Goal: Transaction & Acquisition: Purchase product/service

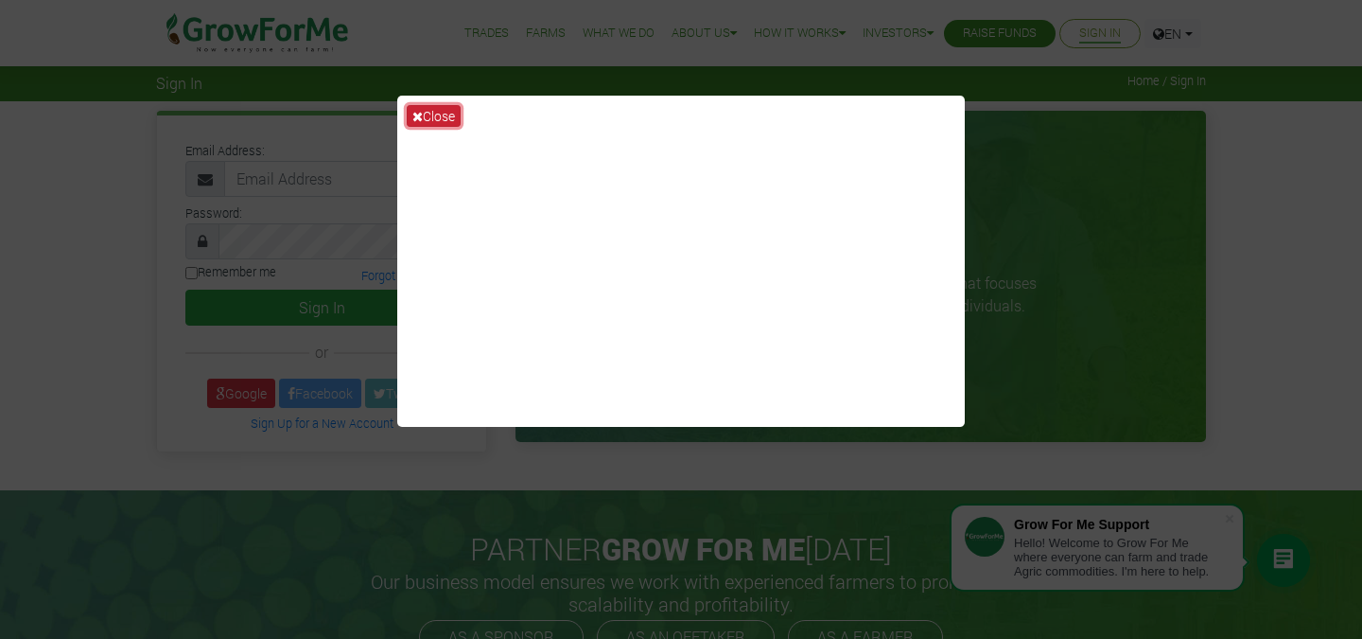
click at [446, 113] on button "Close" at bounding box center [434, 116] width 54 height 22
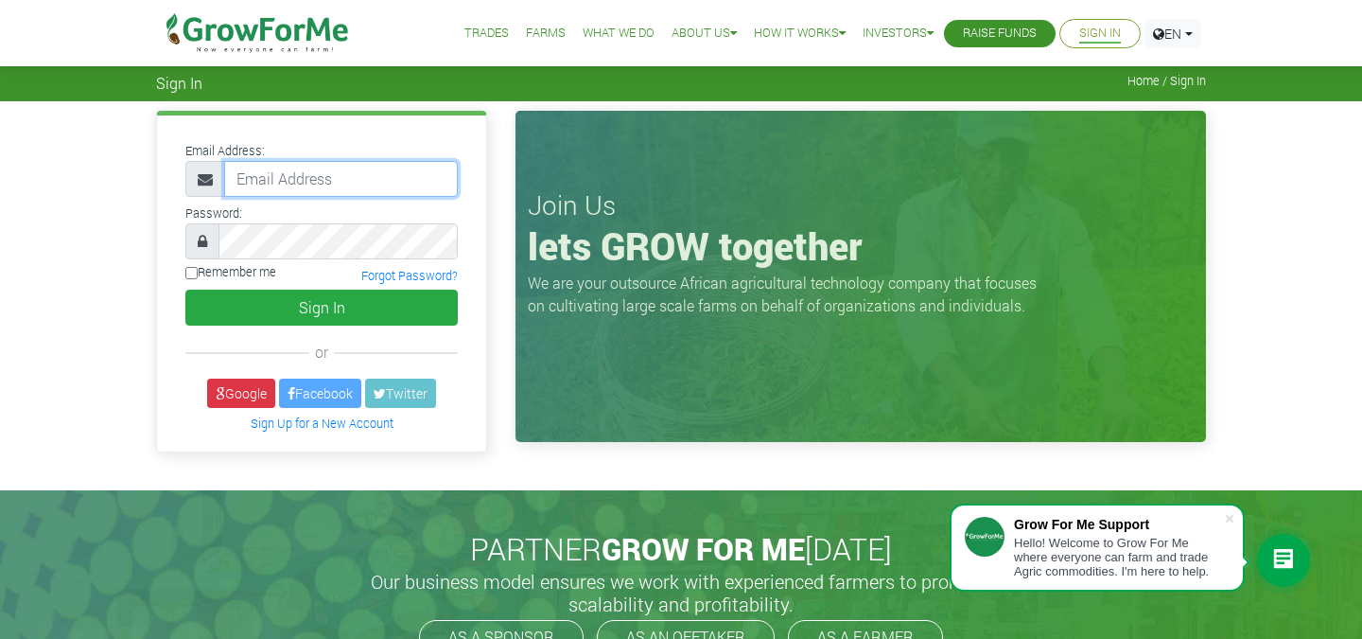
click at [308, 175] on input "email" at bounding box center [341, 179] width 234 height 36
type input "rexsity@gmail.com"
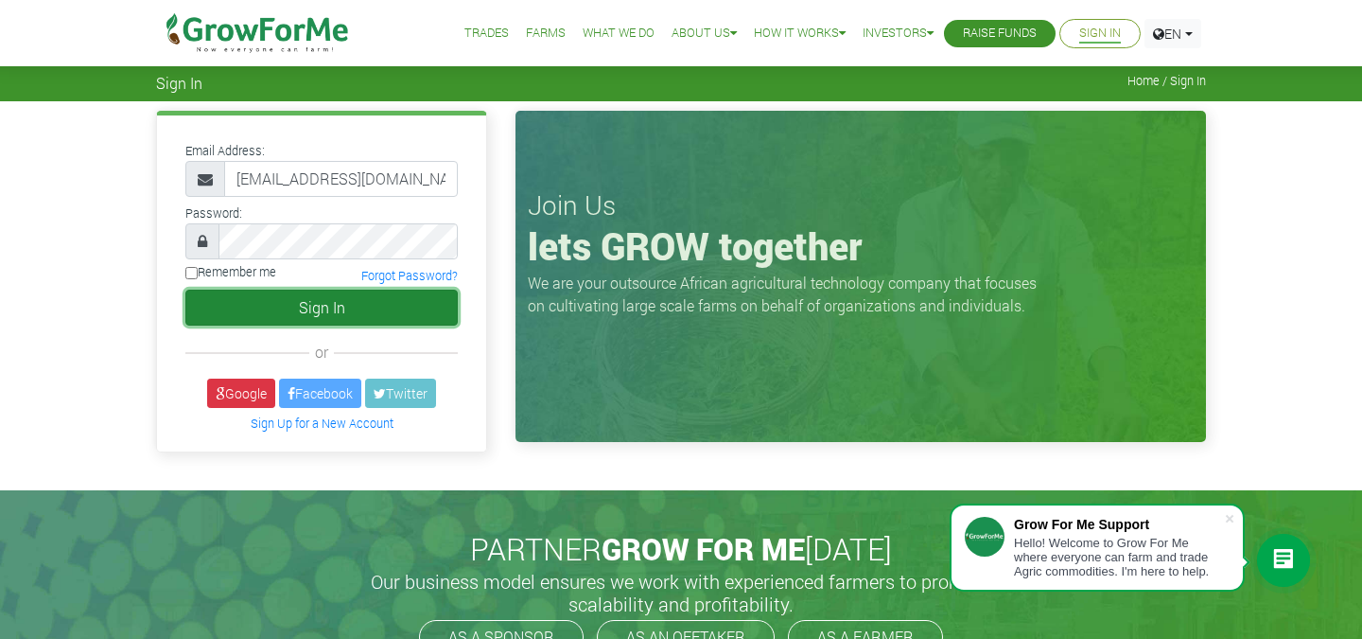
click at [292, 301] on button "Sign In" at bounding box center [321, 307] width 272 height 36
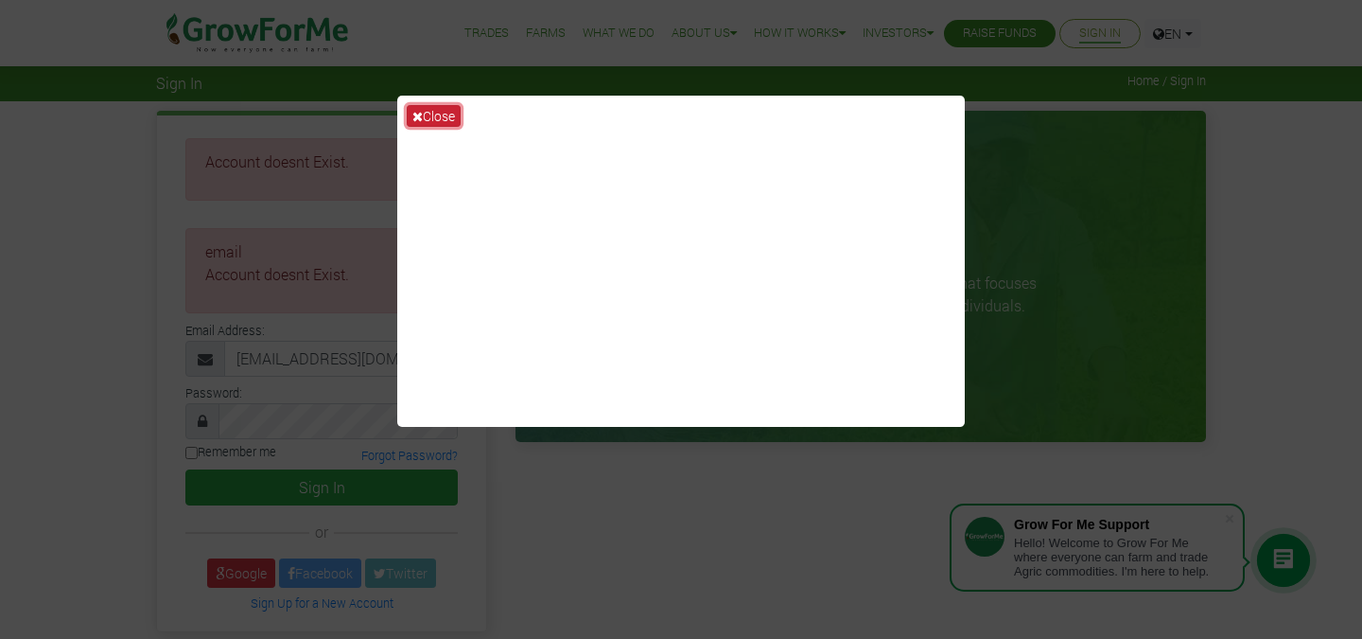
click at [419, 113] on icon at bounding box center [417, 116] width 10 height 13
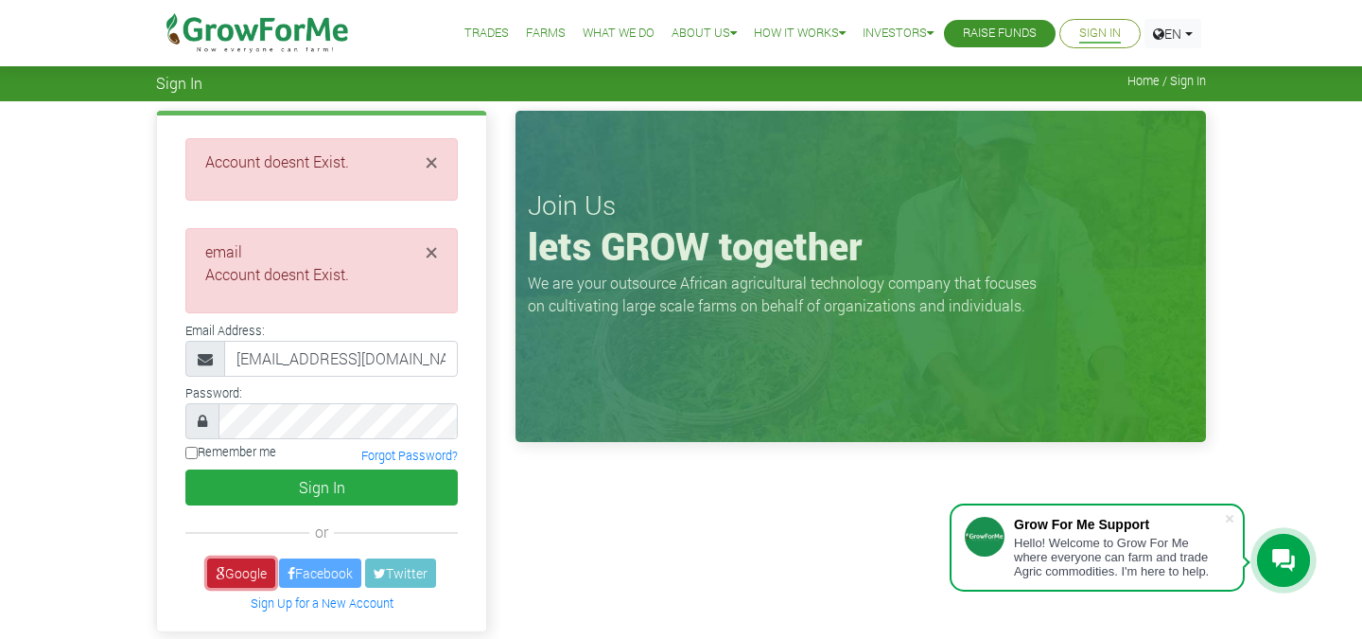
click at [242, 569] on link "Google" at bounding box center [241, 572] width 68 height 29
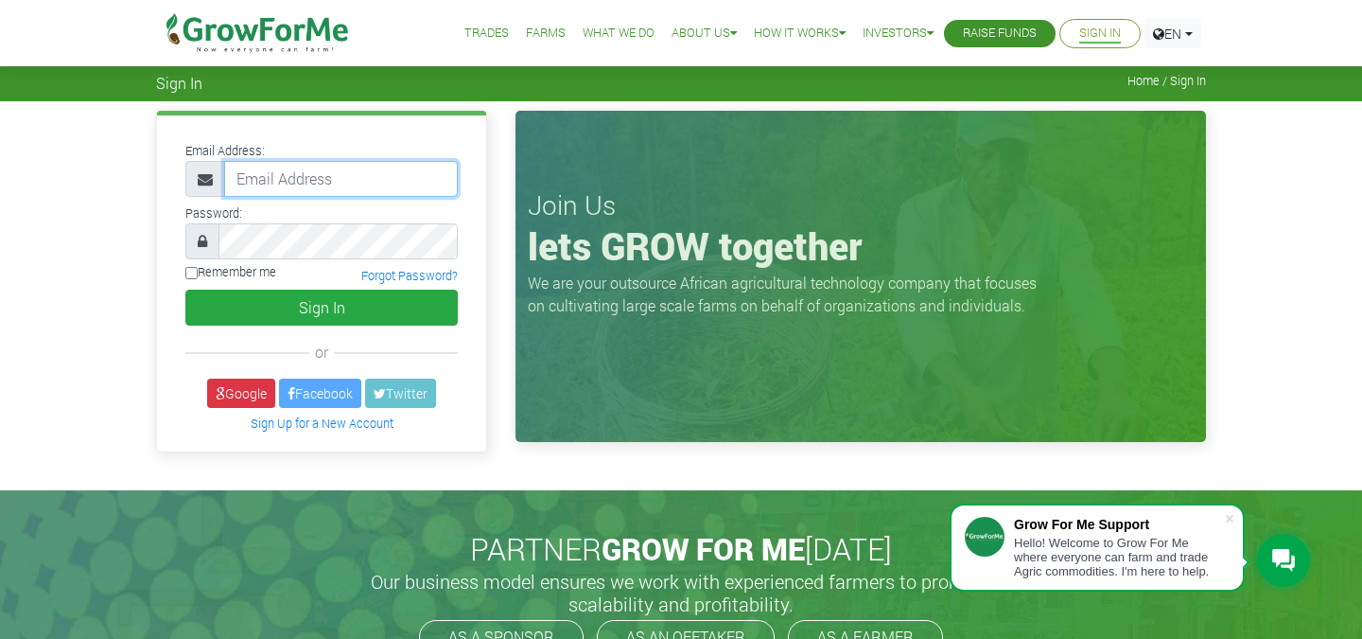
click at [329, 180] on input "email" at bounding box center [341, 179] width 234 height 36
type input "rexcittie@gmail.com"
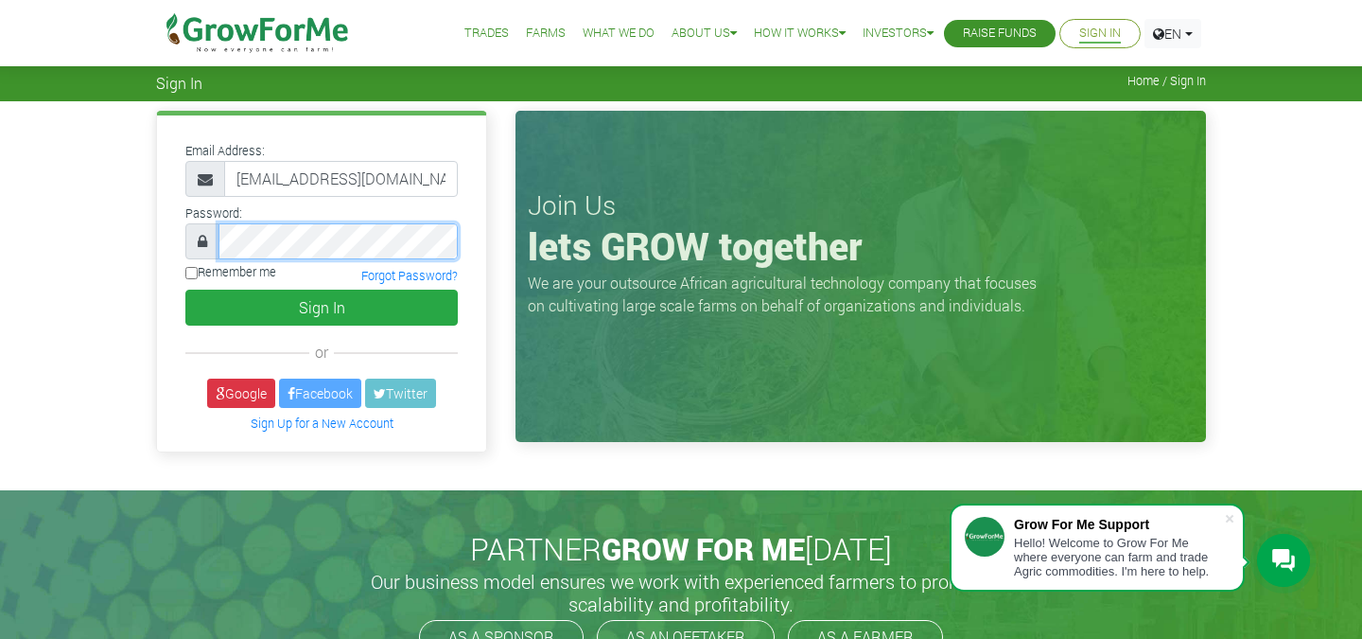
click at [185, 289] on button "Sign In" at bounding box center [321, 307] width 272 height 36
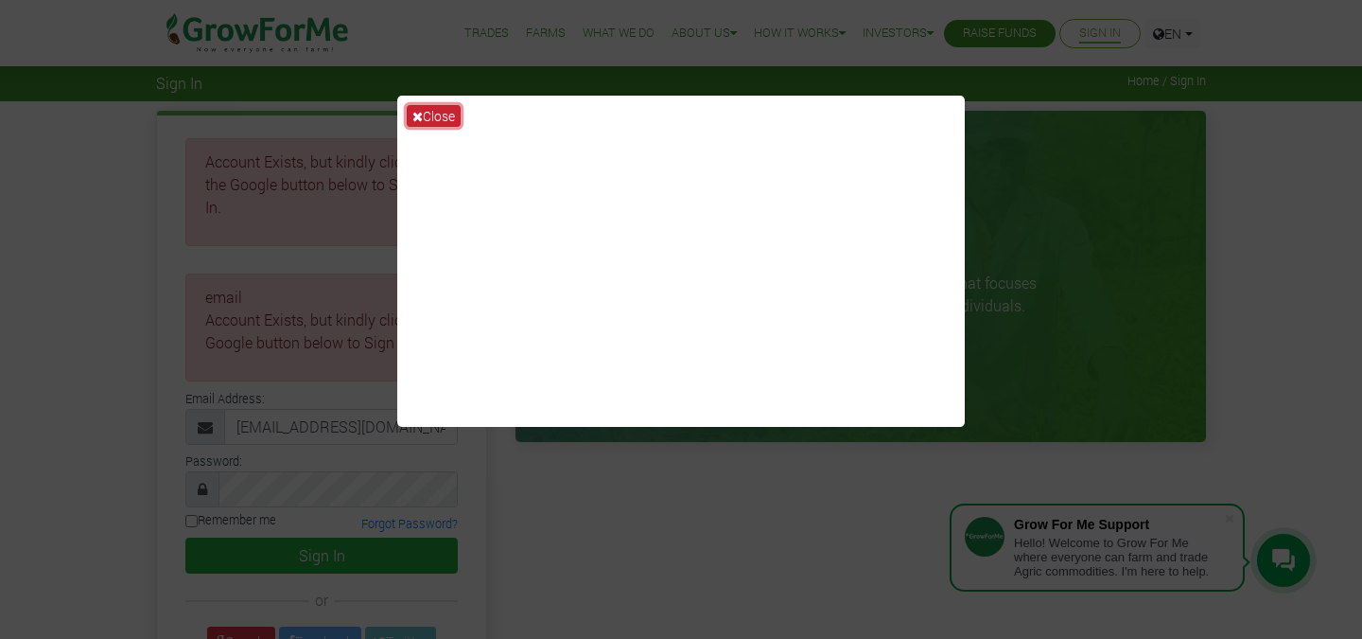
click at [438, 115] on button "Close" at bounding box center [434, 116] width 54 height 22
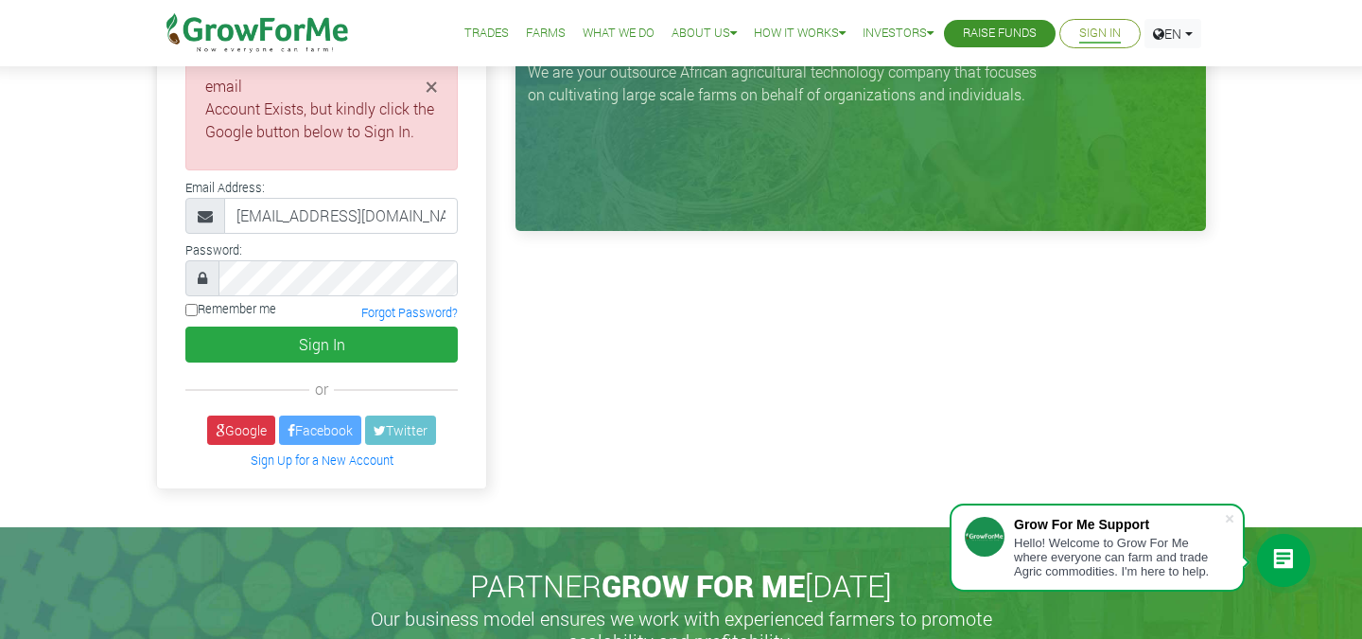
scroll to position [226, 0]
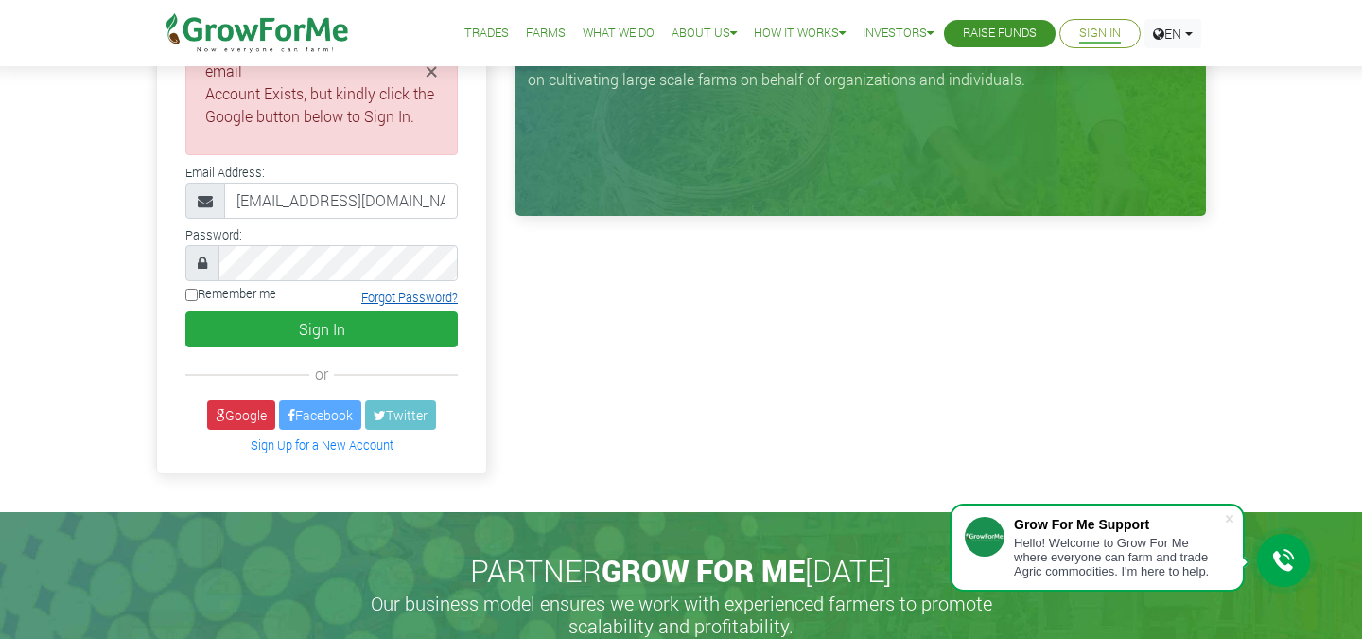
click at [396, 289] on link "Forgot Password?" at bounding box center [409, 296] width 96 height 15
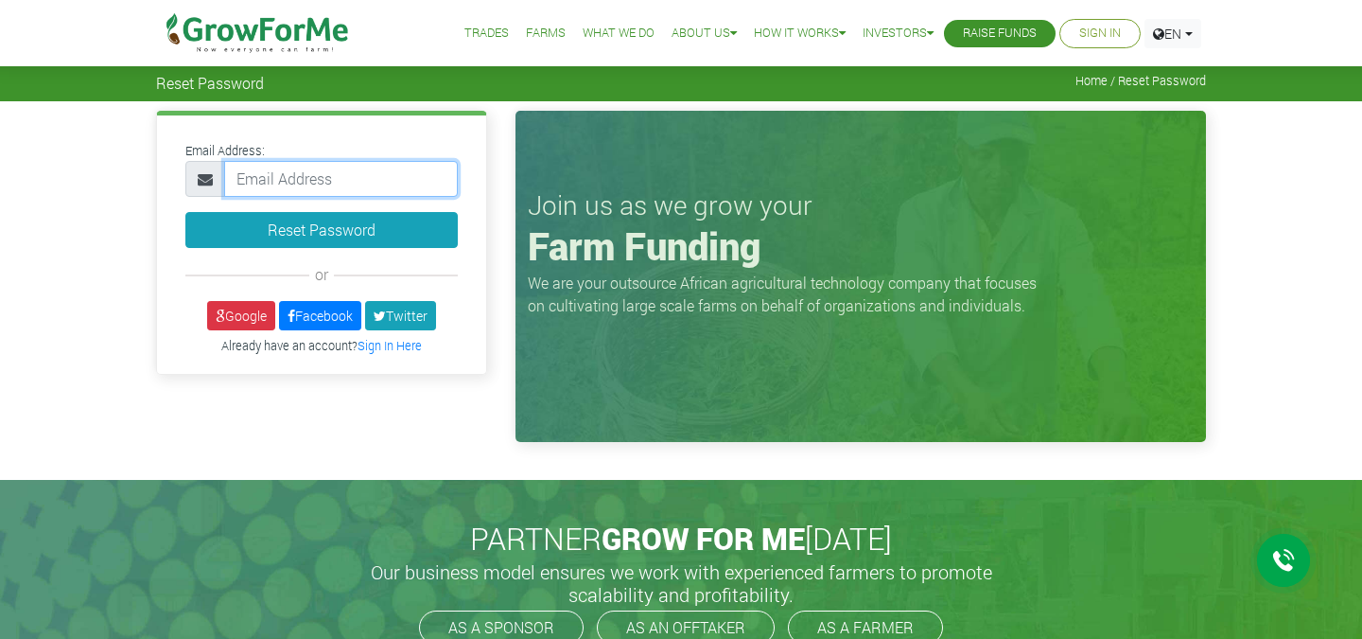
click at [359, 183] on input "email" at bounding box center [341, 179] width 234 height 36
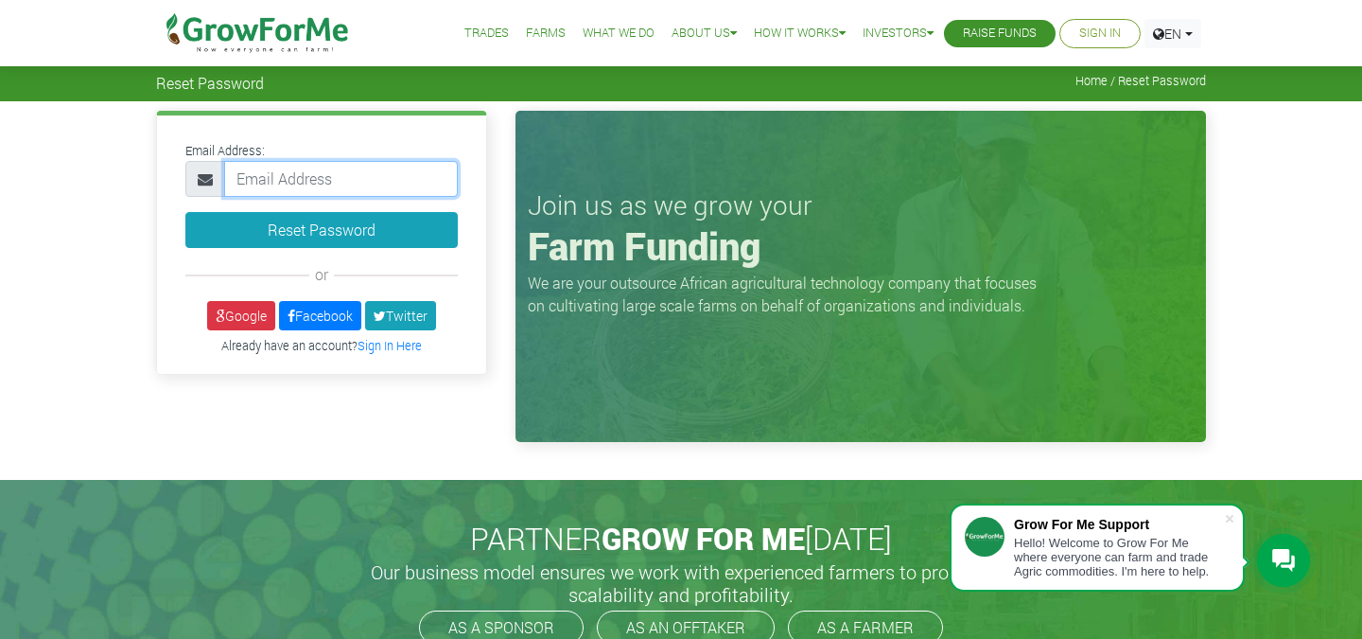
type input "rexcittie@gmail.com"
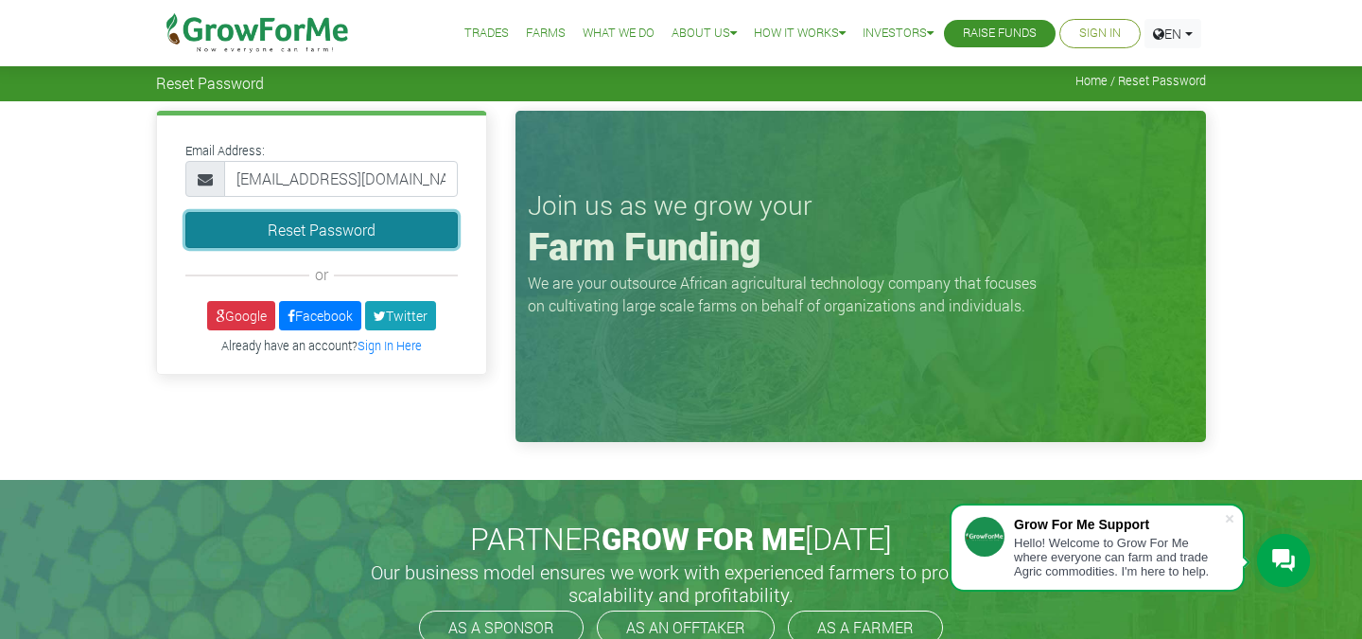
click at [299, 237] on button "Reset Password" at bounding box center [321, 230] width 272 height 36
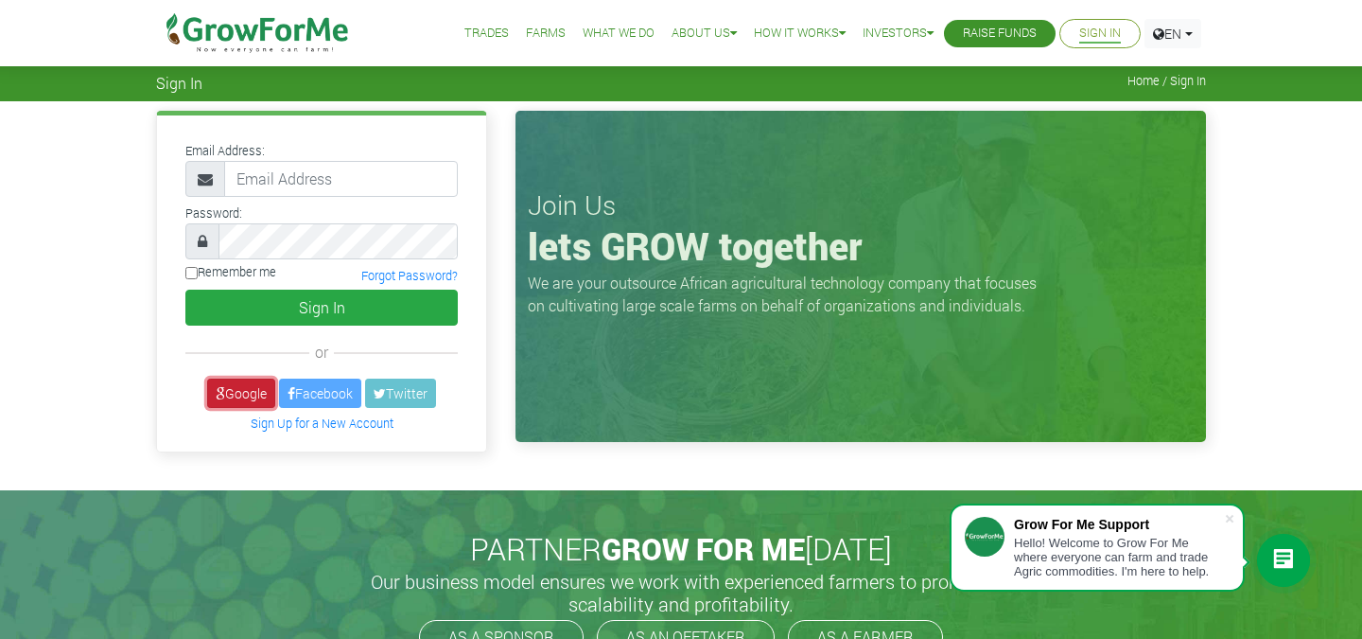
click at [244, 385] on link "Google" at bounding box center [241, 392] width 68 height 29
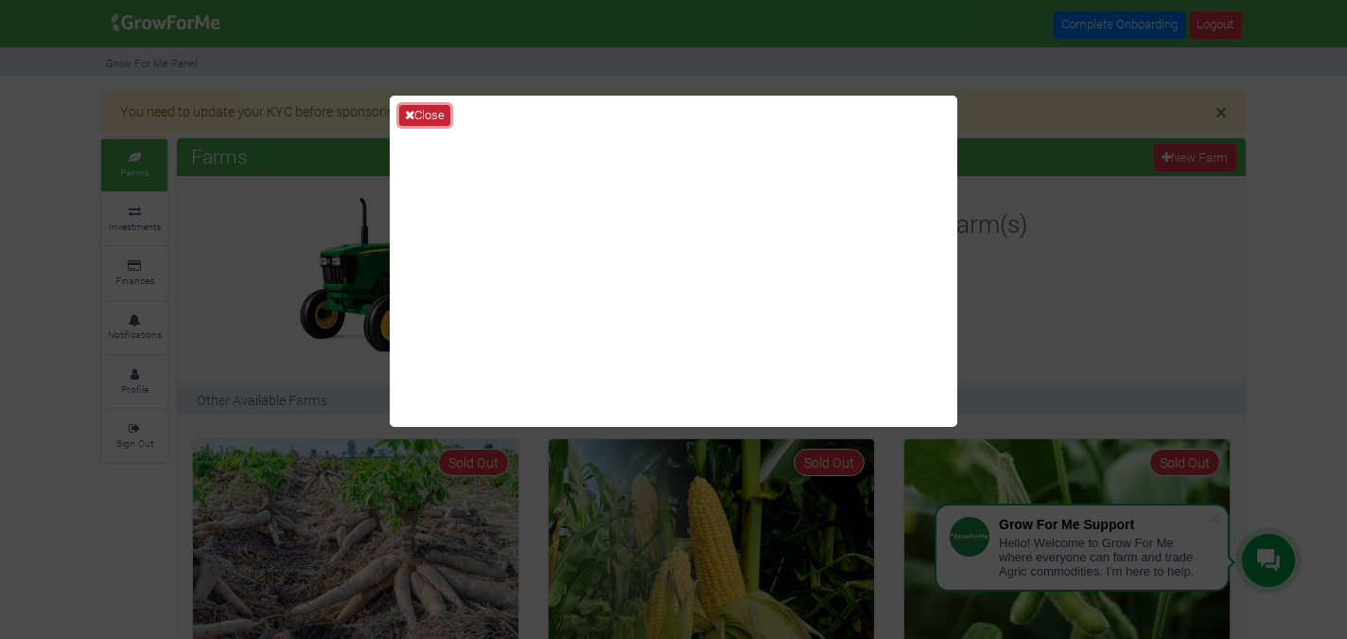
click at [406, 120] on icon at bounding box center [409, 115] width 9 height 12
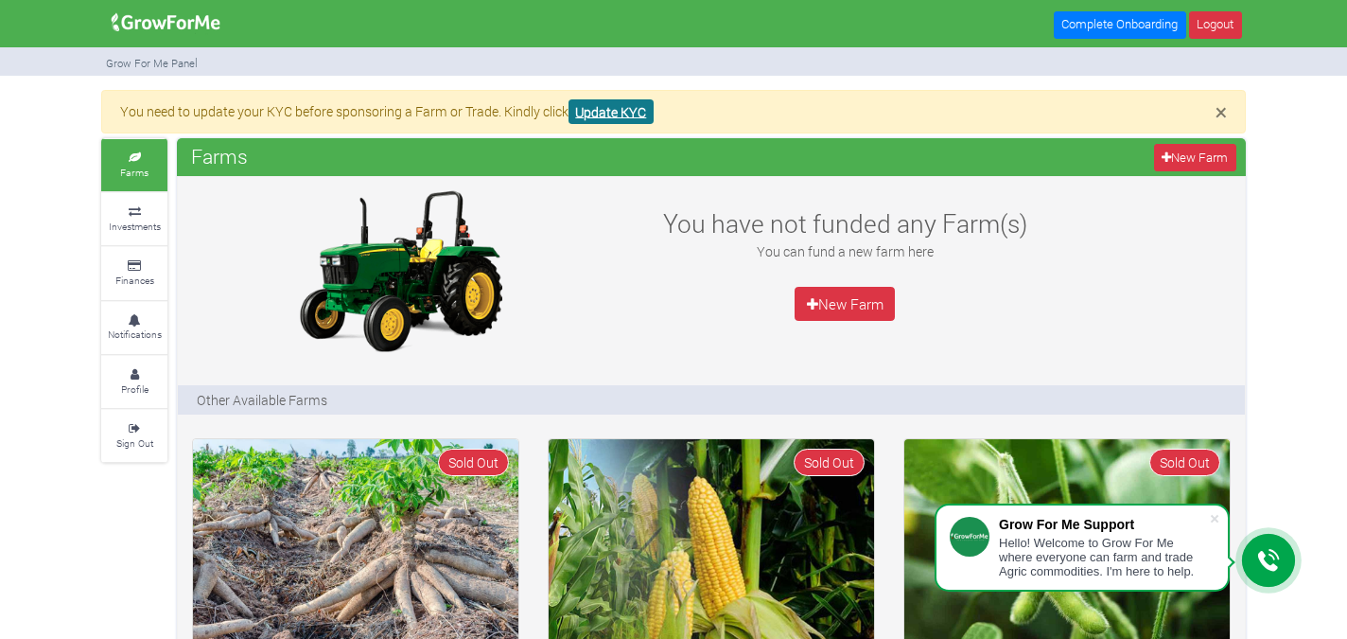
click at [599, 105] on link "Update KYC" at bounding box center [611, 112] width 85 height 26
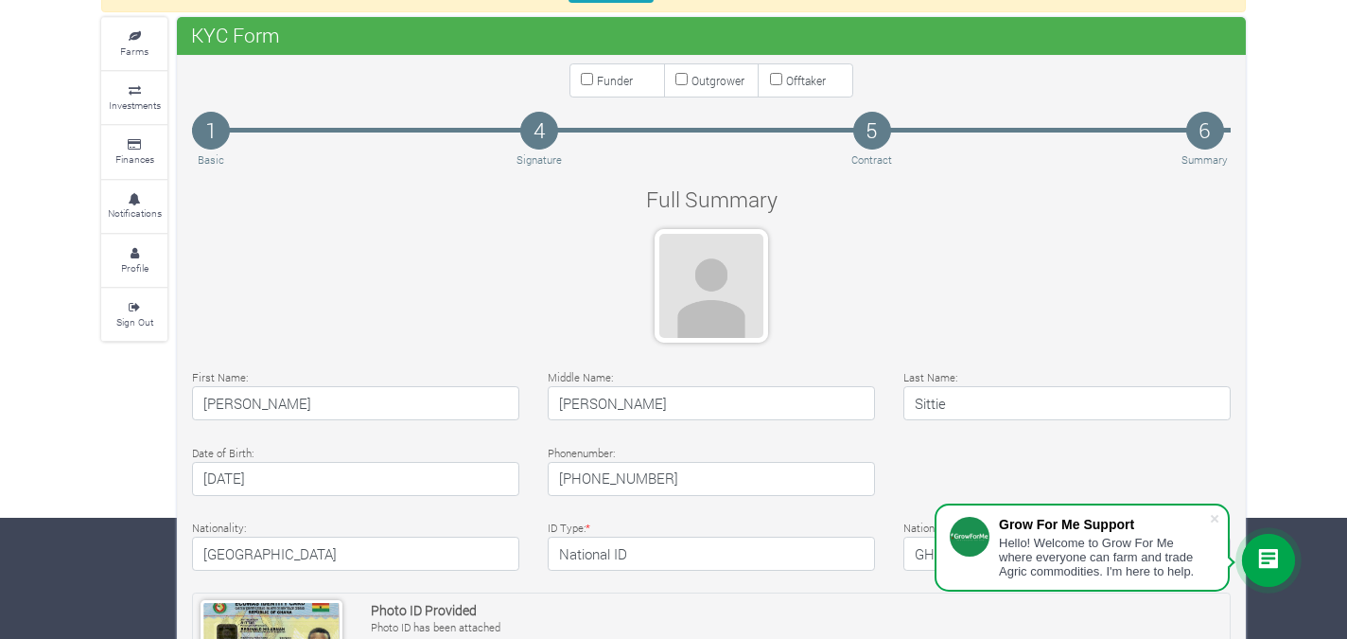
scroll to position [116, 0]
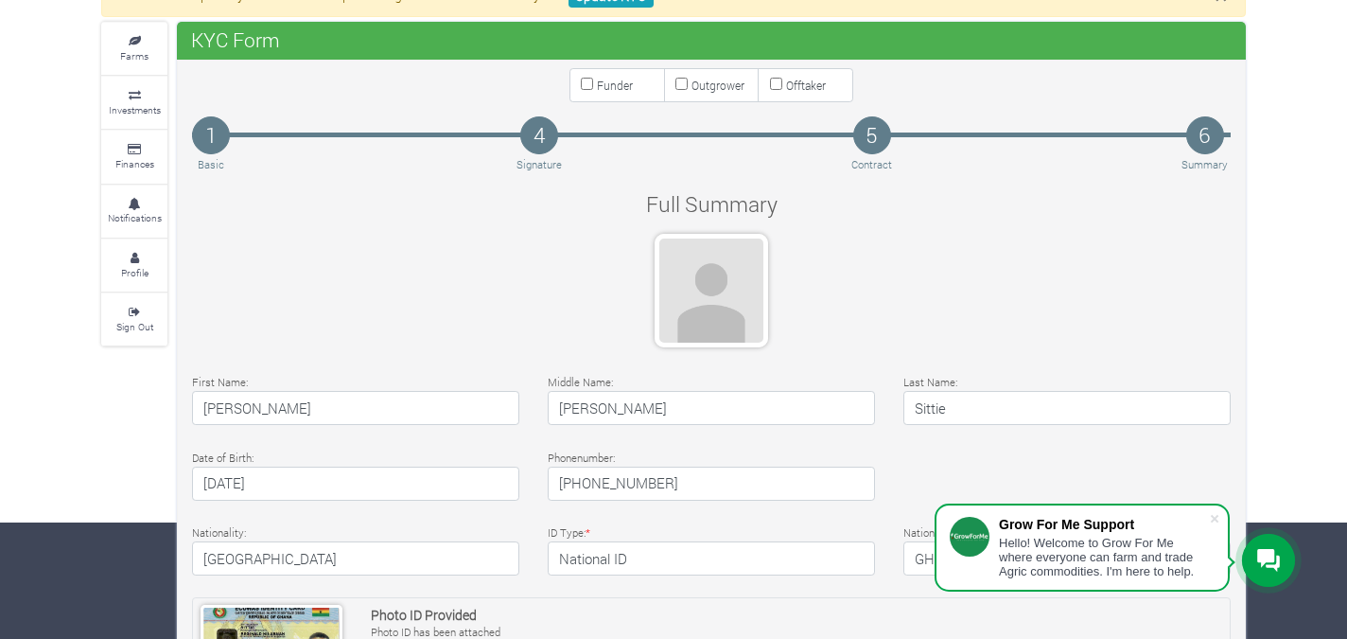
click at [597, 91] on small "Funder" at bounding box center [615, 85] width 36 height 15
click at [593, 90] on input "Funder" at bounding box center [587, 84] width 12 height 12
checkbox input "true"
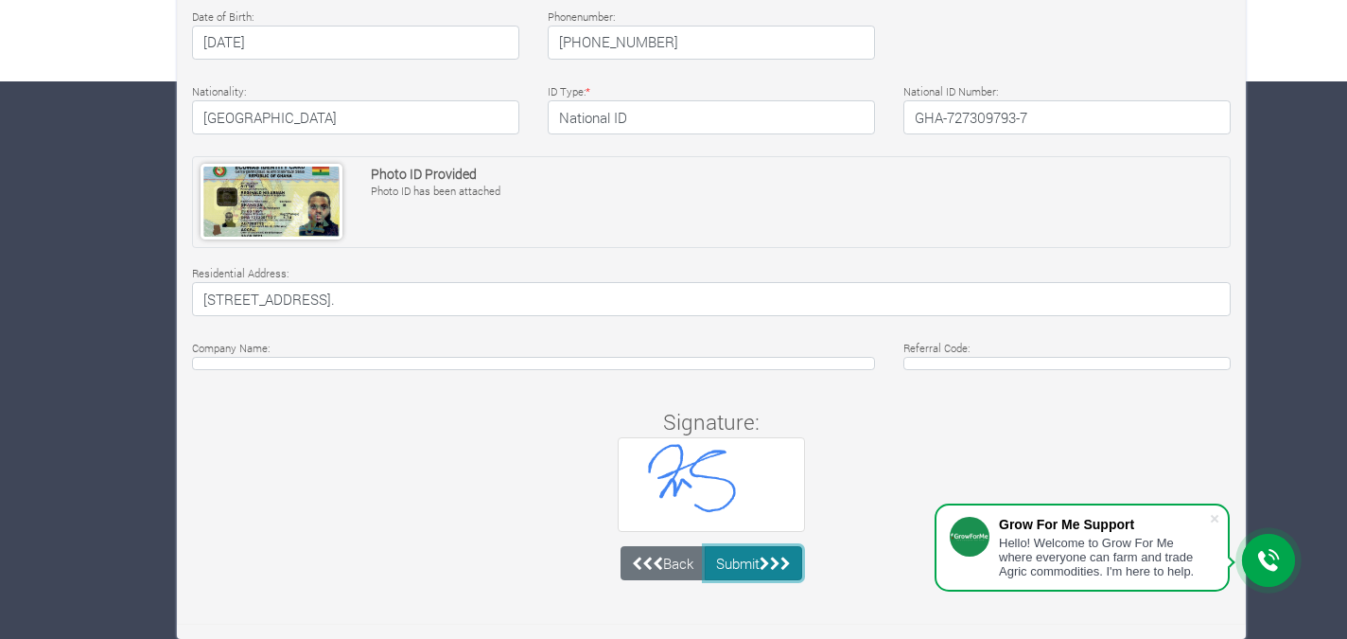
click at [764, 567] on icon "submit" at bounding box center [765, 563] width 10 height 14
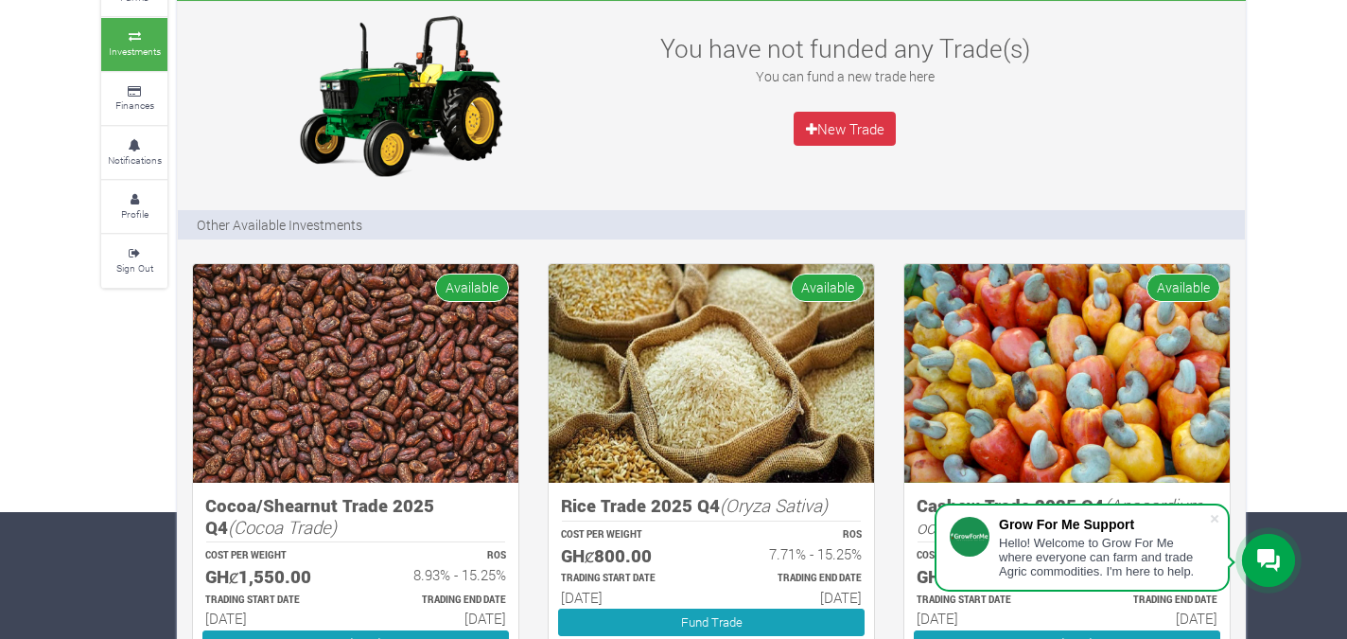
scroll to position [182, 0]
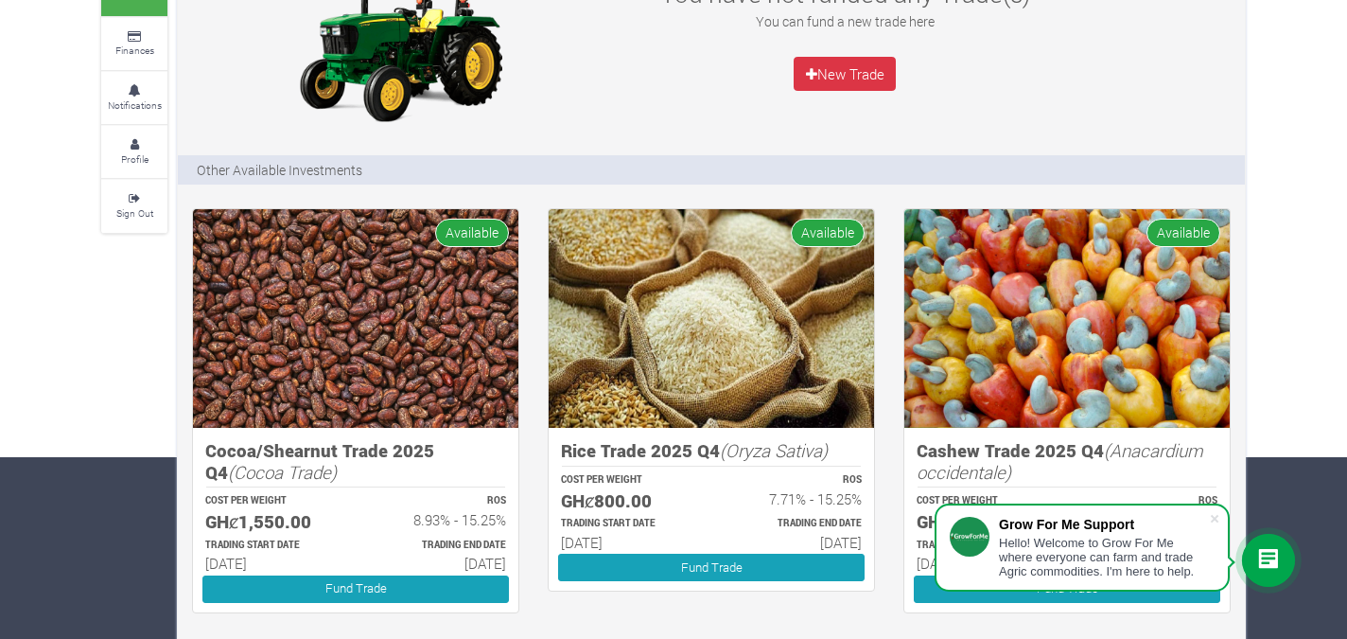
click at [406, 375] on img at bounding box center [355, 318] width 325 height 219
click at [380, 455] on h5 "Cocoa/Shearnut Trade 2025 Q4 (Cocoa Trade)" at bounding box center [355, 461] width 301 height 43
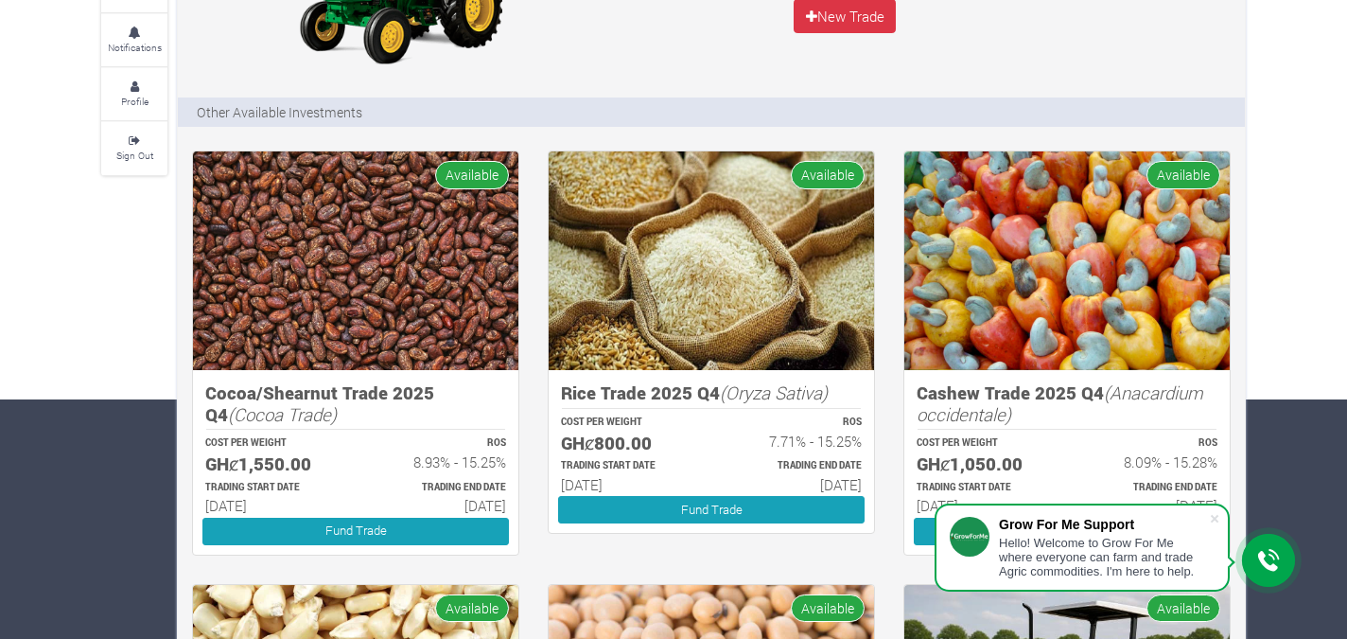
scroll to position [324, 0]
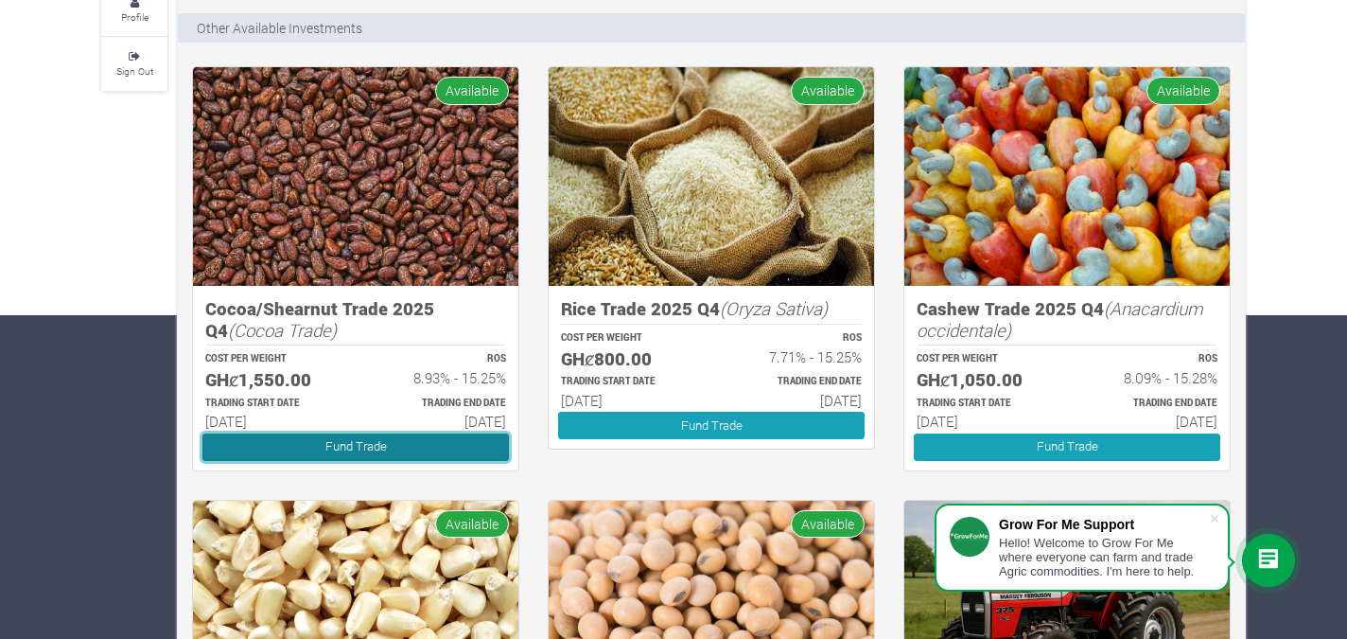
click at [366, 450] on link "Fund Trade" at bounding box center [355, 446] width 306 height 27
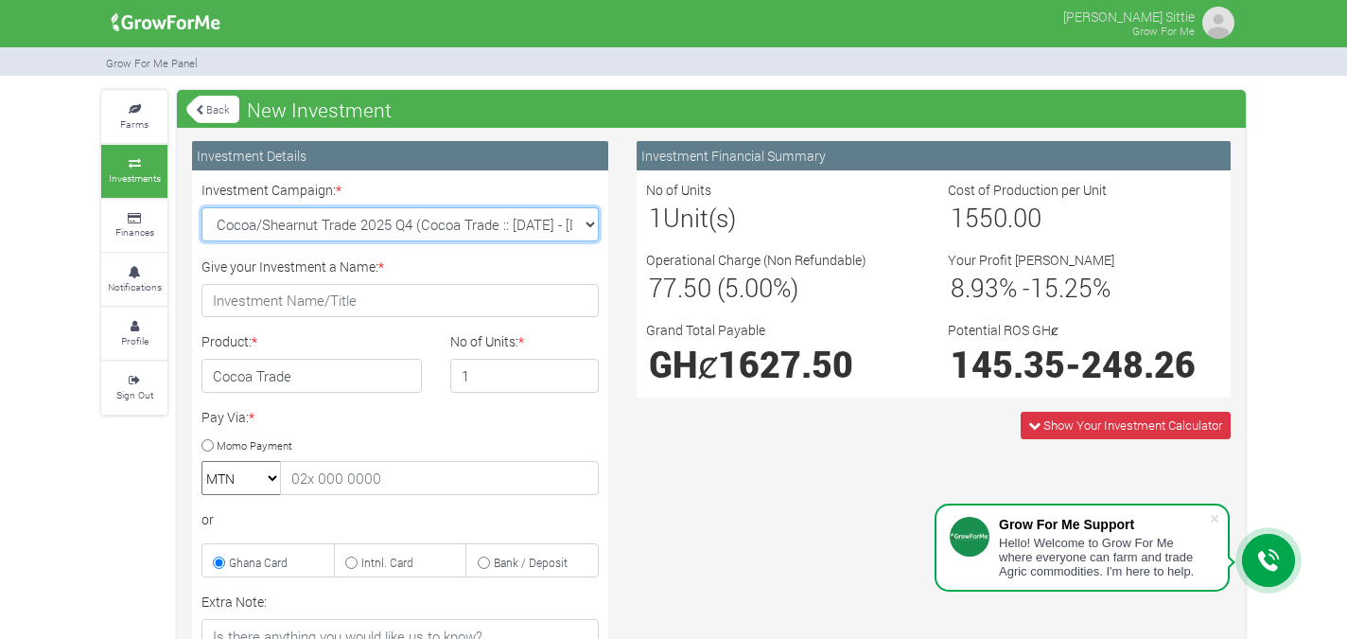
click at [376, 225] on select "Cocoa/Shearnut Trade 2025 Q4 (Cocoa Trade :: [DATE] - [DATE]) Maize Trade 2025 …" at bounding box center [399, 224] width 397 height 34
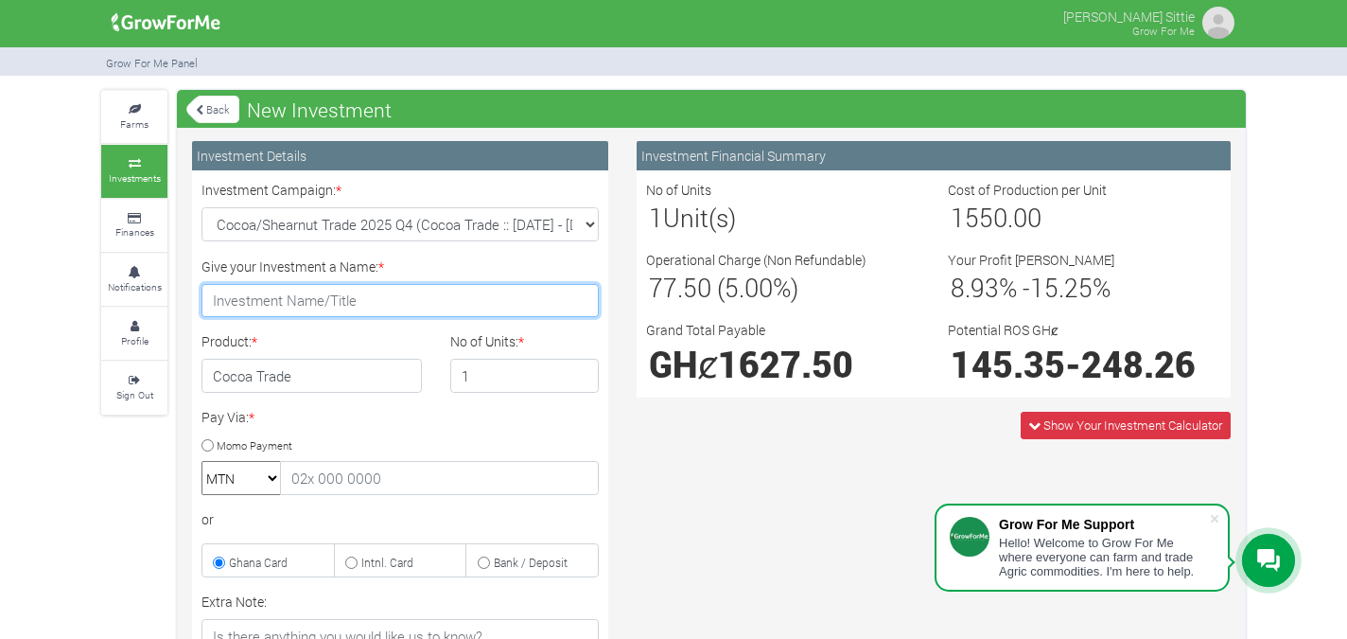
click at [410, 296] on input "Give your Investment a Name: *" at bounding box center [399, 301] width 397 height 34
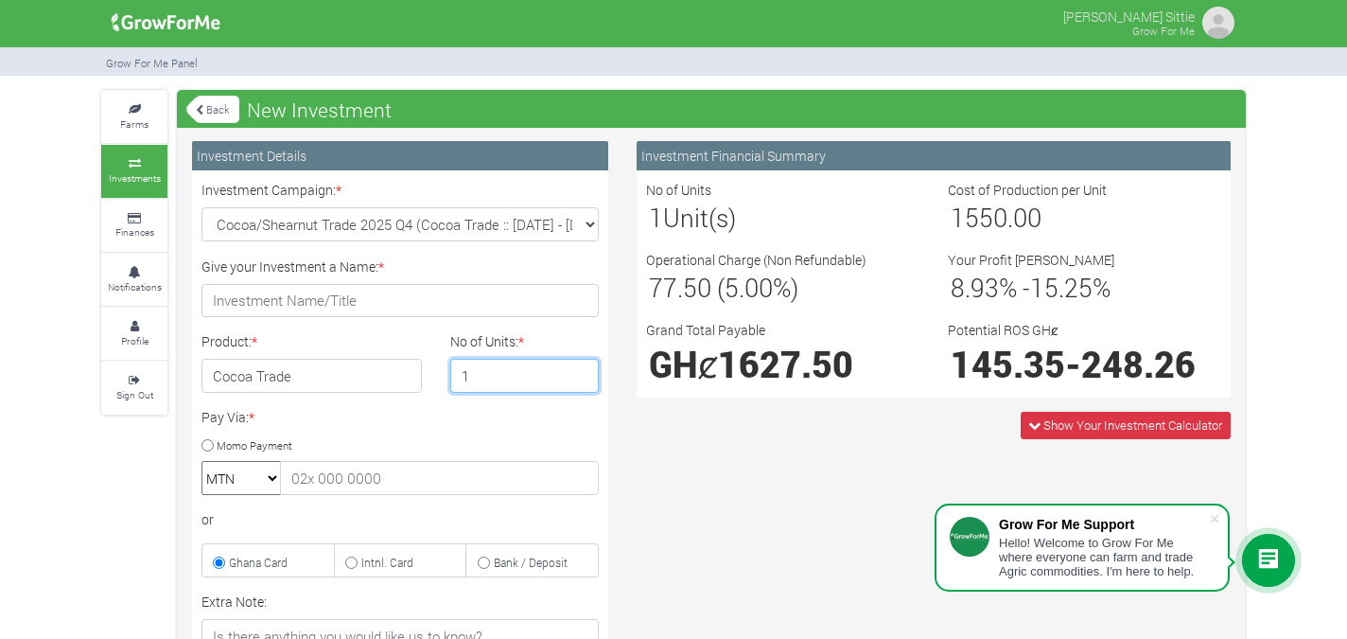
click at [482, 375] on input "1" at bounding box center [524, 376] width 149 height 34
click at [581, 369] on input "2" at bounding box center [524, 376] width 149 height 34
click at [584, 372] on input "3" at bounding box center [524, 376] width 149 height 34
click at [584, 372] on input "4" at bounding box center [524, 376] width 149 height 34
type input "1"
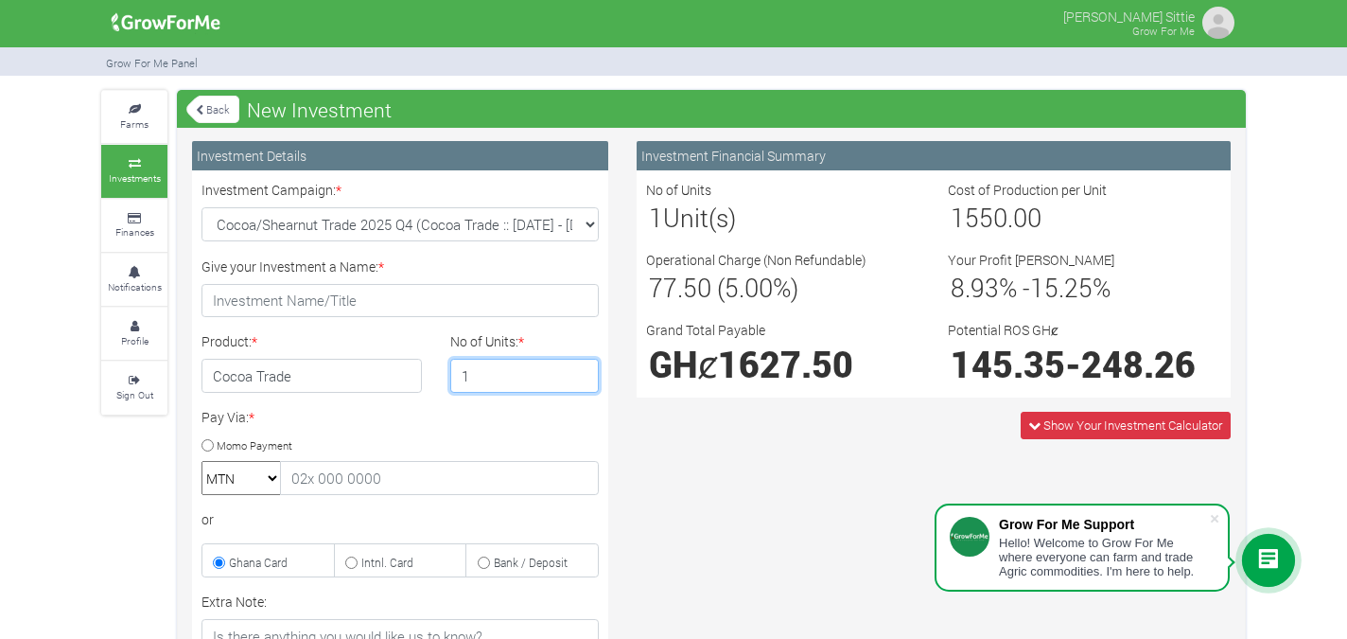
click at [584, 384] on input "1" at bounding box center [524, 376] width 149 height 34
click at [219, 112] on link "Back" at bounding box center [212, 109] width 53 height 31
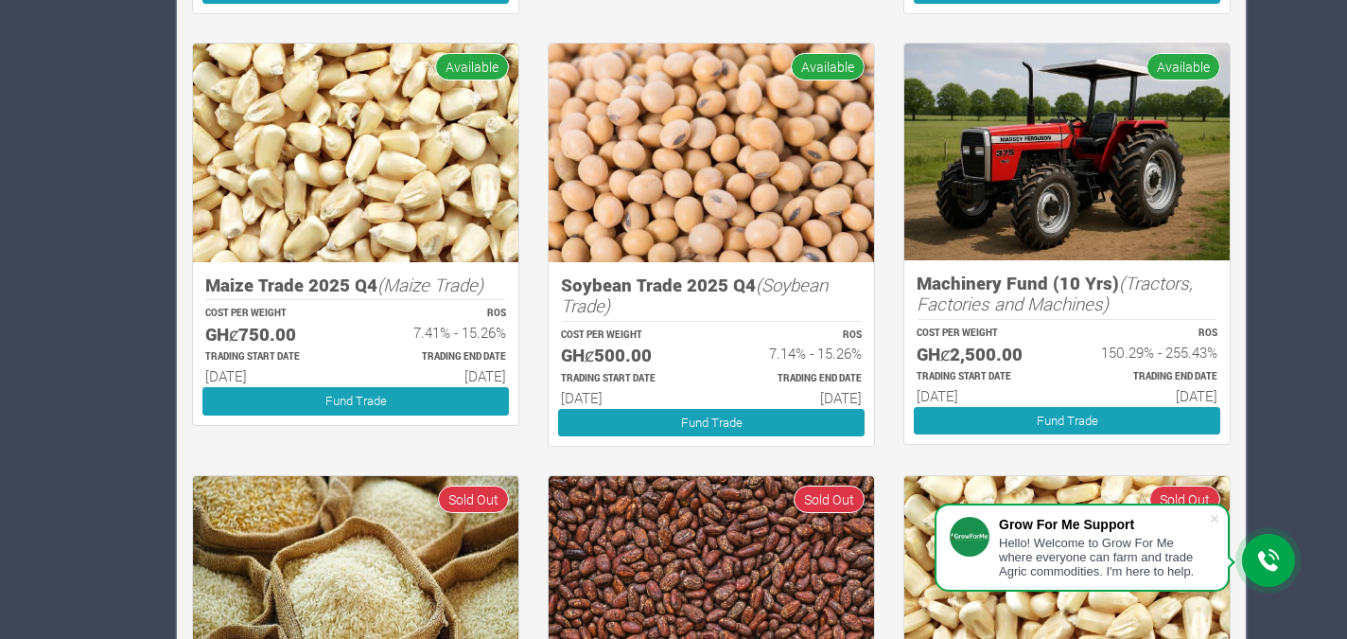
scroll to position [782, 0]
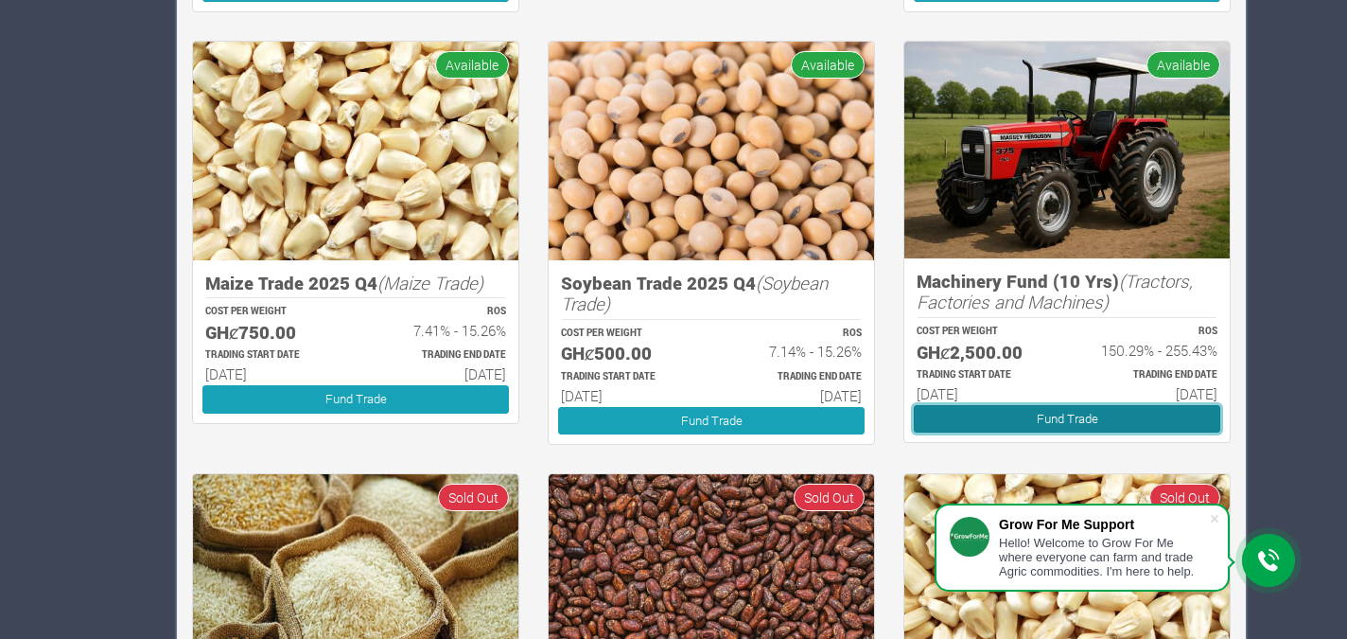
click at [984, 420] on link "Fund Trade" at bounding box center [1067, 418] width 306 height 27
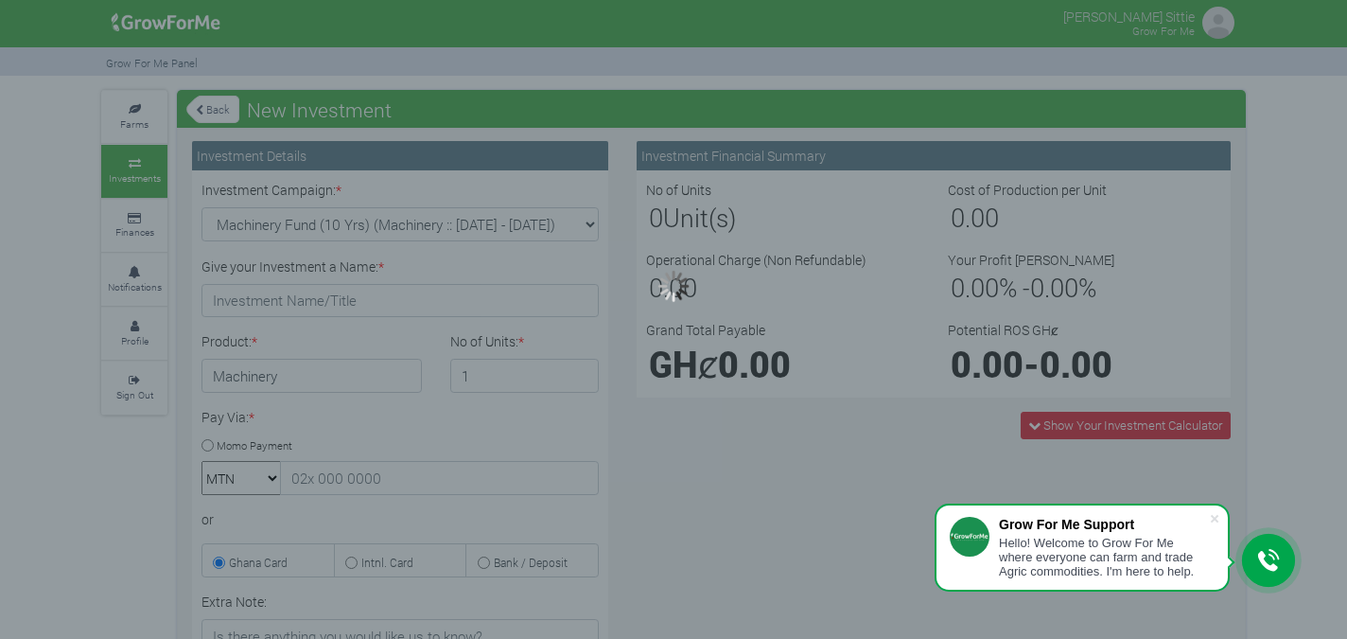
type input "1"
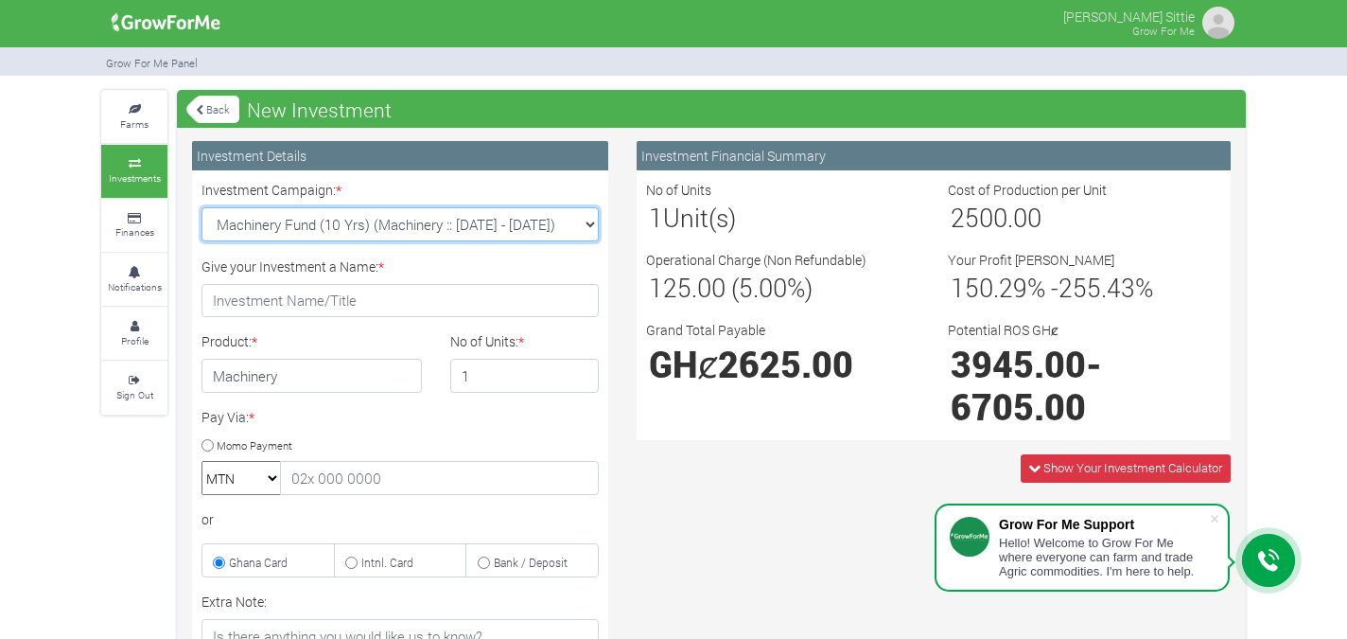
click at [556, 230] on select "Machinery Fund (10 Yrs) (Machinery :: [DATE] - [DATE]) Maize Trade 2025 Q4 (Mai…" at bounding box center [399, 224] width 397 height 34
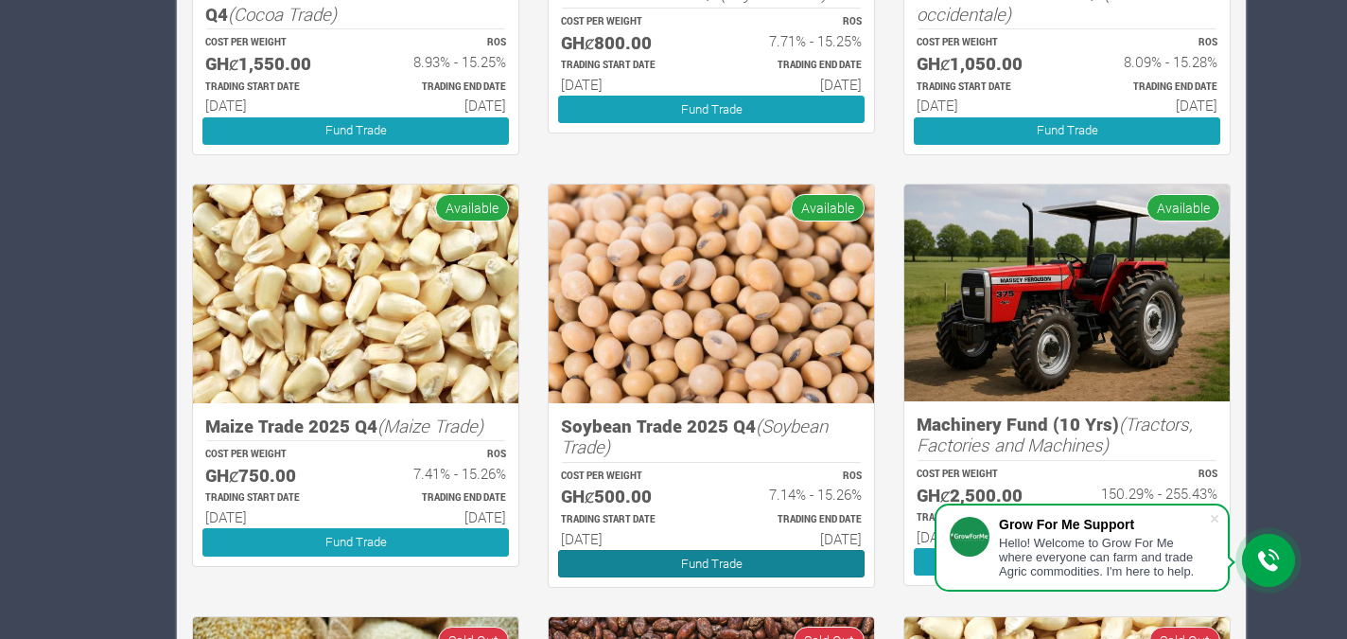
scroll to position [643, 0]
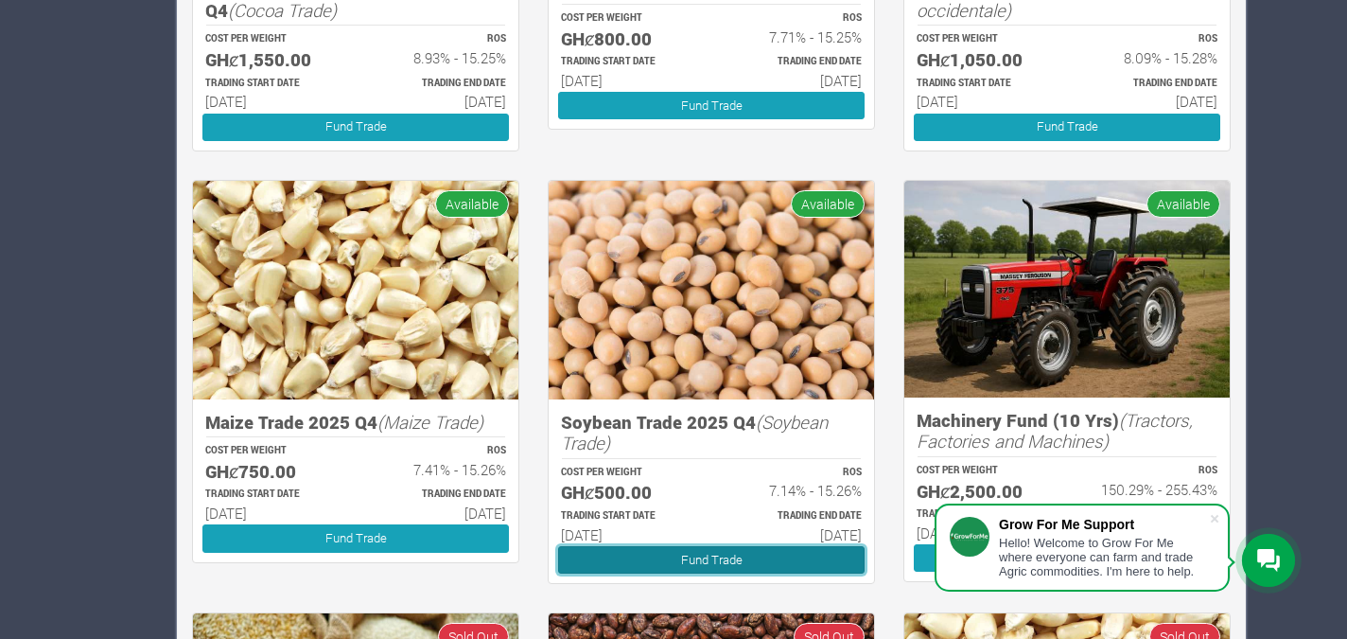
click at [619, 566] on link "Fund Trade" at bounding box center [711, 559] width 306 height 27
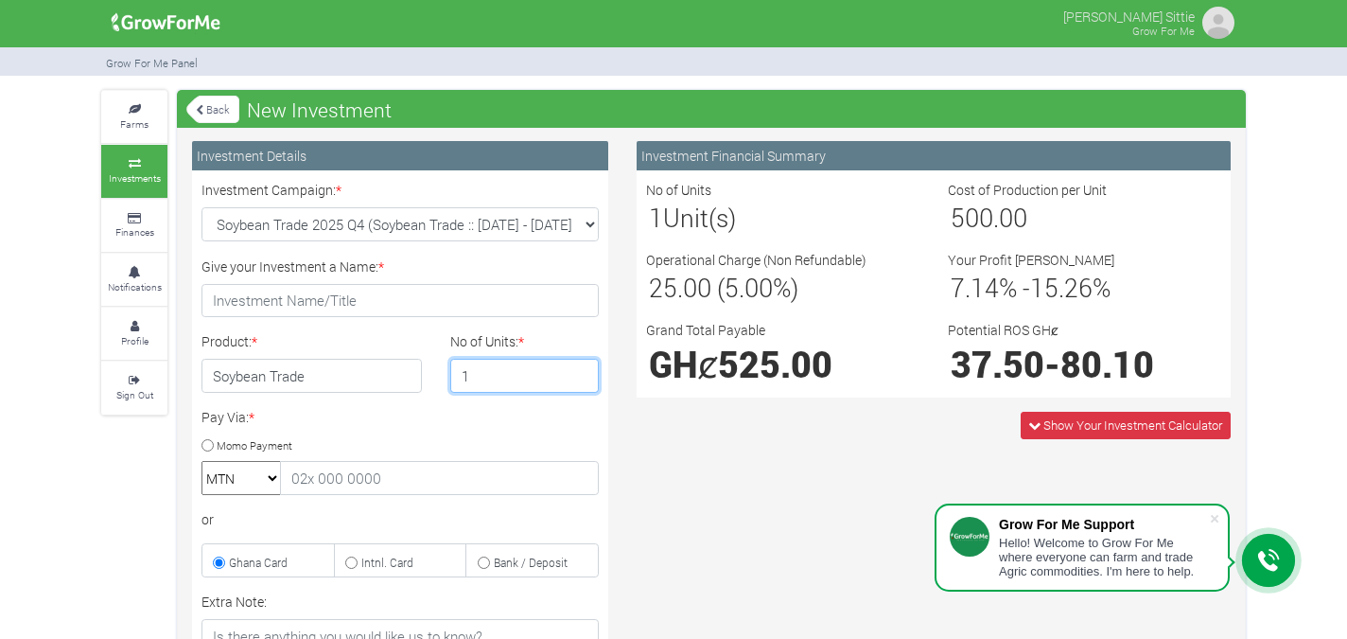
click at [478, 379] on input "1" at bounding box center [524, 376] width 149 height 34
click at [577, 369] on input "2" at bounding box center [524, 376] width 149 height 34
click at [577, 369] on input "3" at bounding box center [524, 376] width 149 height 34
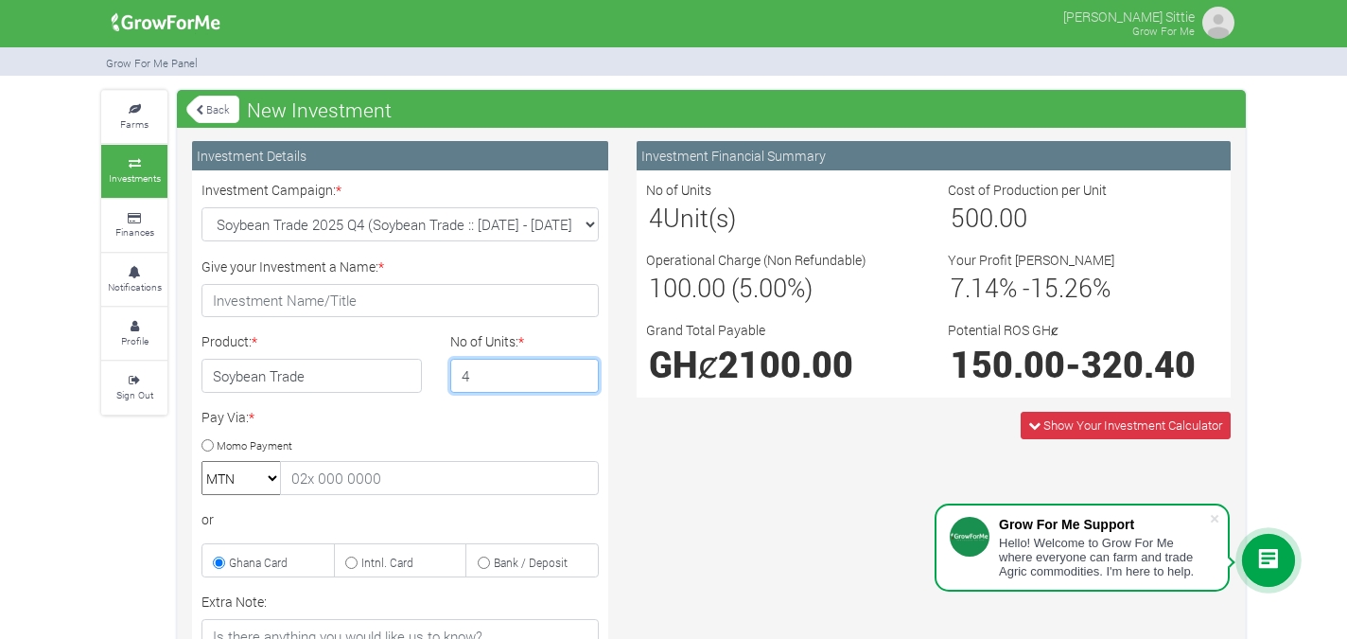
type input "4"
click at [577, 369] on input "4" at bounding box center [524, 376] width 149 height 34
click at [1104, 430] on span "Show Your Investment Calculator" at bounding box center [1132, 424] width 179 height 17
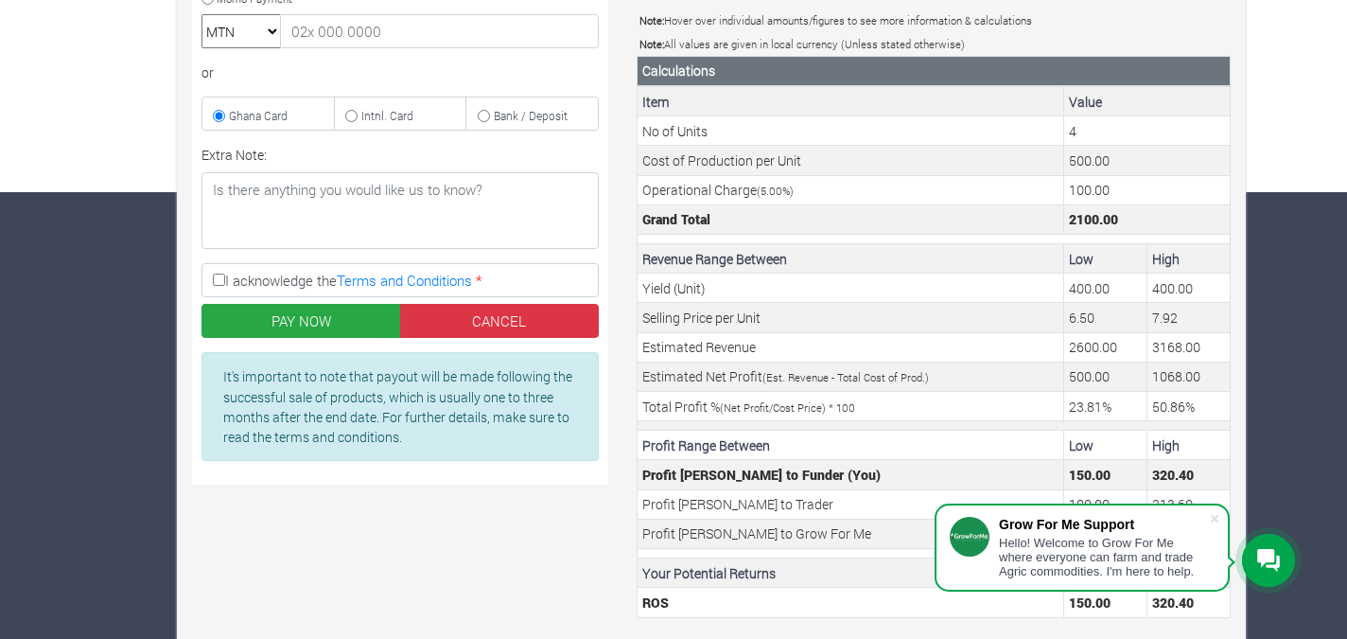
scroll to position [491, 0]
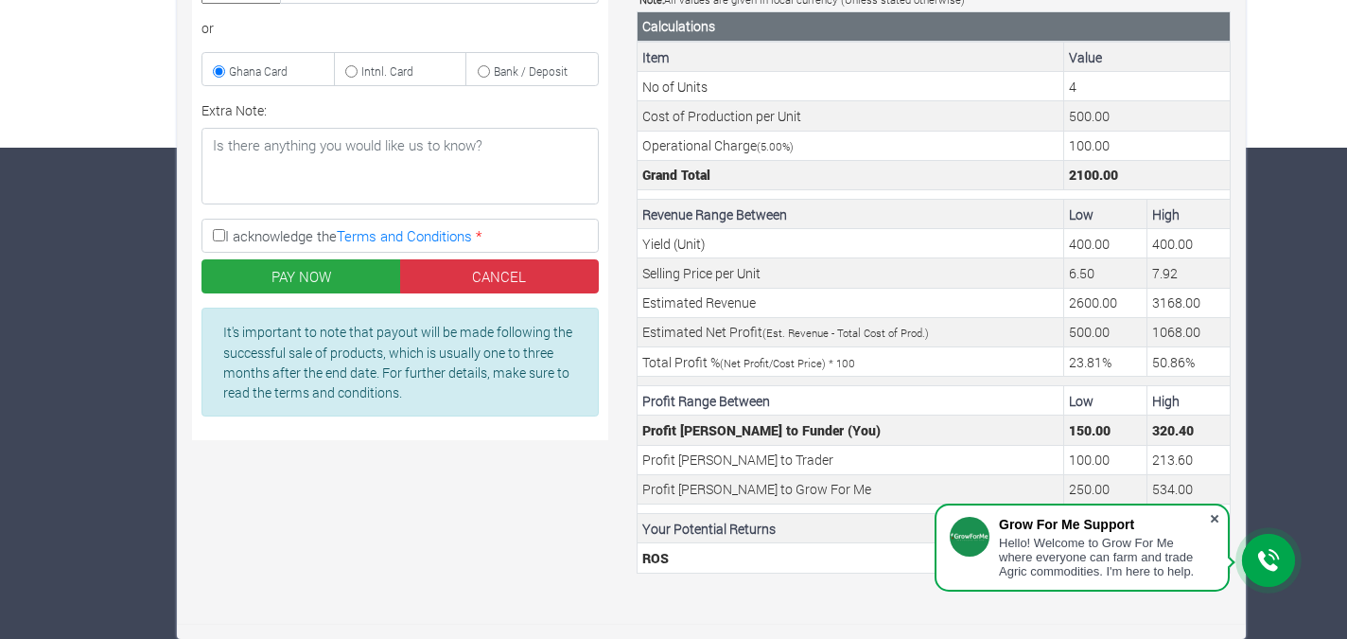
click at [1218, 514] on span at bounding box center [1214, 518] width 19 height 19
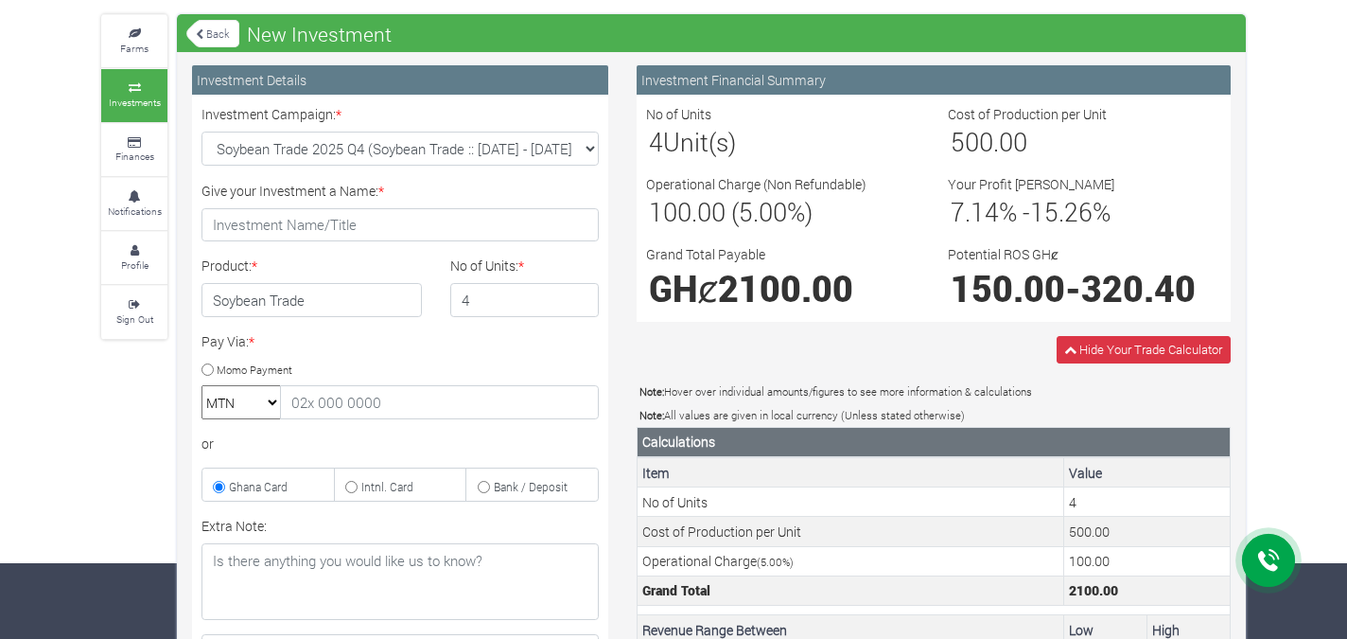
scroll to position [0, 0]
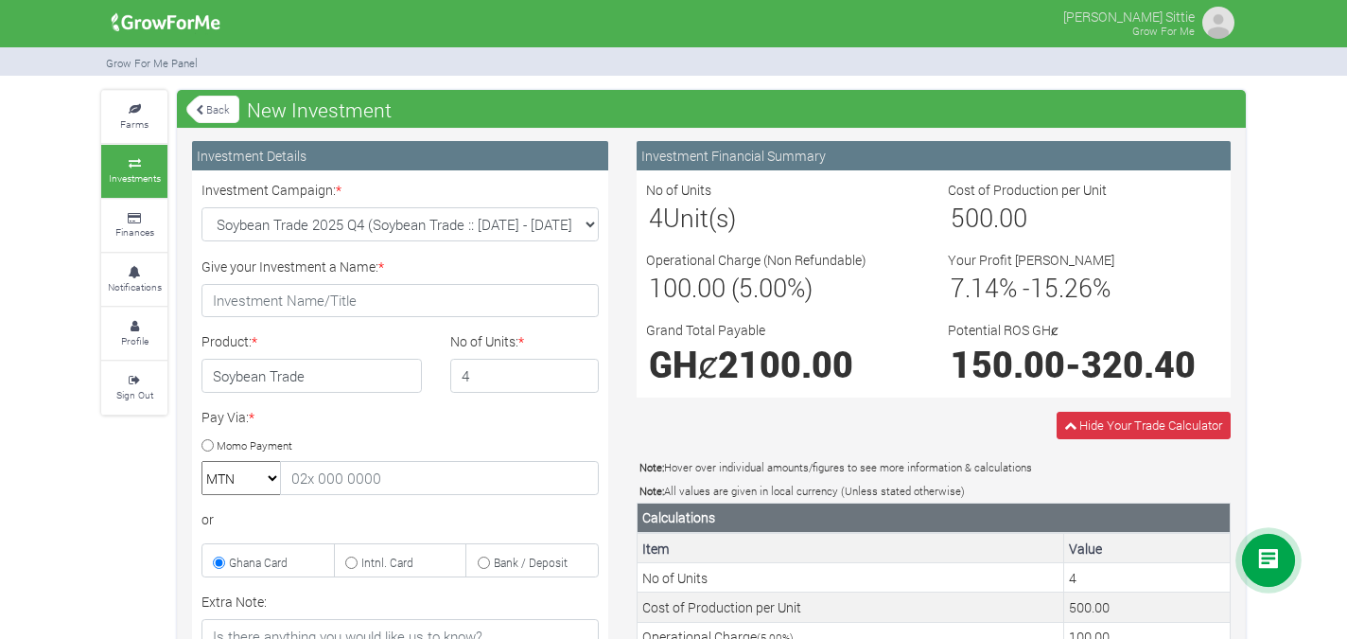
click at [211, 109] on link "Back" at bounding box center [212, 109] width 53 height 31
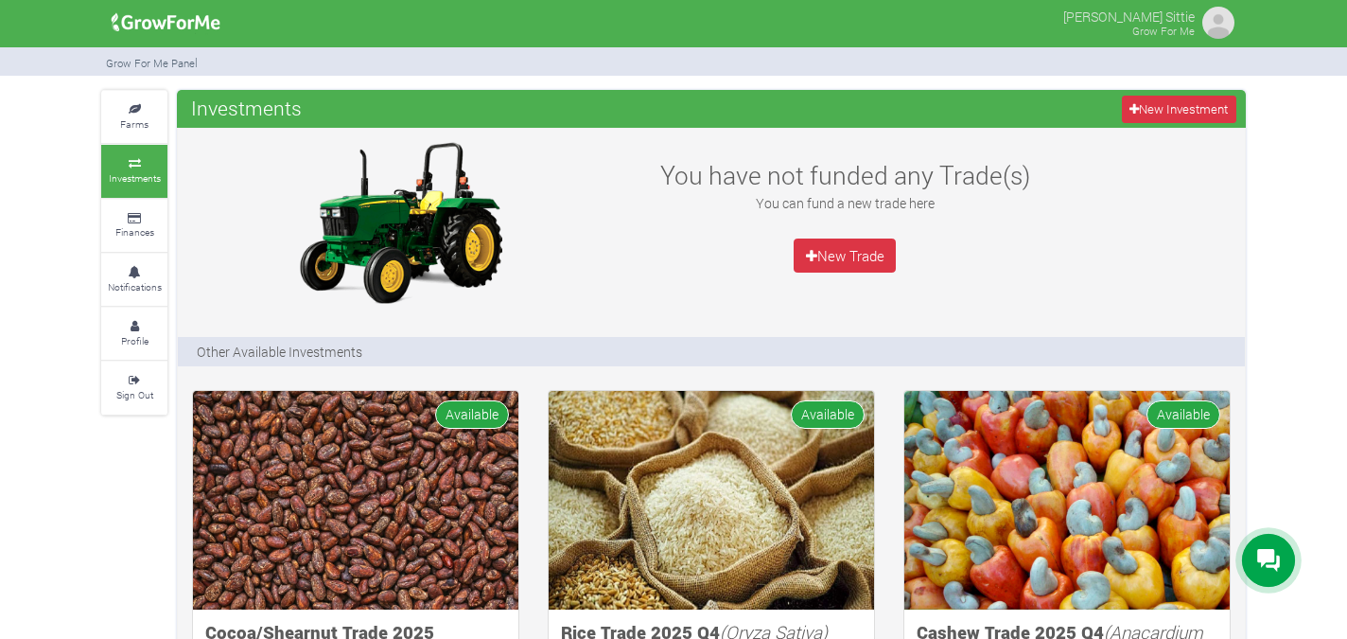
click at [1210, 23] on img at bounding box center [1218, 23] width 38 height 38
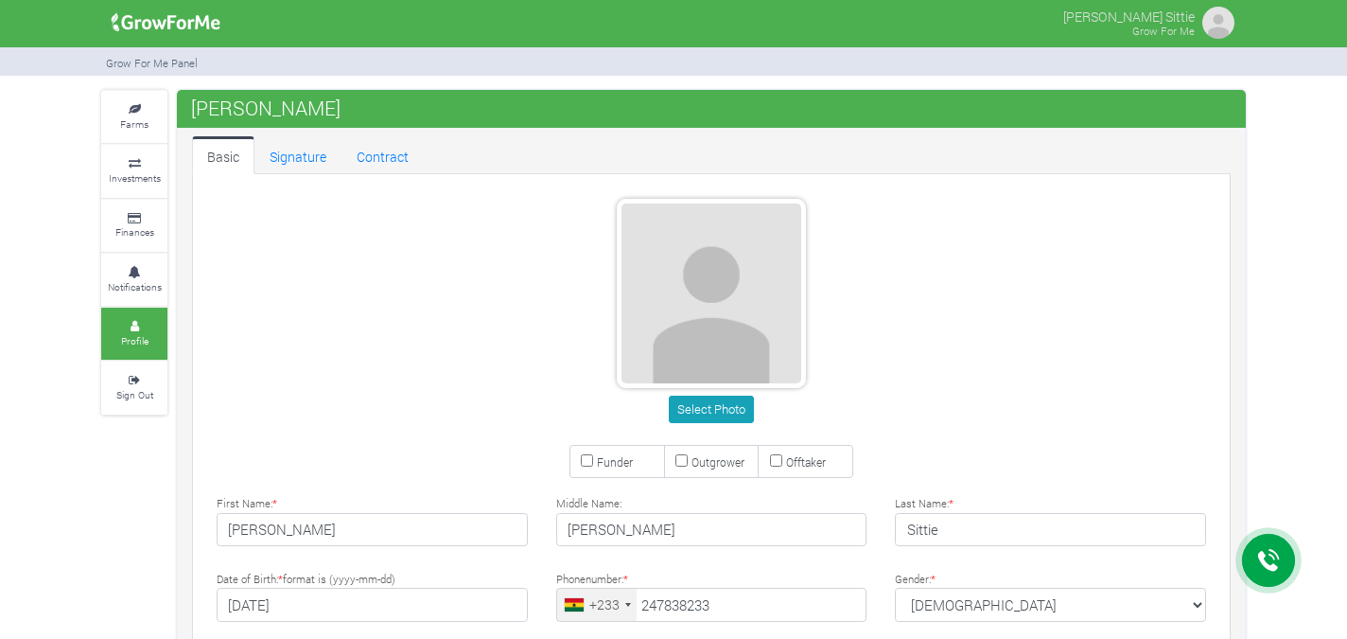
type input "24 783 8233"
click at [372, 160] on link "Contract" at bounding box center [382, 155] width 82 height 38
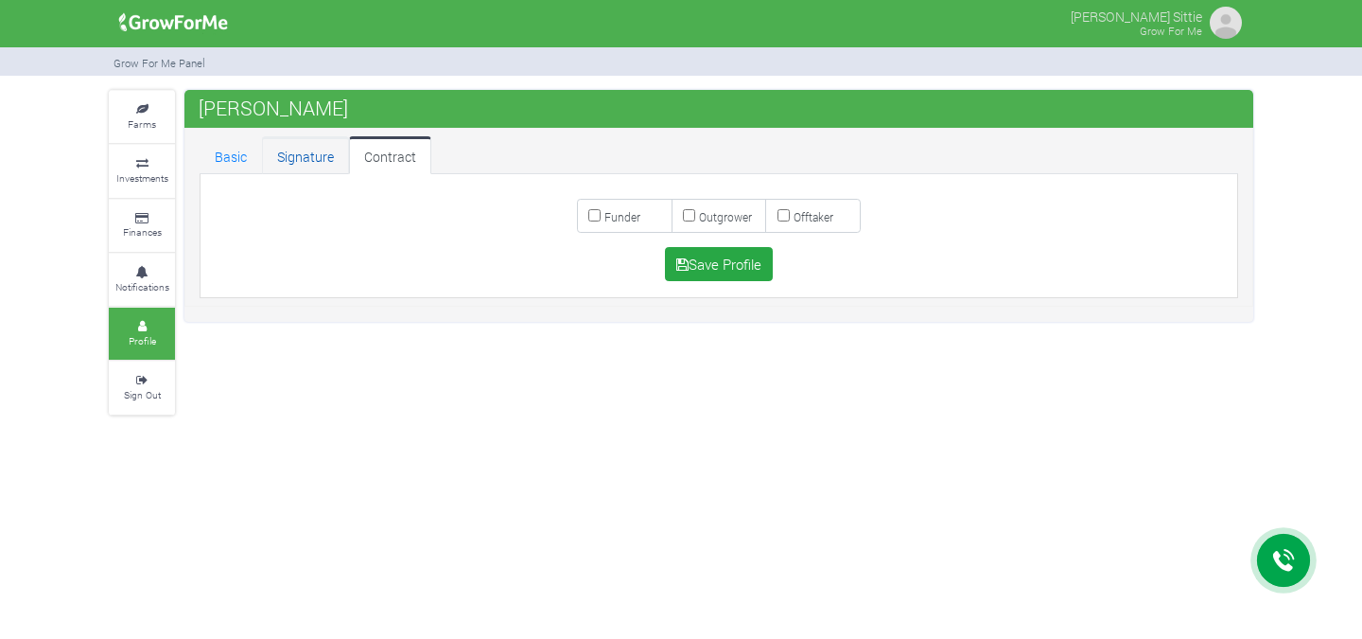
click at [311, 150] on link "Signature" at bounding box center [305, 155] width 87 height 38
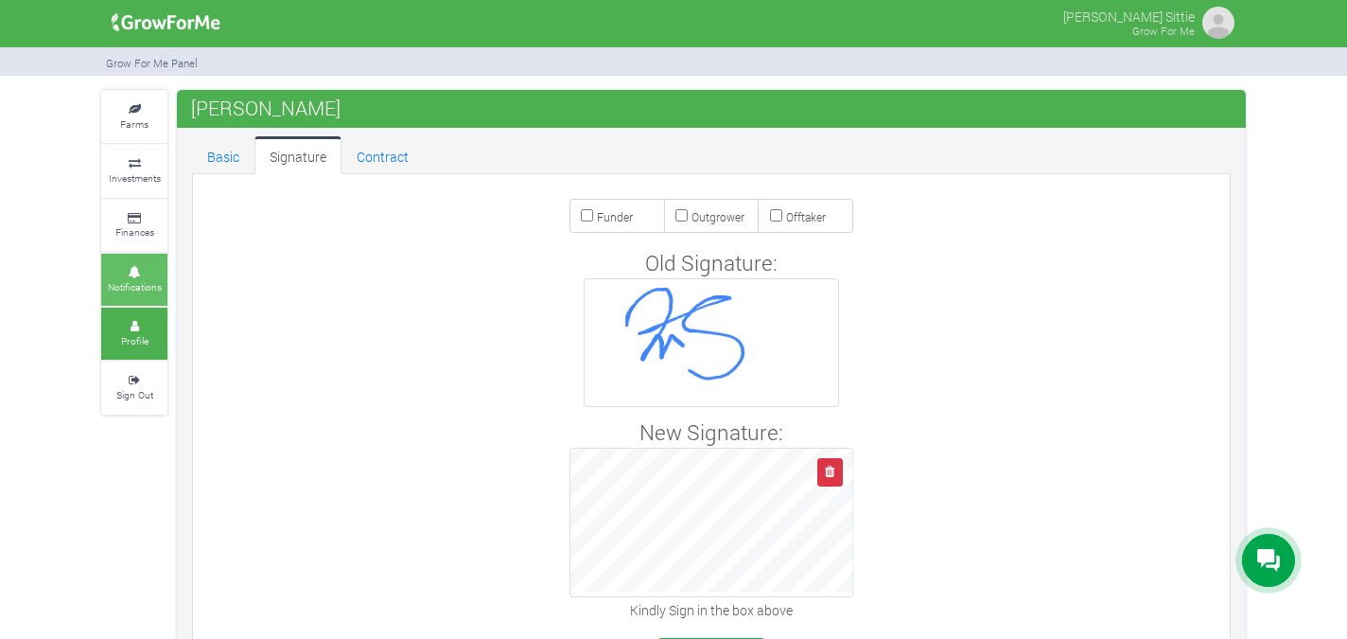
click at [130, 283] on small "Notifications" at bounding box center [135, 286] width 54 height 13
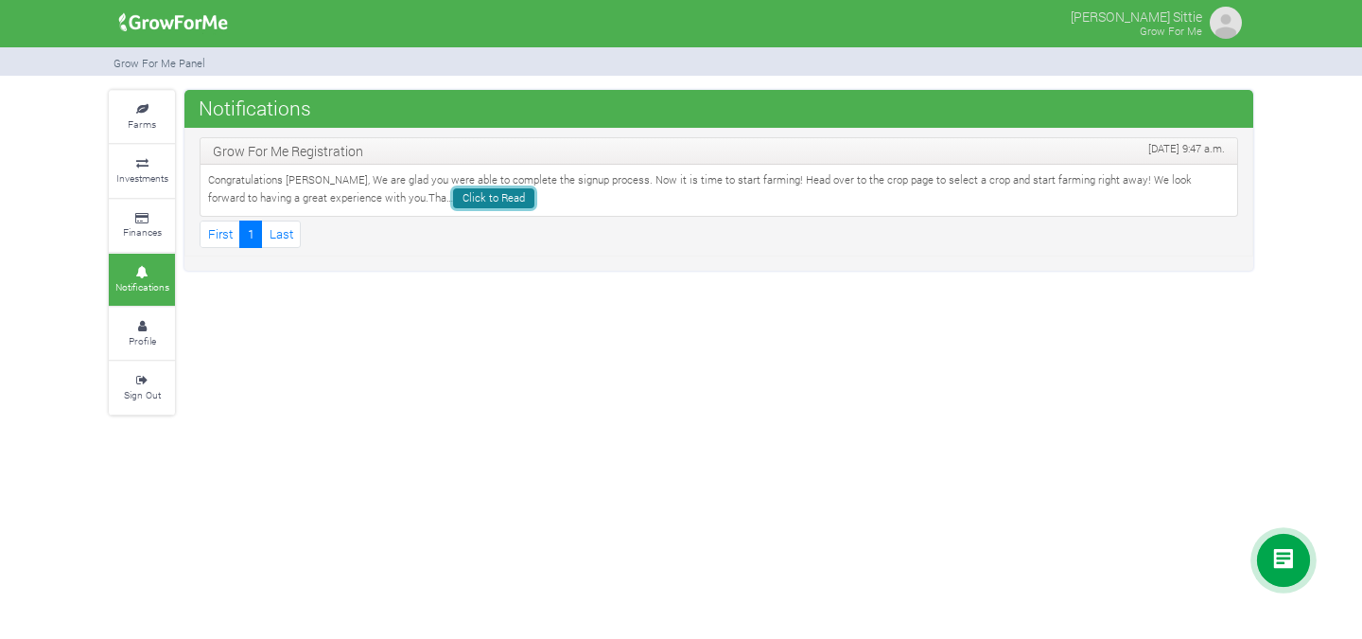
click at [453, 195] on link "Click to Read" at bounding box center [493, 198] width 81 height 20
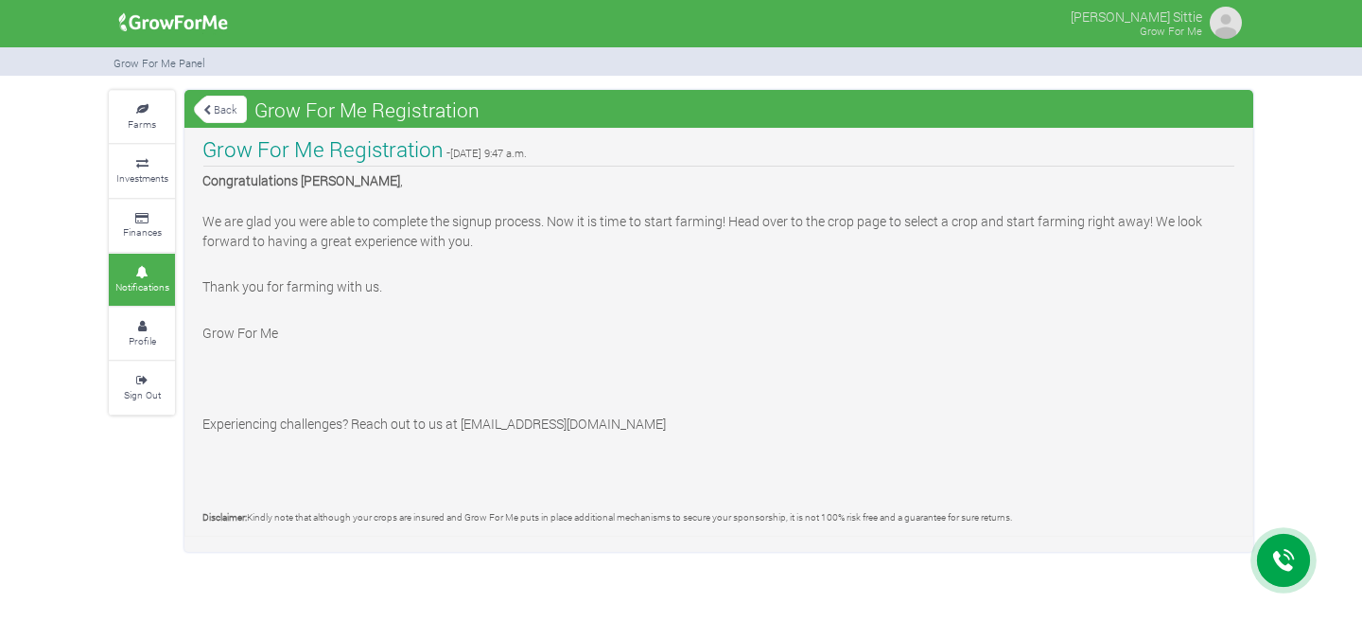
click at [1224, 27] on img at bounding box center [1226, 23] width 38 height 38
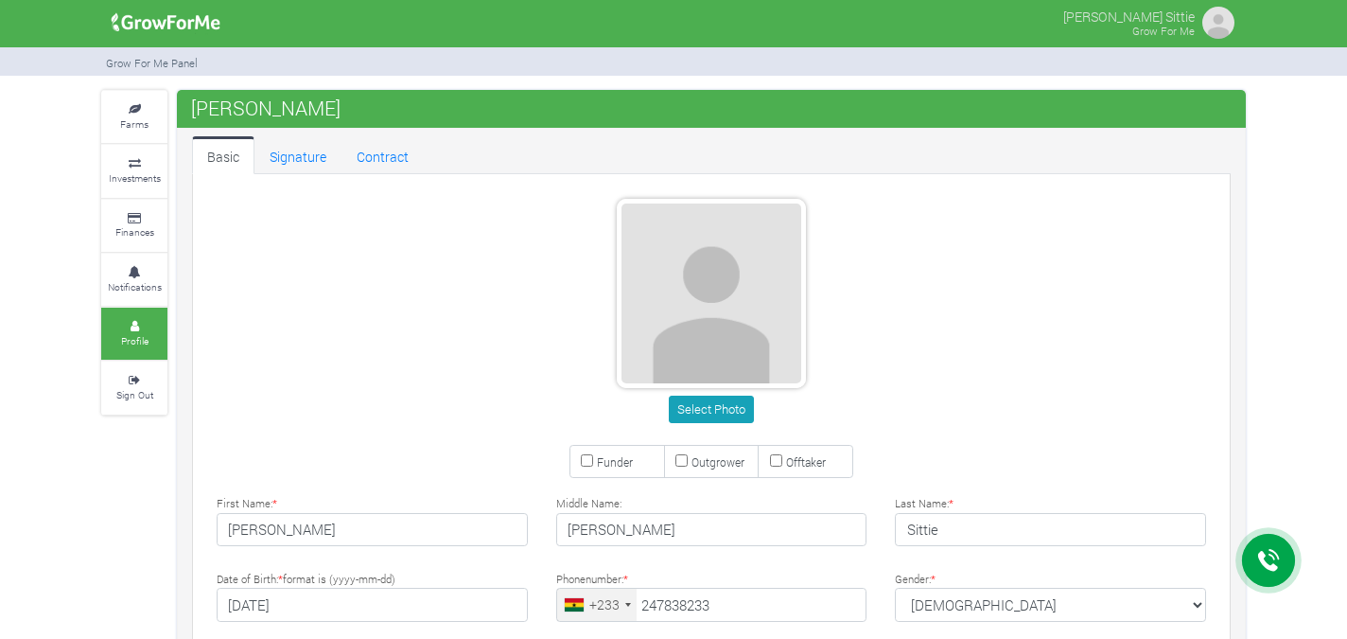
type input "24 783 8233"
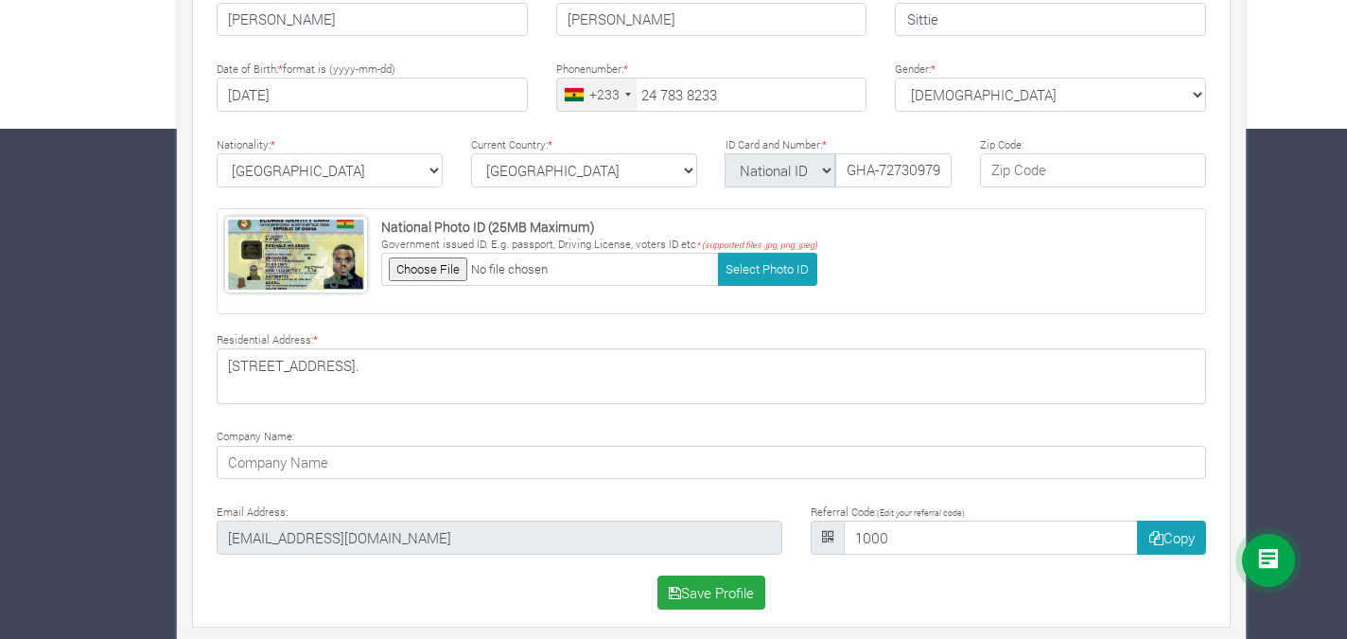
scroll to position [501, 0]
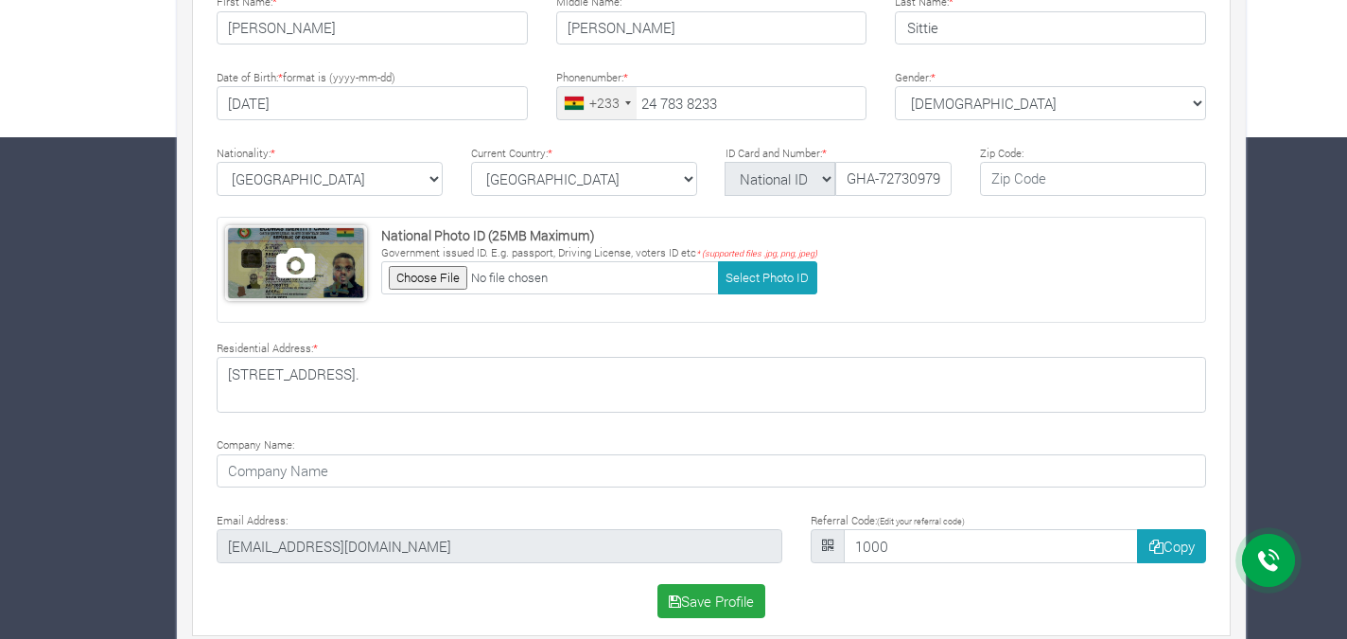
click at [350, 253] on span at bounding box center [296, 263] width 136 height 70
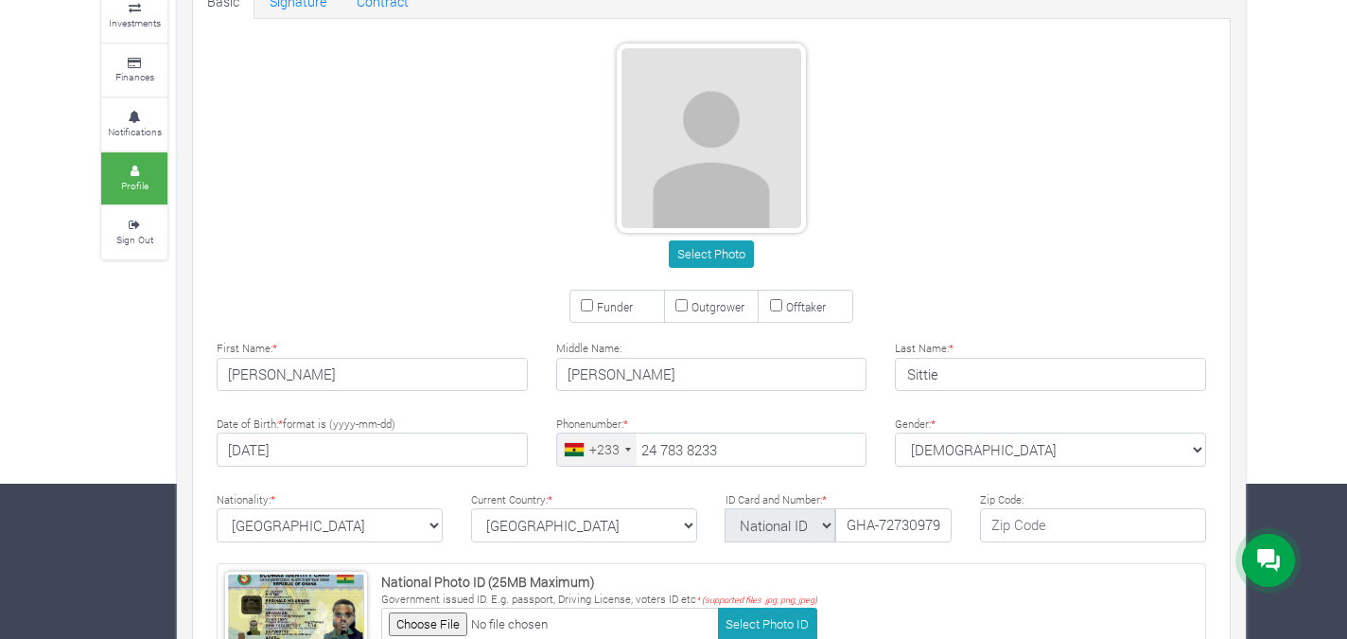
scroll to position [0, 0]
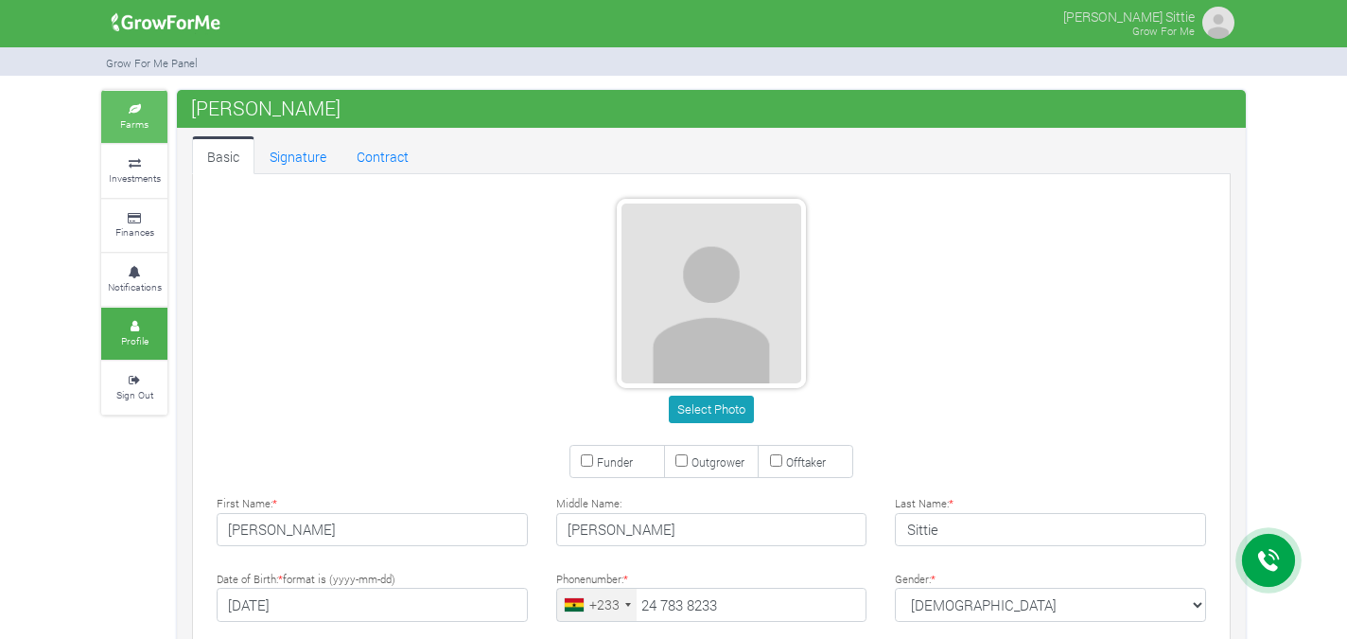
click at [148, 127] on small "Farms" at bounding box center [134, 123] width 28 height 13
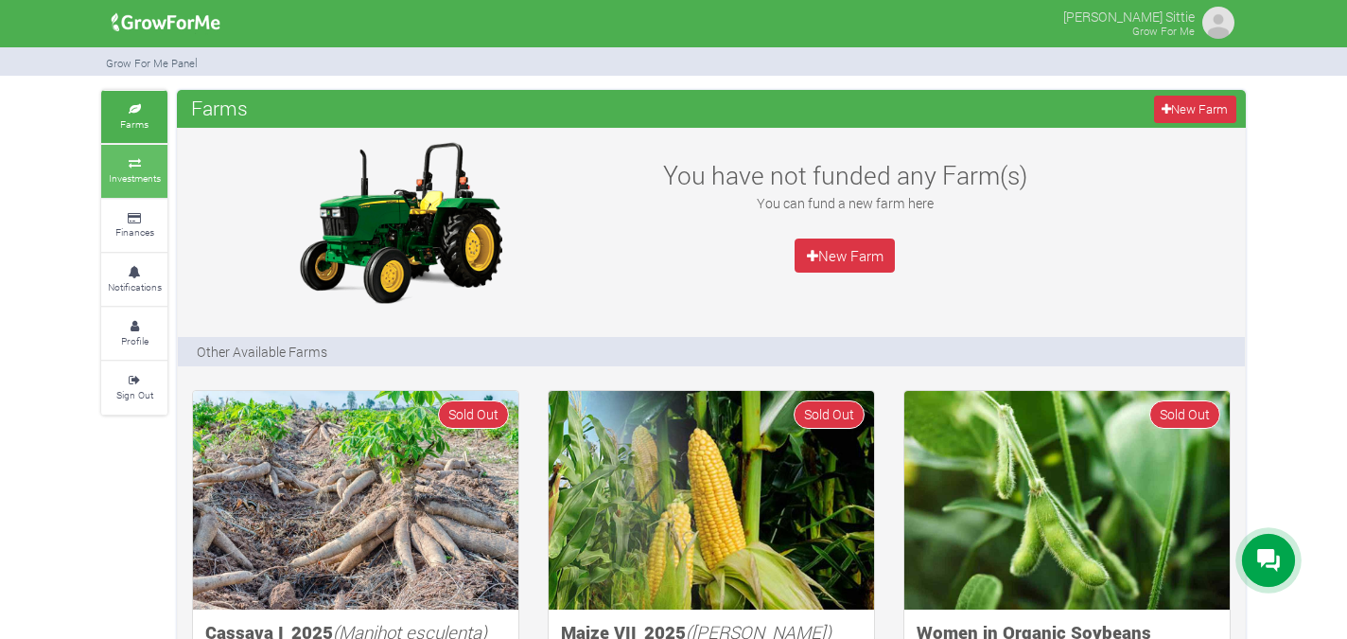
click at [138, 162] on icon at bounding box center [134, 163] width 57 height 9
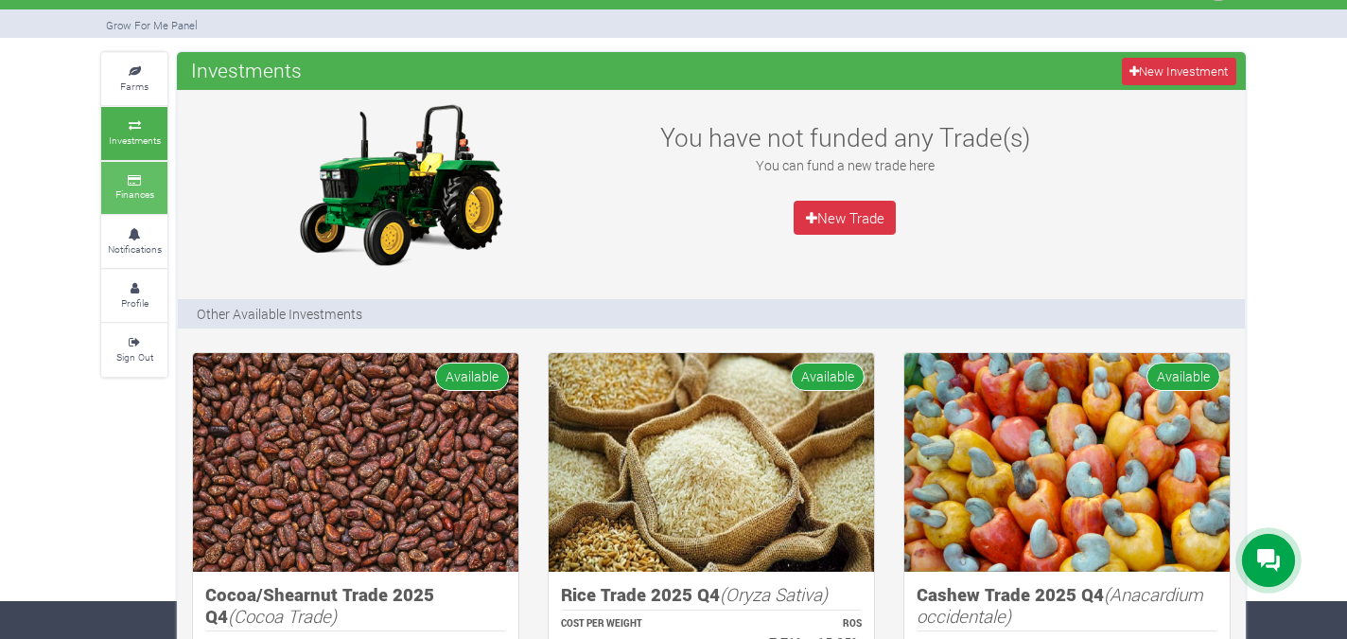
scroll to position [20, 0]
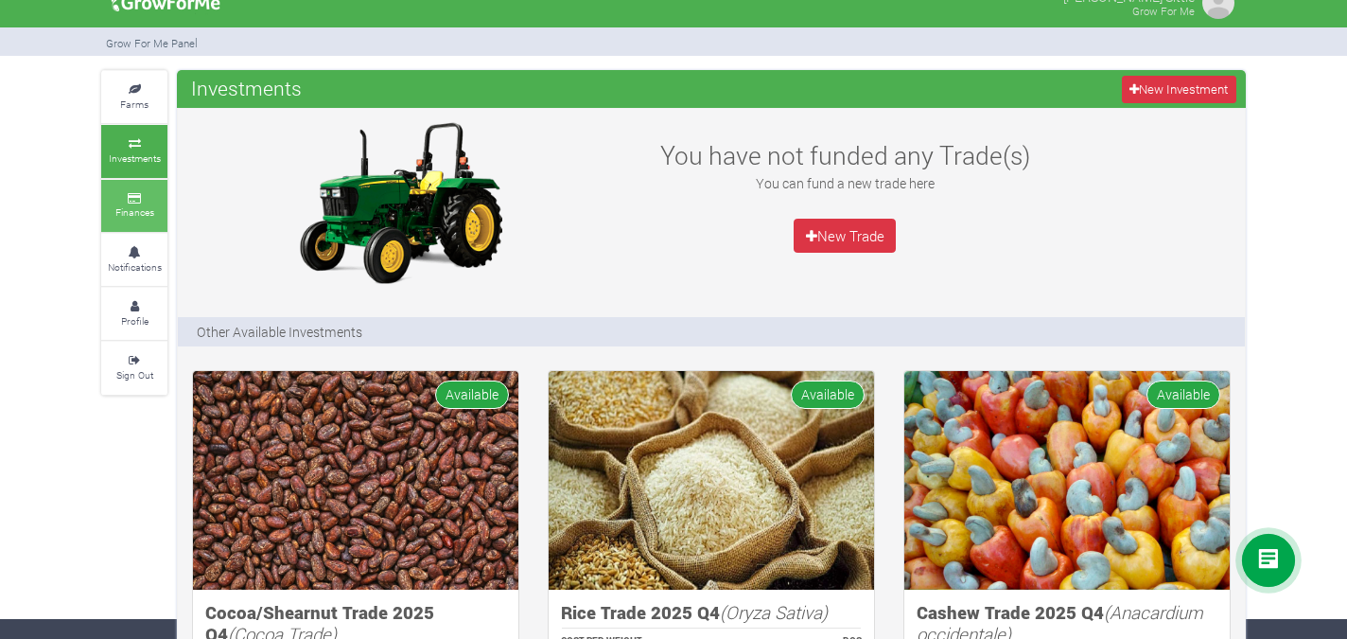
click at [137, 201] on link "Finances" at bounding box center [134, 206] width 66 height 52
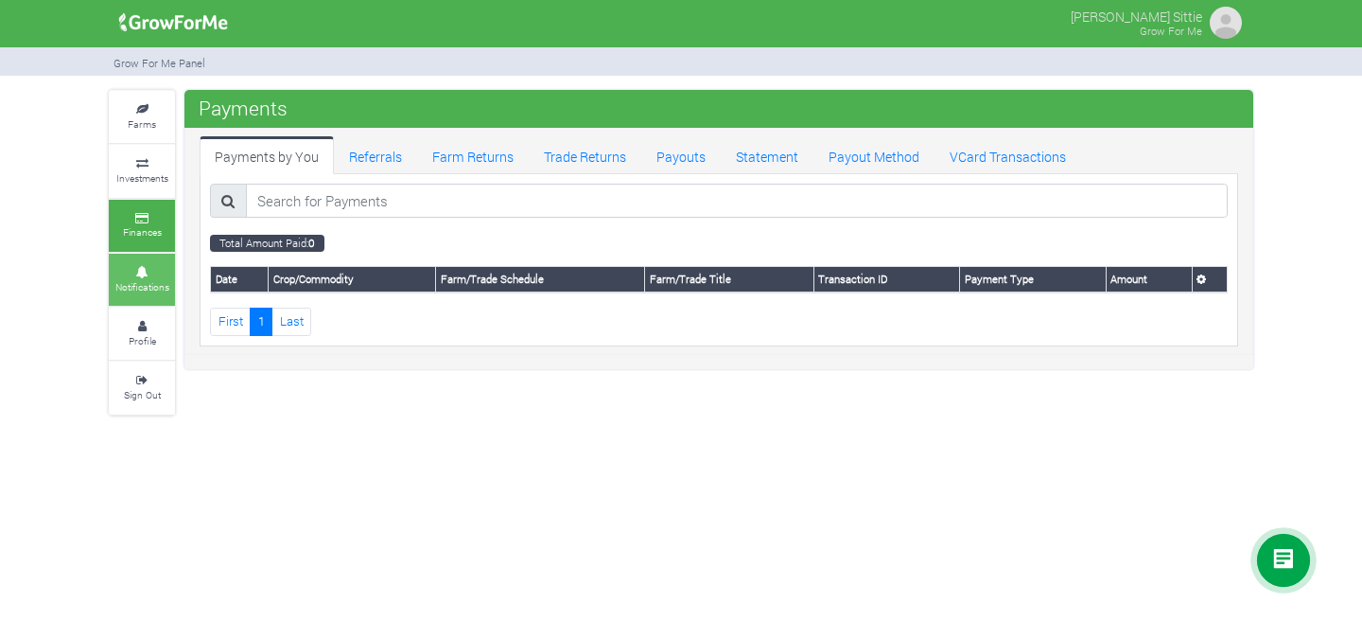
click at [136, 274] on link "Notifications" at bounding box center [142, 280] width 66 height 52
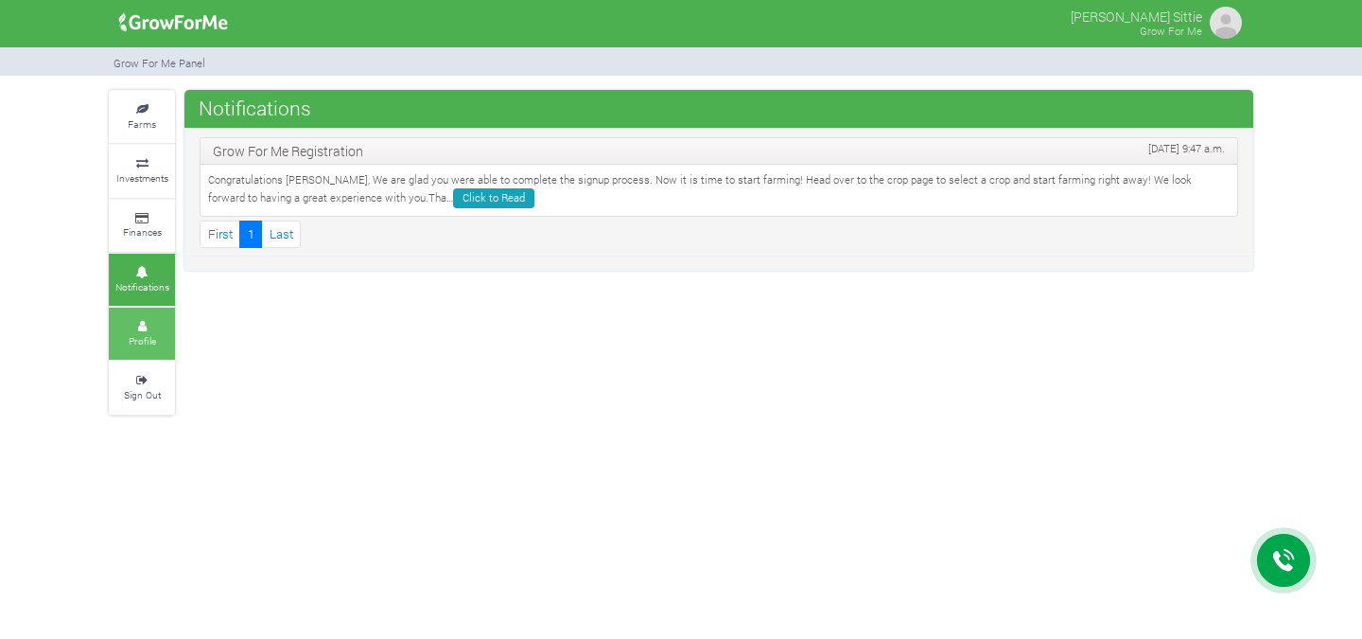
click at [146, 323] on icon at bounding box center [142, 326] width 57 height 9
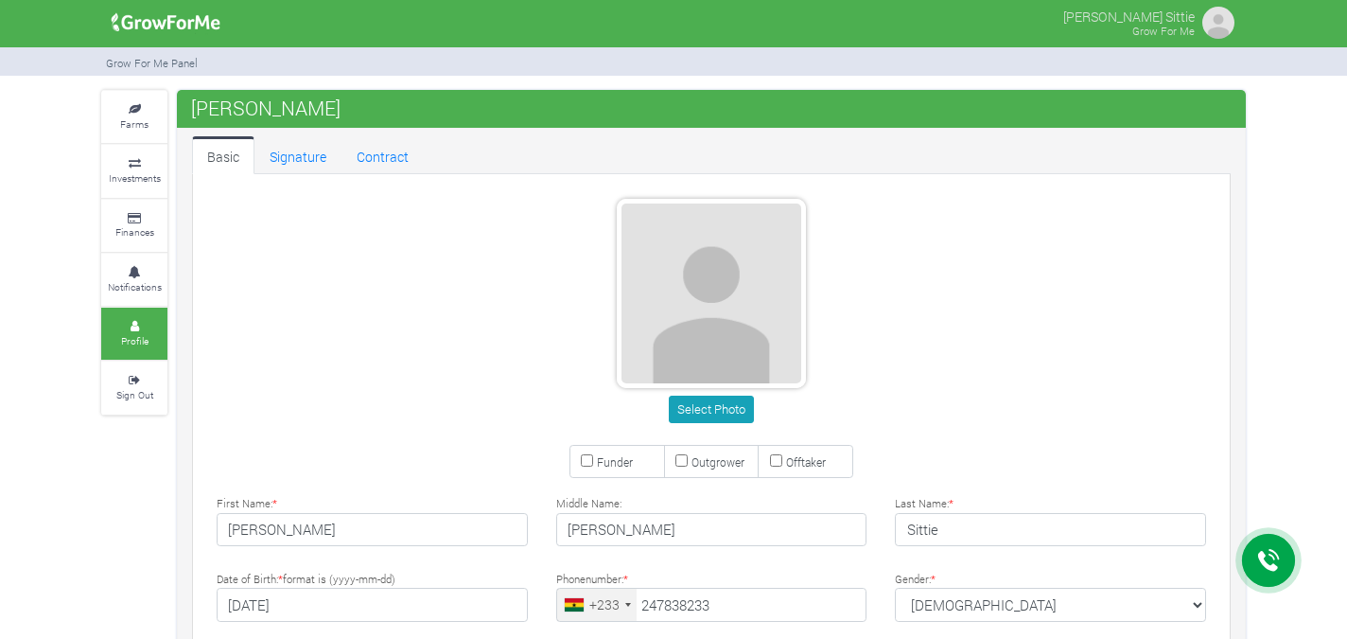
type input "24 783 8233"
click at [1213, 15] on img at bounding box center [1218, 23] width 38 height 38
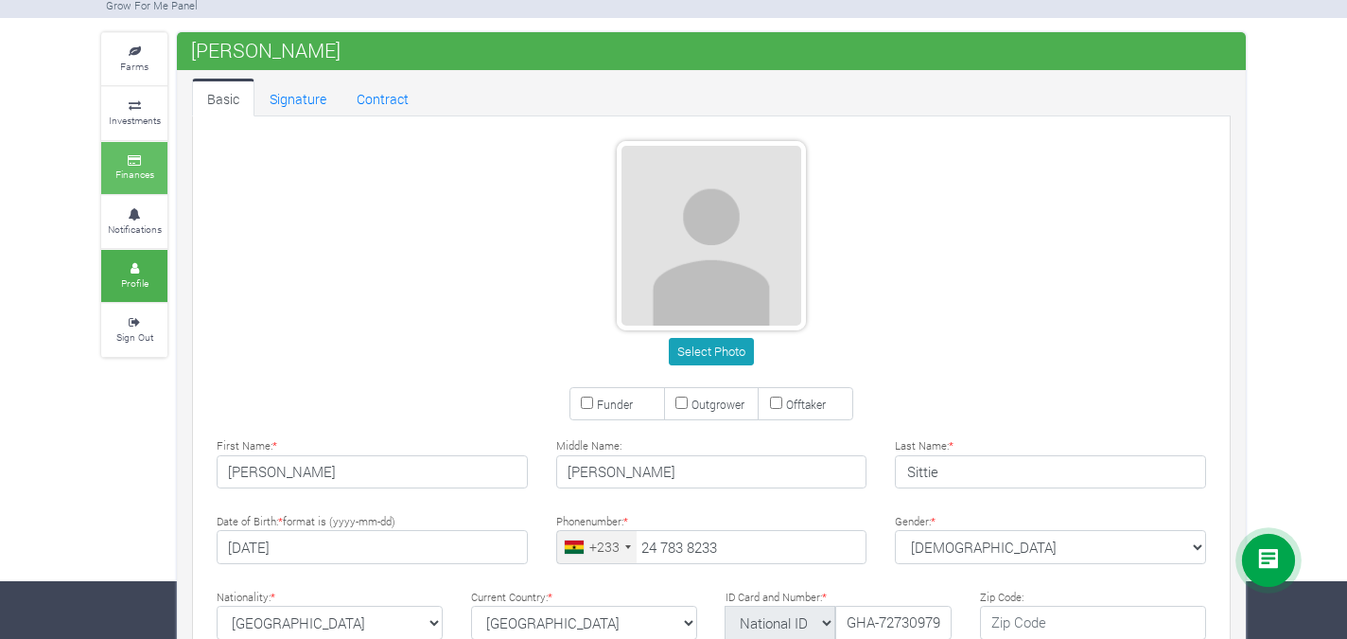
scroll to position [55, 0]
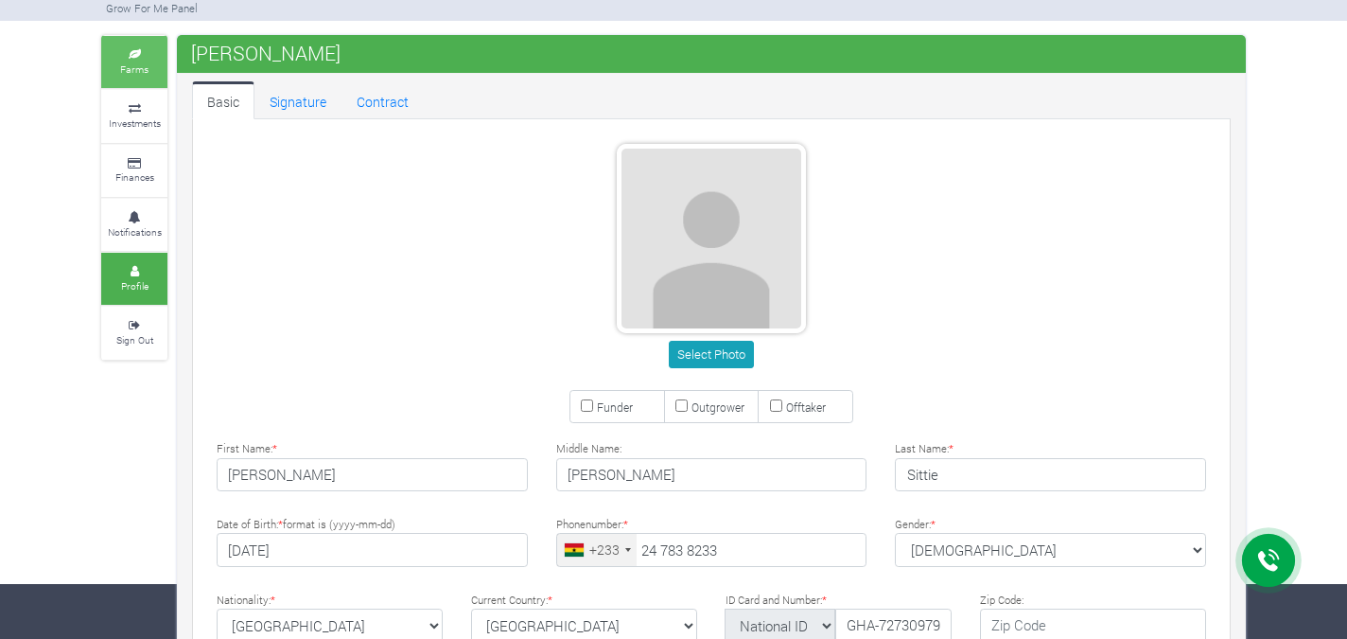
click at [136, 39] on link "Farms" at bounding box center [134, 62] width 66 height 52
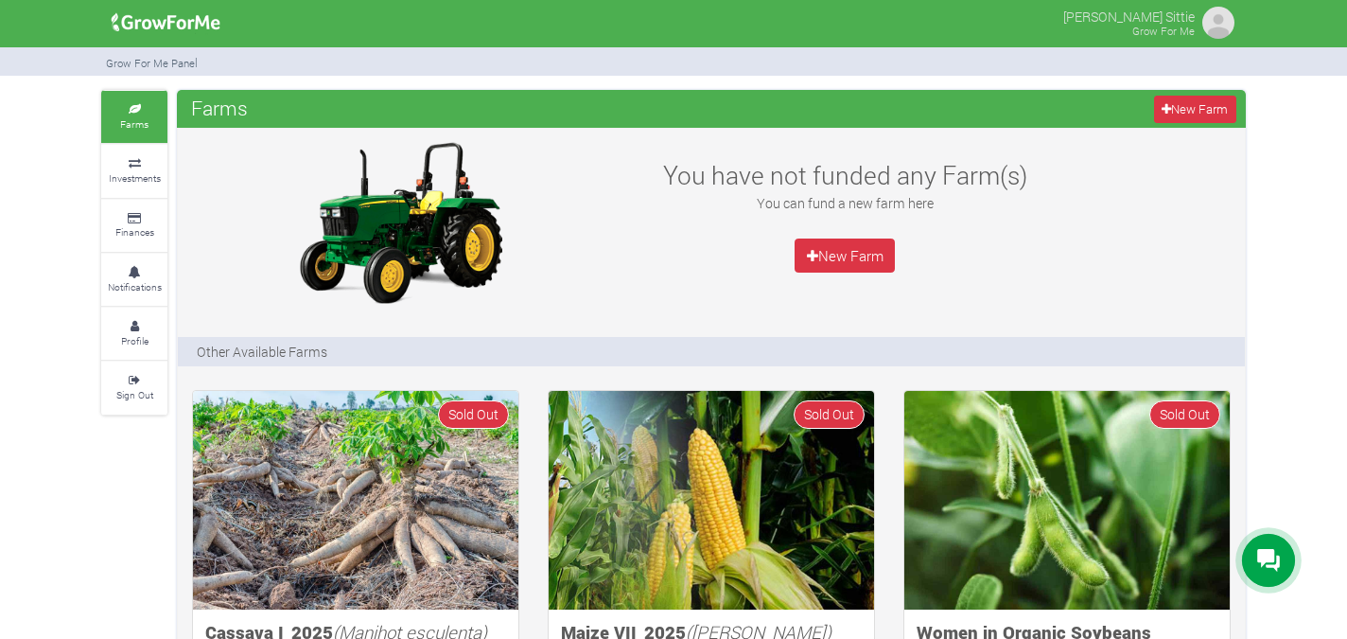
click at [146, 70] on div "Grow For Me Panel" at bounding box center [151, 61] width 101 height 29
click at [135, 175] on small "Investments" at bounding box center [135, 177] width 52 height 13
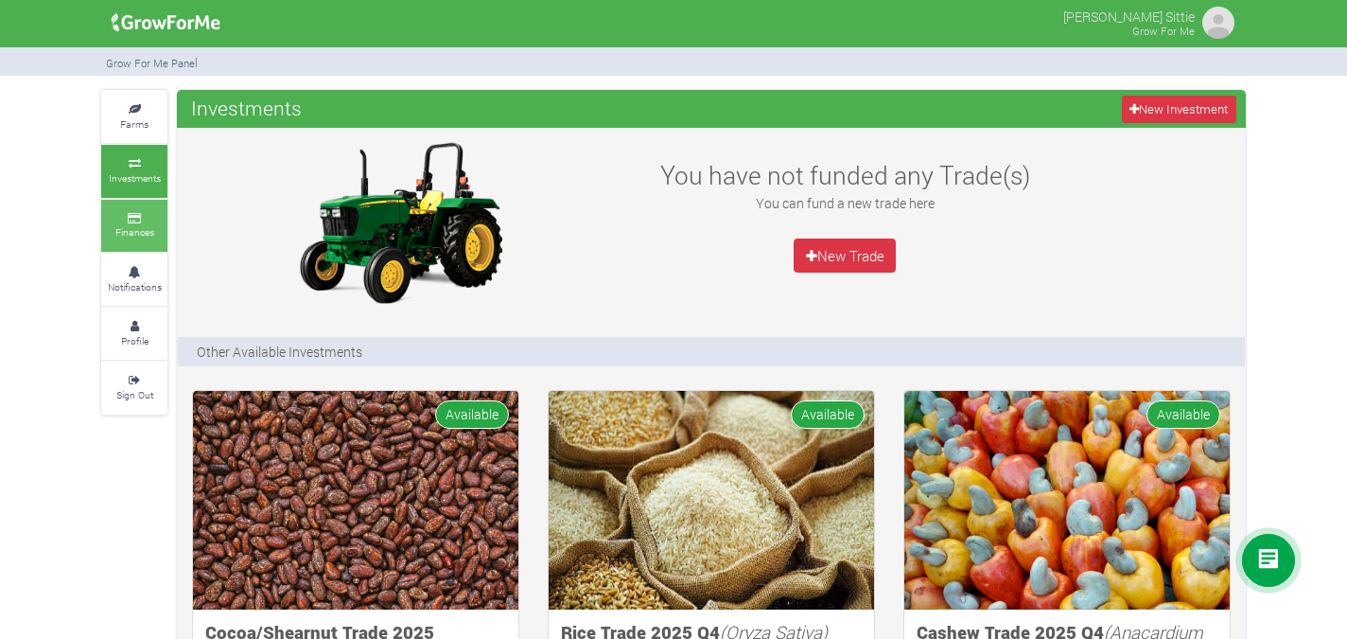
click at [119, 240] on link "Finances" at bounding box center [134, 226] width 66 height 52
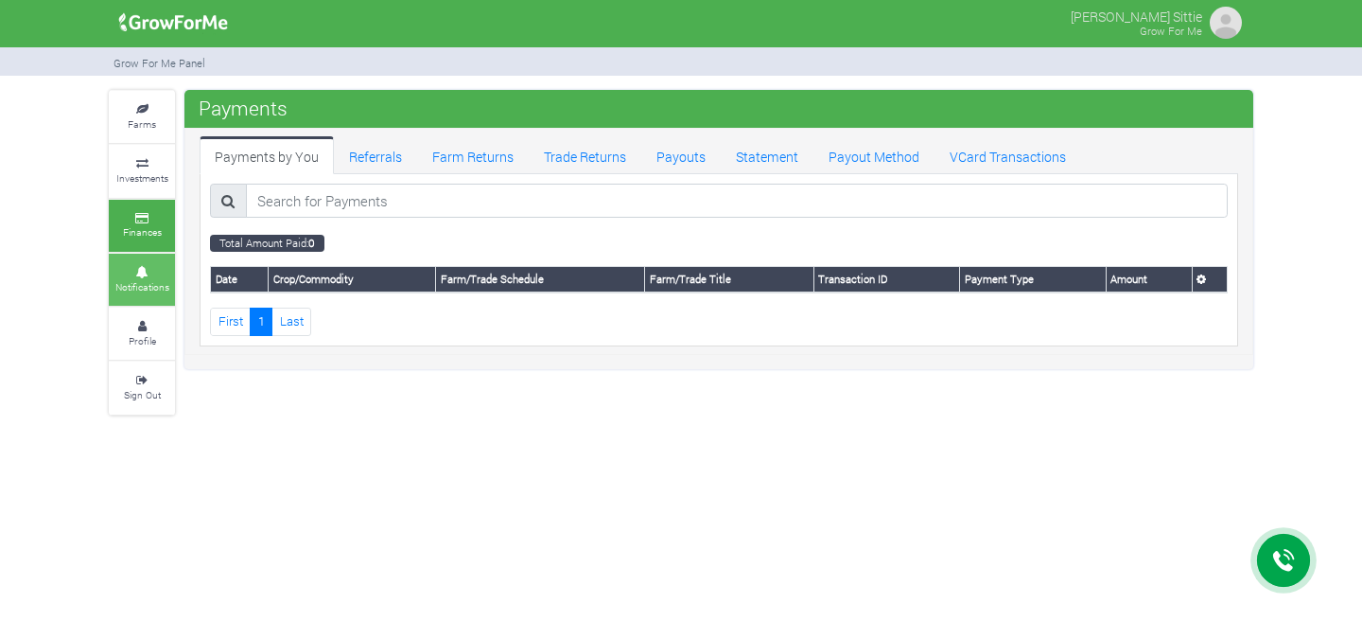
click at [153, 283] on small "Notifications" at bounding box center [142, 286] width 54 height 13
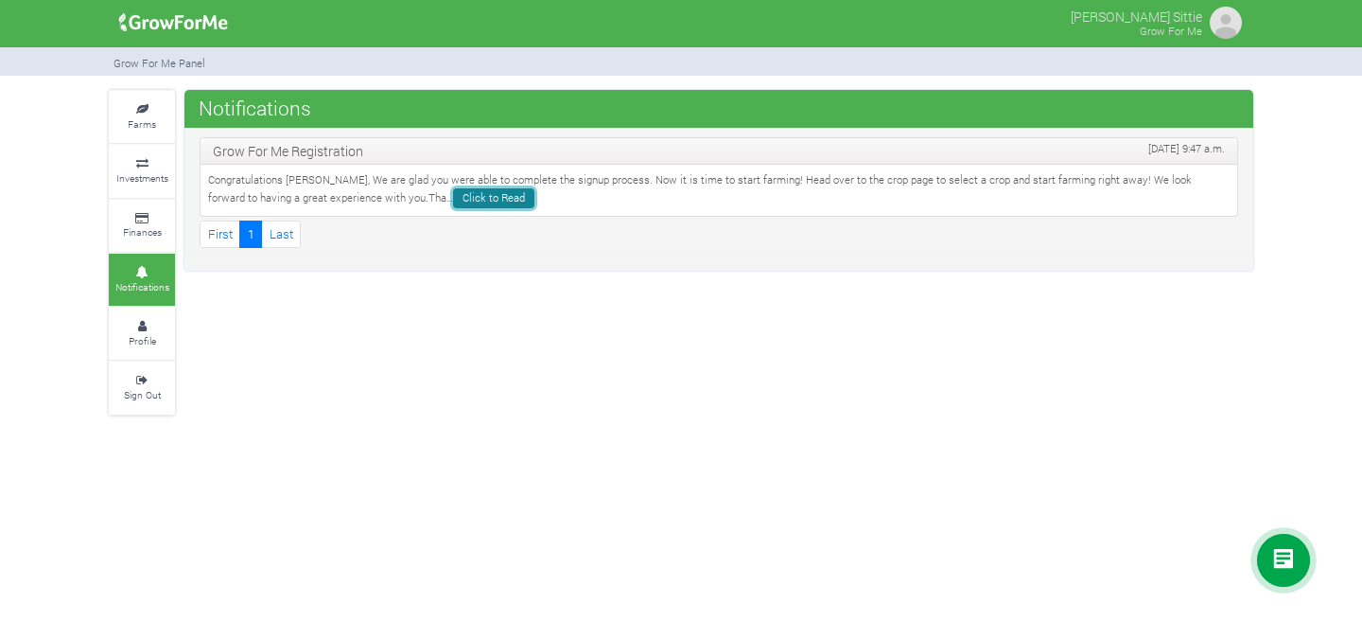
click at [453, 198] on link "Click to Read" at bounding box center [493, 198] width 81 height 20
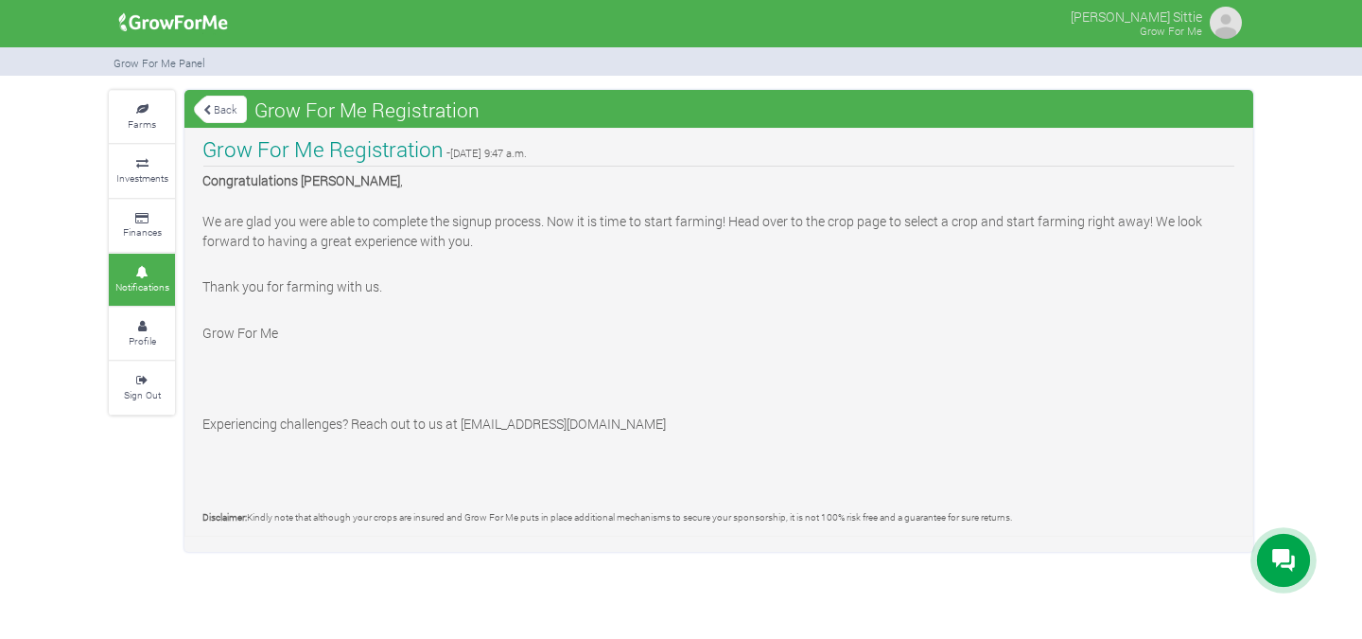
drag, startPoint x: 467, startPoint y: 426, endPoint x: 662, endPoint y: 424, distance: 194.9
click at [662, 424] on p "Experiencing challenges? Reach out to us at support@growforme.com" at bounding box center [718, 423] width 1033 height 20
drag, startPoint x: 464, startPoint y: 423, endPoint x: 642, endPoint y: 420, distance: 178.8
click at [642, 420] on p "Experiencing challenges? Reach out to us at support@growforme.com" at bounding box center [718, 423] width 1033 height 20
copy p "support@growforme.com"
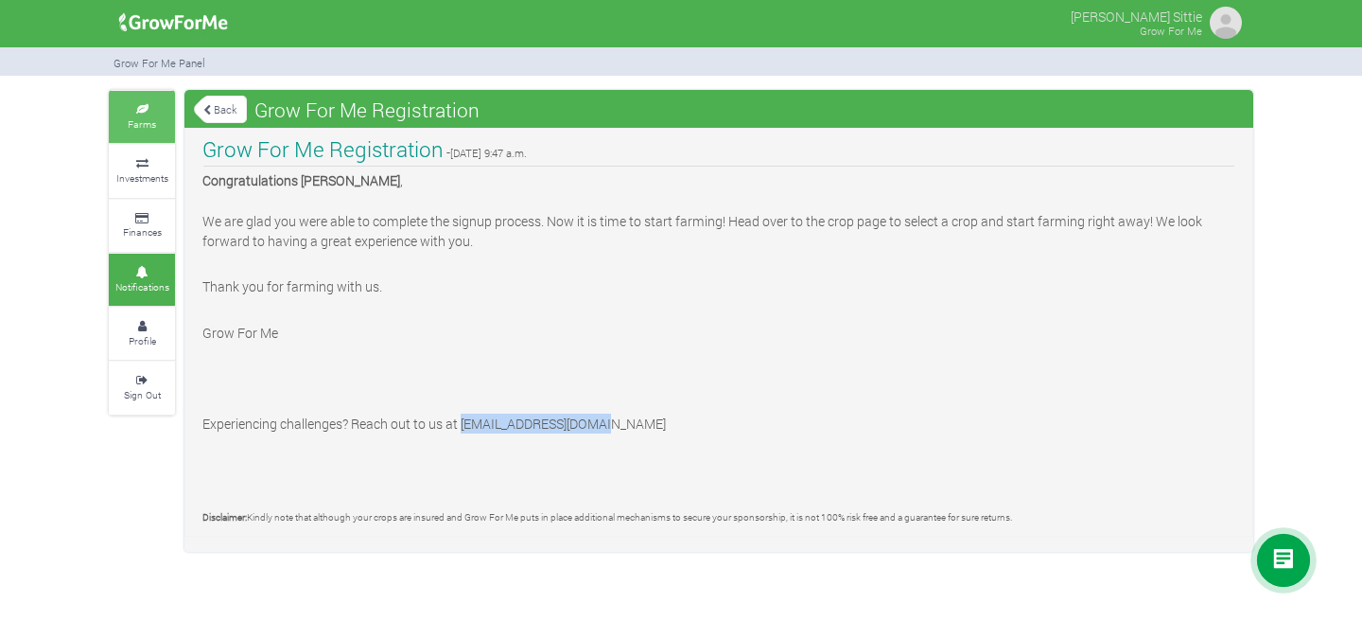
click at [154, 118] on small "Farms" at bounding box center [142, 123] width 28 height 13
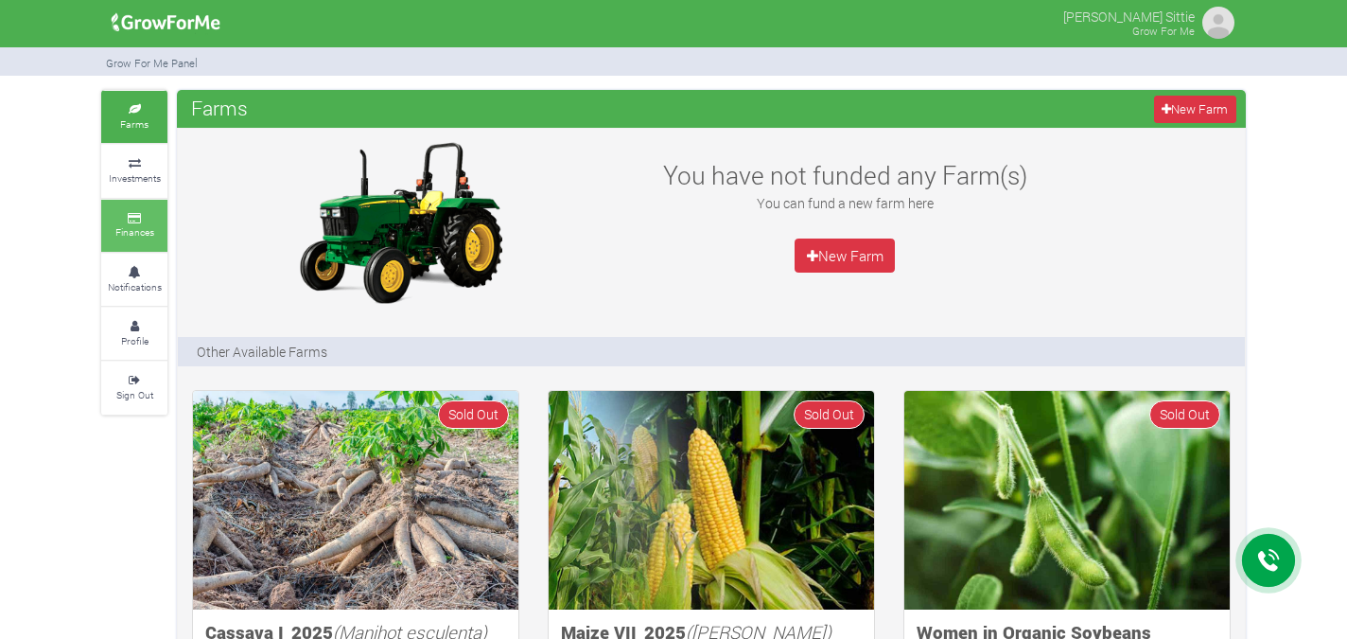
click at [134, 215] on icon at bounding box center [134, 218] width 57 height 9
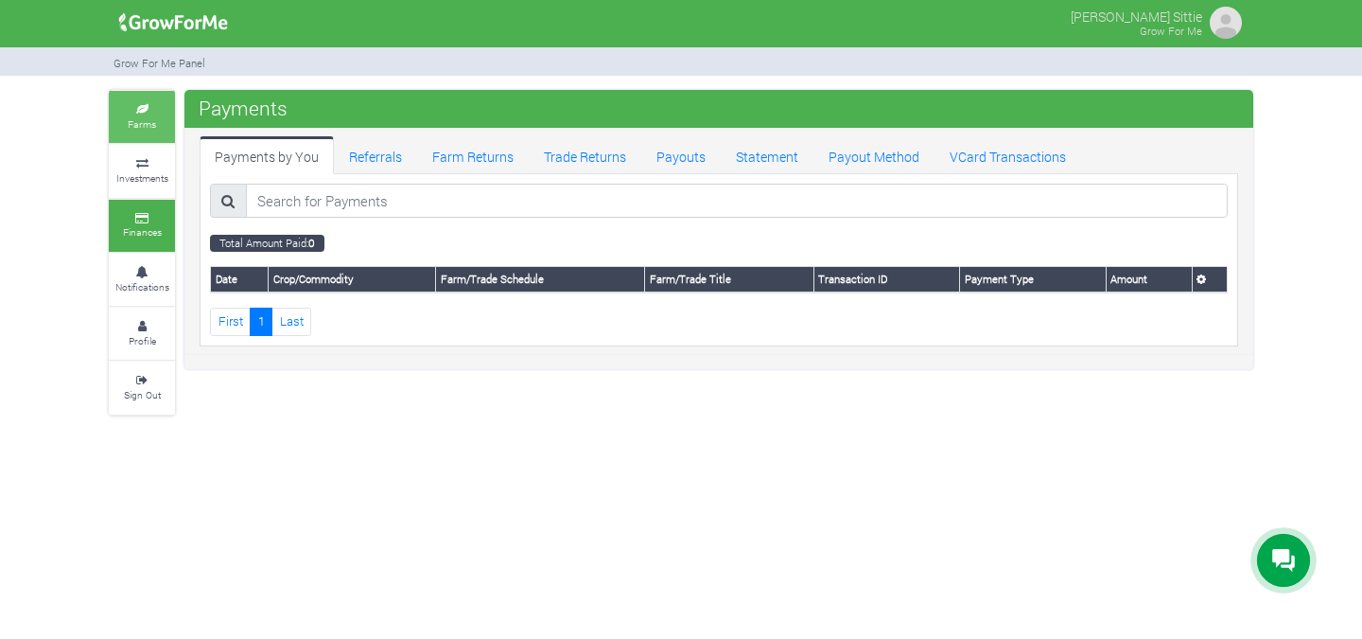
click at [137, 110] on icon at bounding box center [142, 109] width 57 height 9
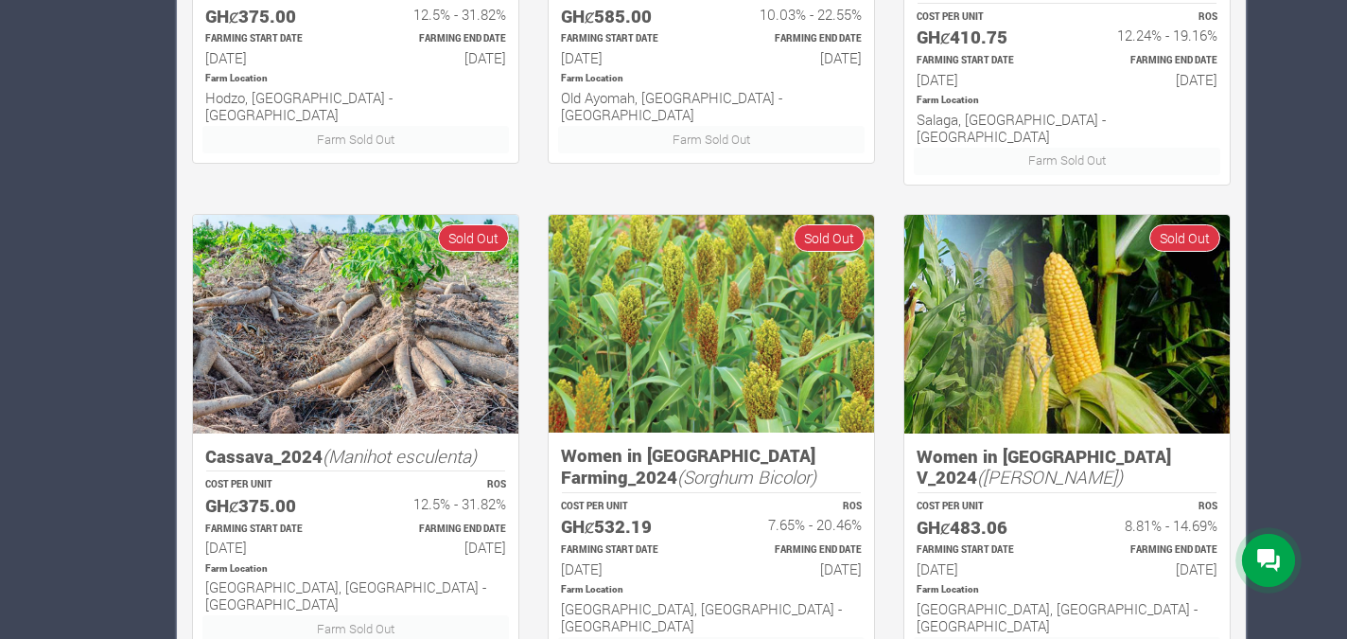
scroll to position [1229, 0]
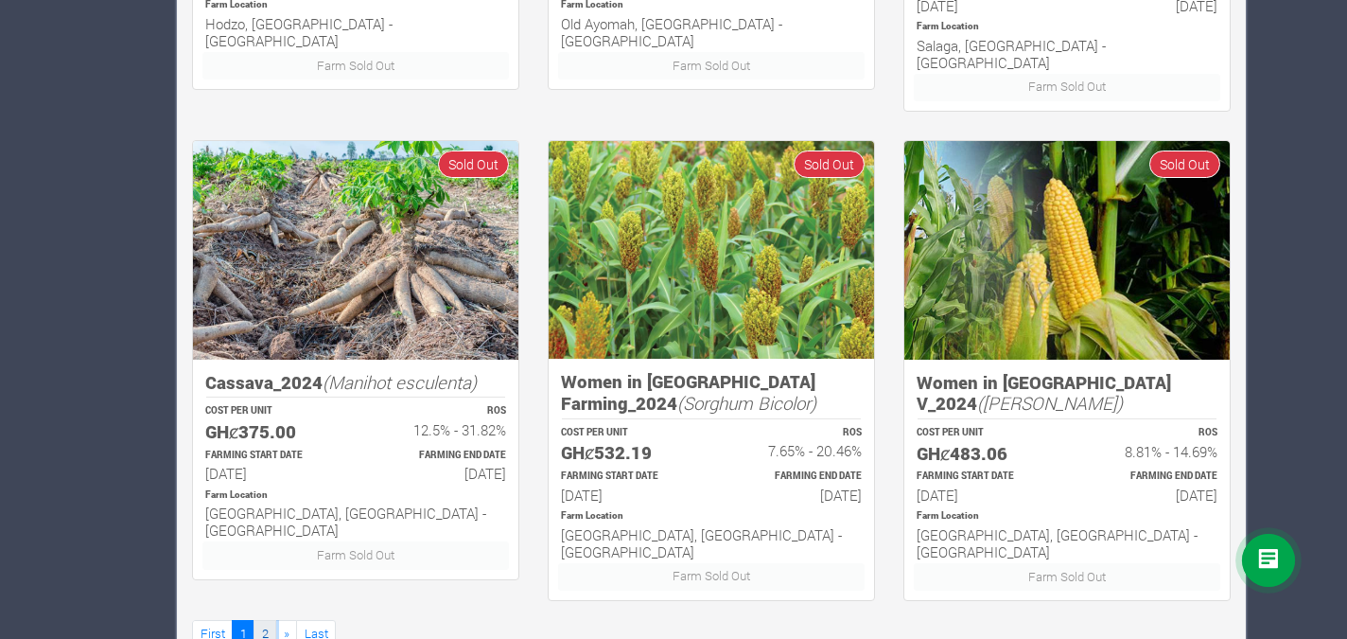
click at [269, 620] on link "2" at bounding box center [265, 633] width 23 height 27
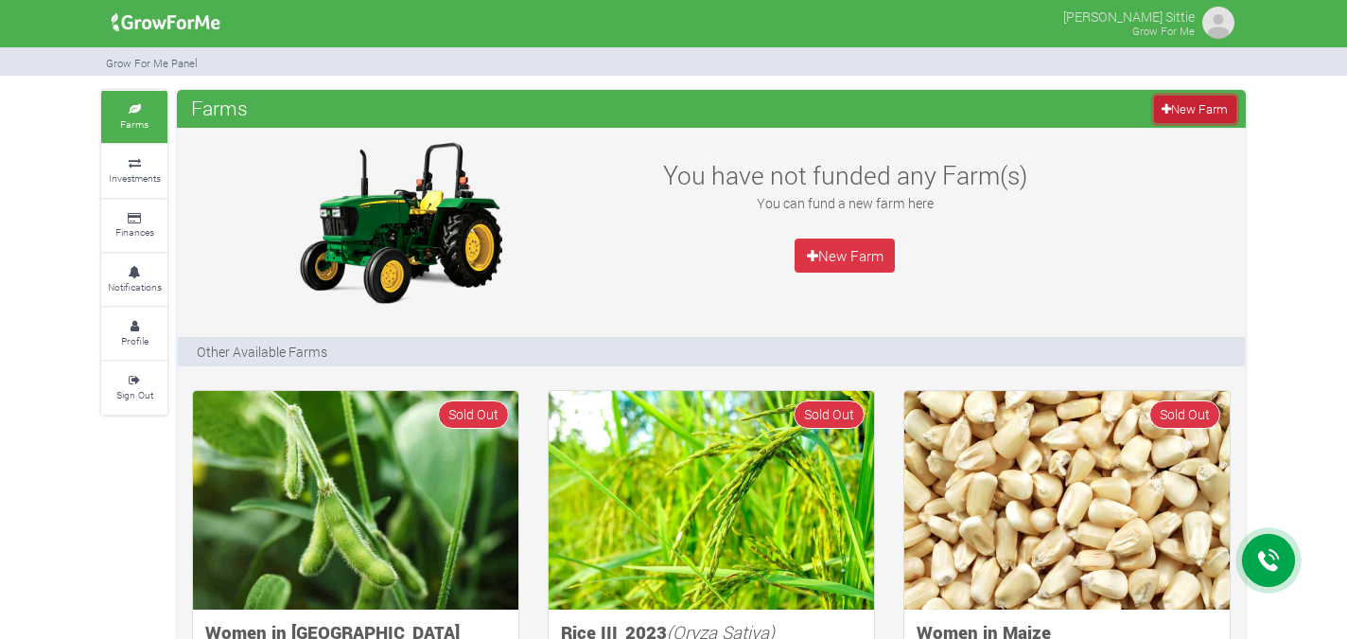
click at [1207, 104] on link "New Farm" at bounding box center [1195, 109] width 82 height 27
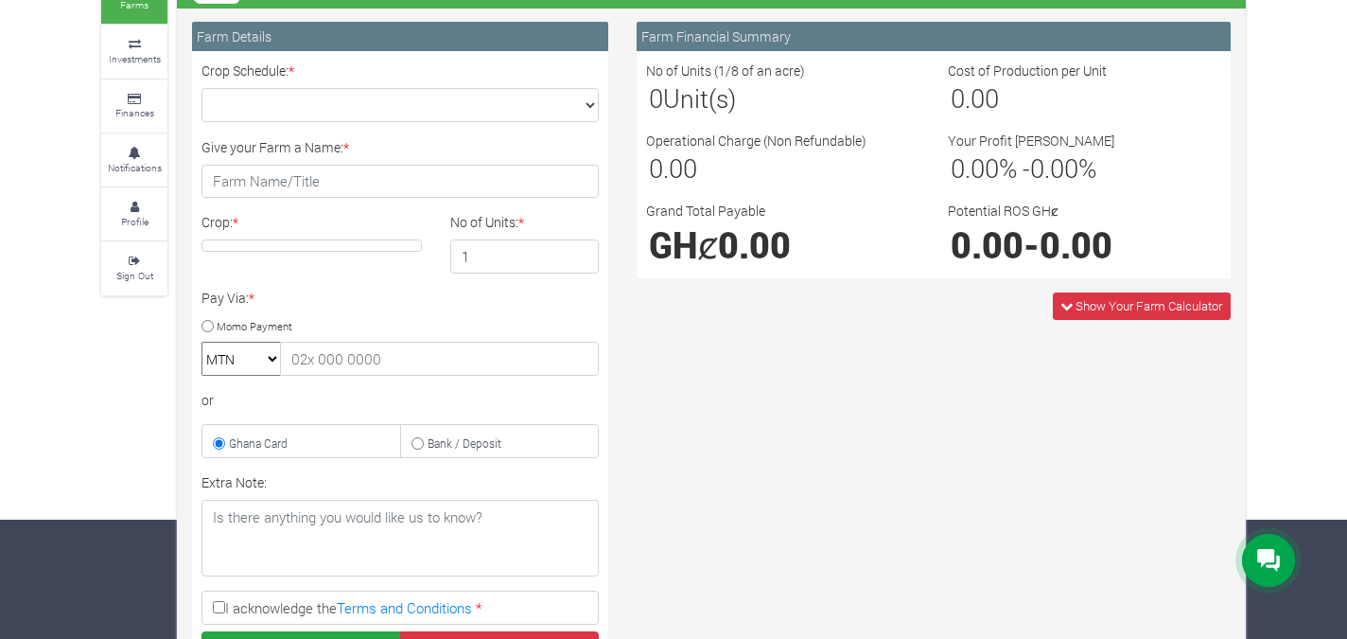
scroll to position [107, 0]
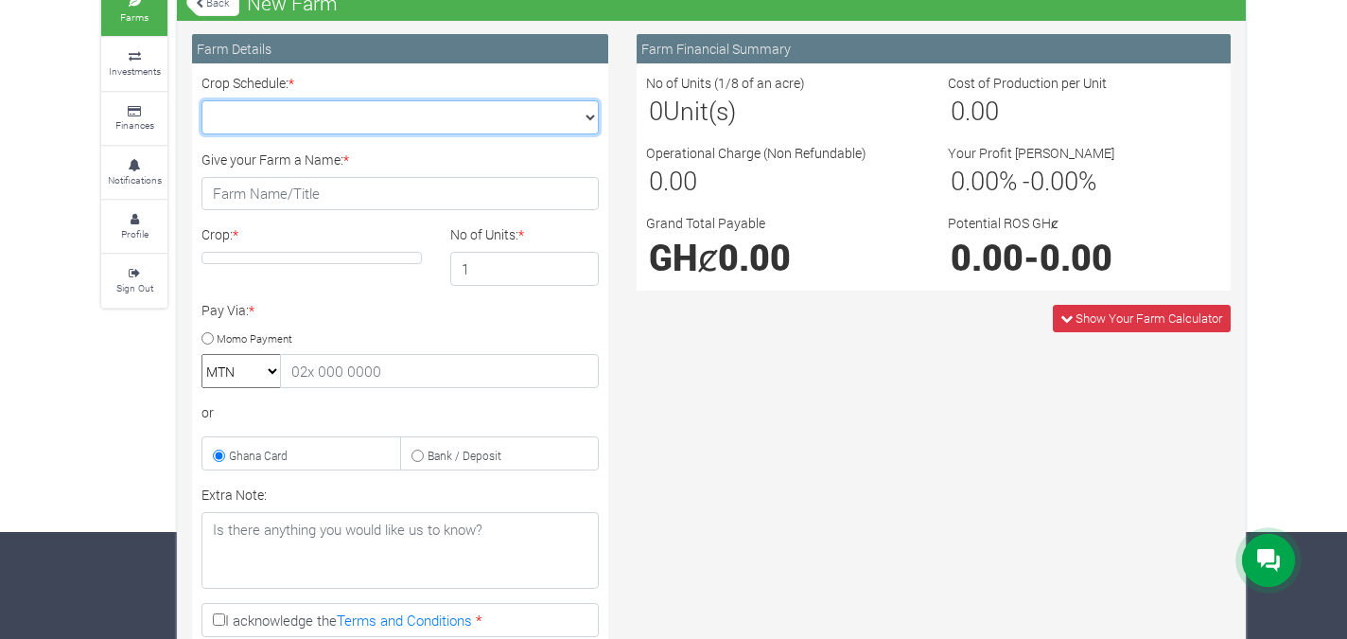
click at [576, 122] on select "Crop Schedule: *" at bounding box center [399, 117] width 397 height 34
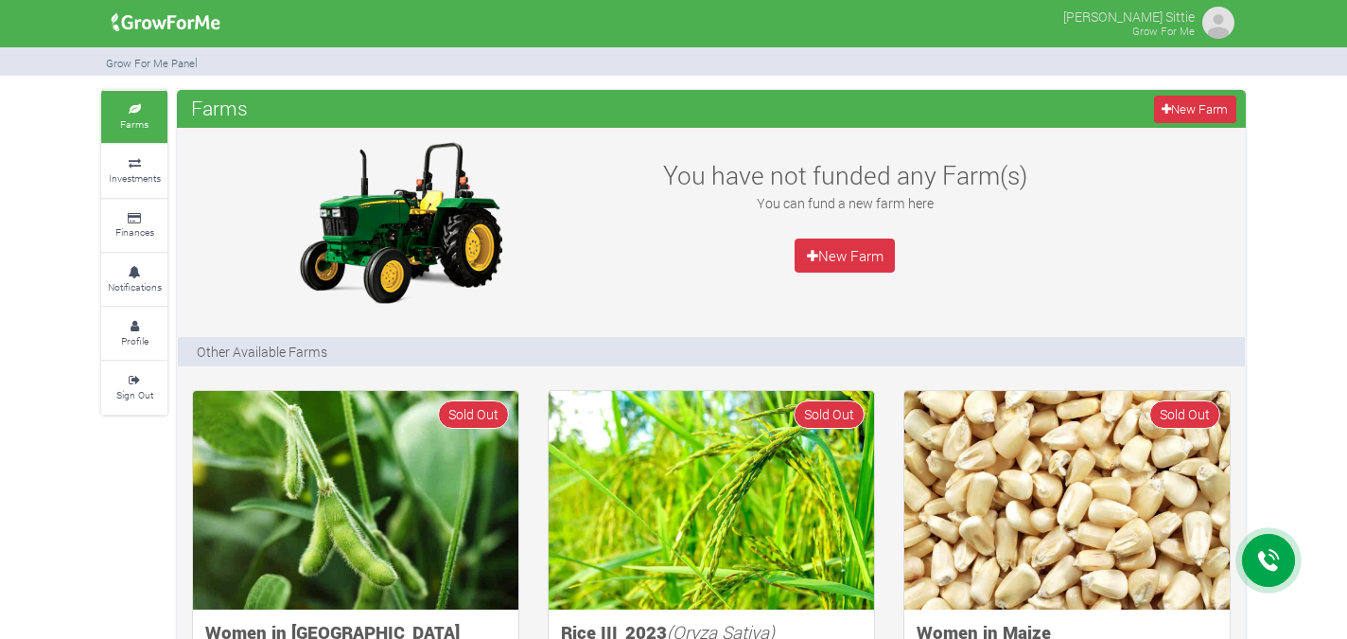
click at [137, 10] on img at bounding box center [166, 23] width 122 height 38
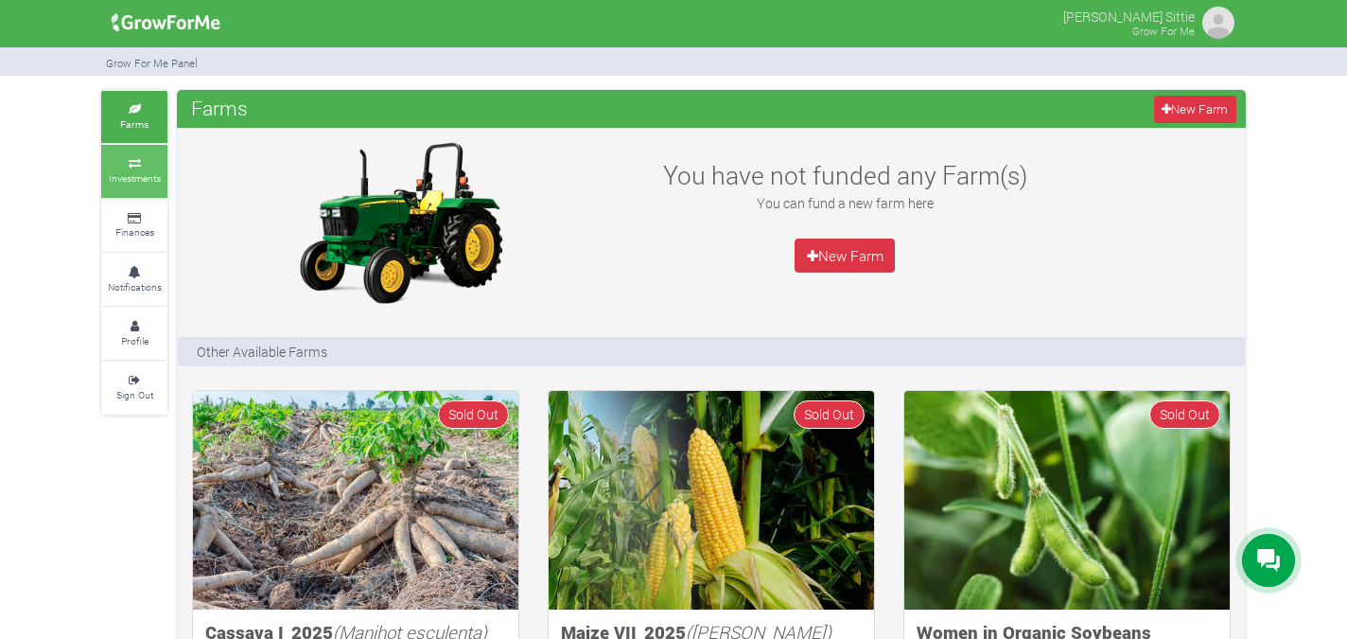
click at [133, 176] on small "Investments" at bounding box center [135, 177] width 52 height 13
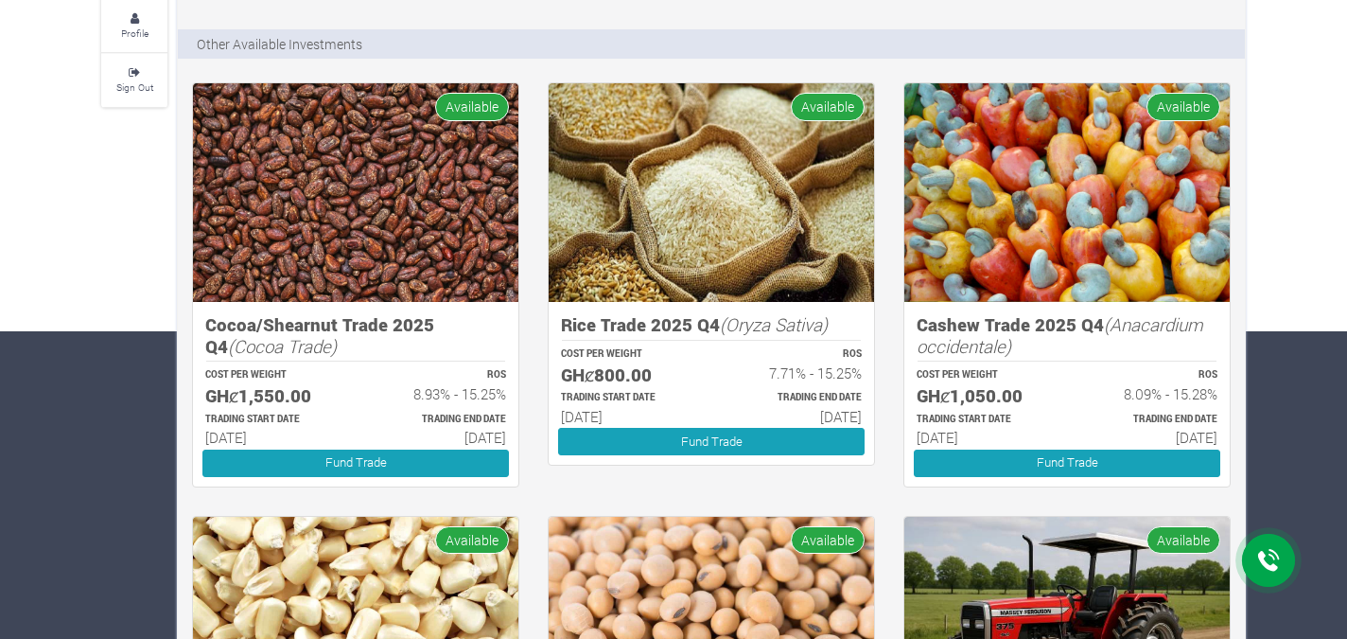
scroll to position [314, 0]
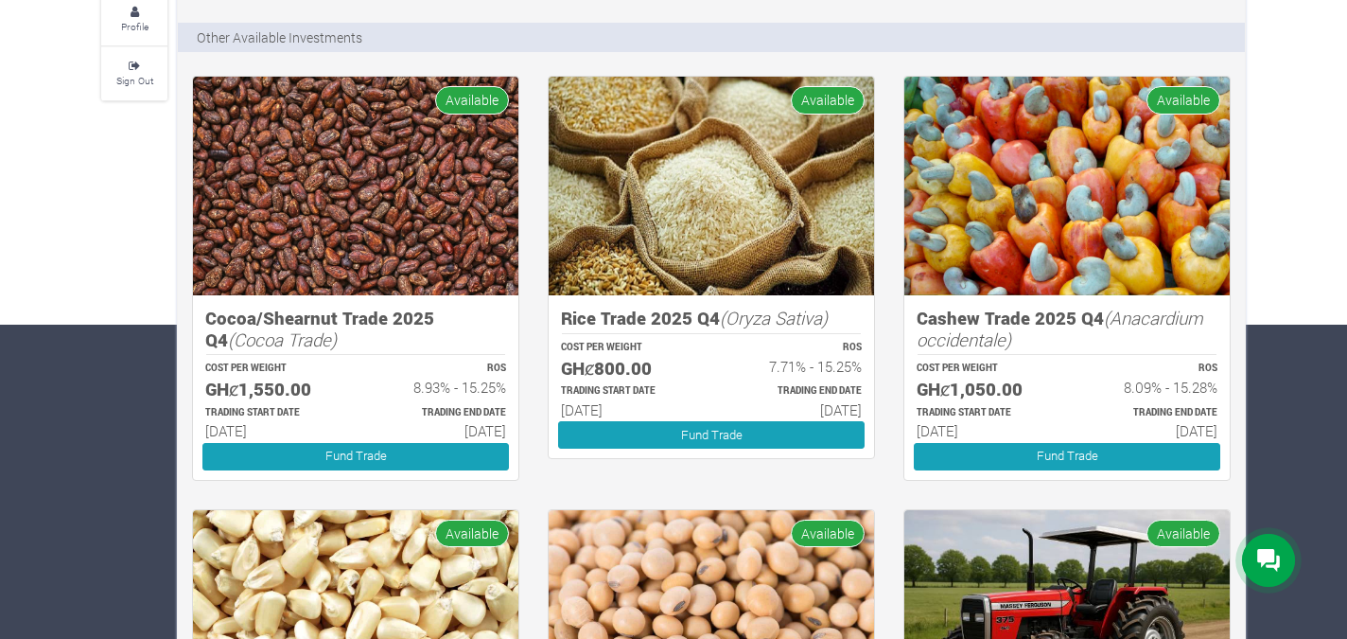
click at [323, 216] on img at bounding box center [355, 186] width 325 height 219
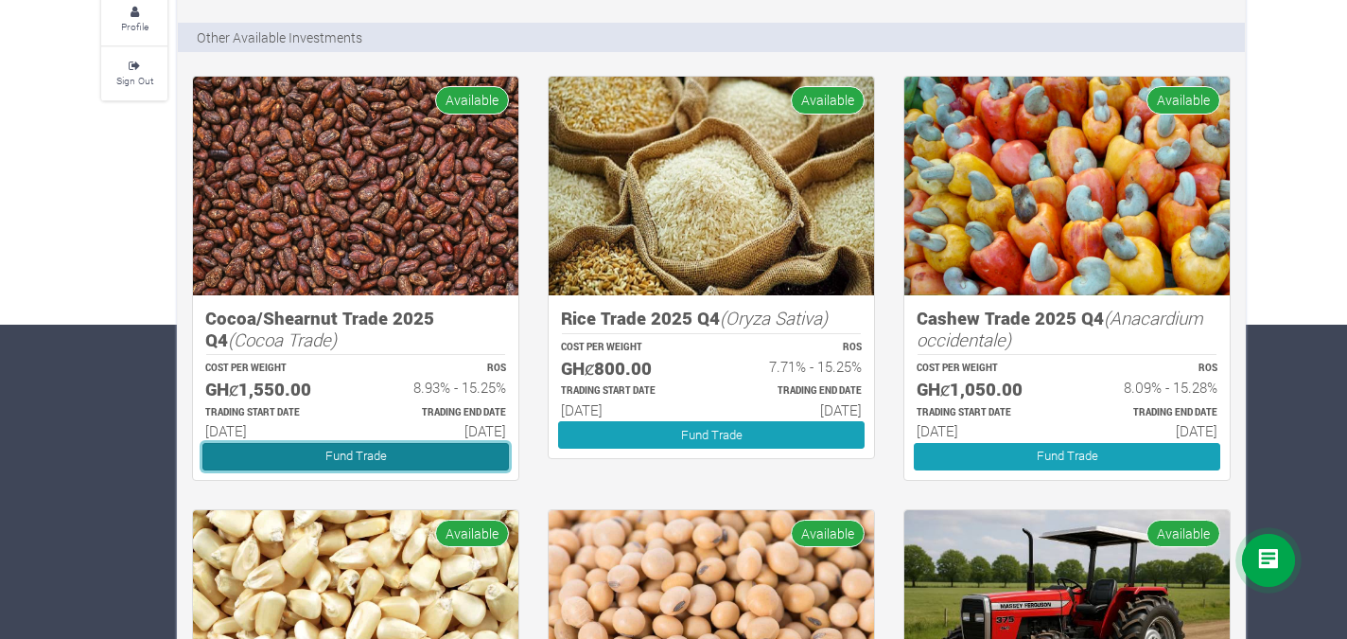
click at [353, 447] on link "Fund Trade" at bounding box center [355, 456] width 306 height 27
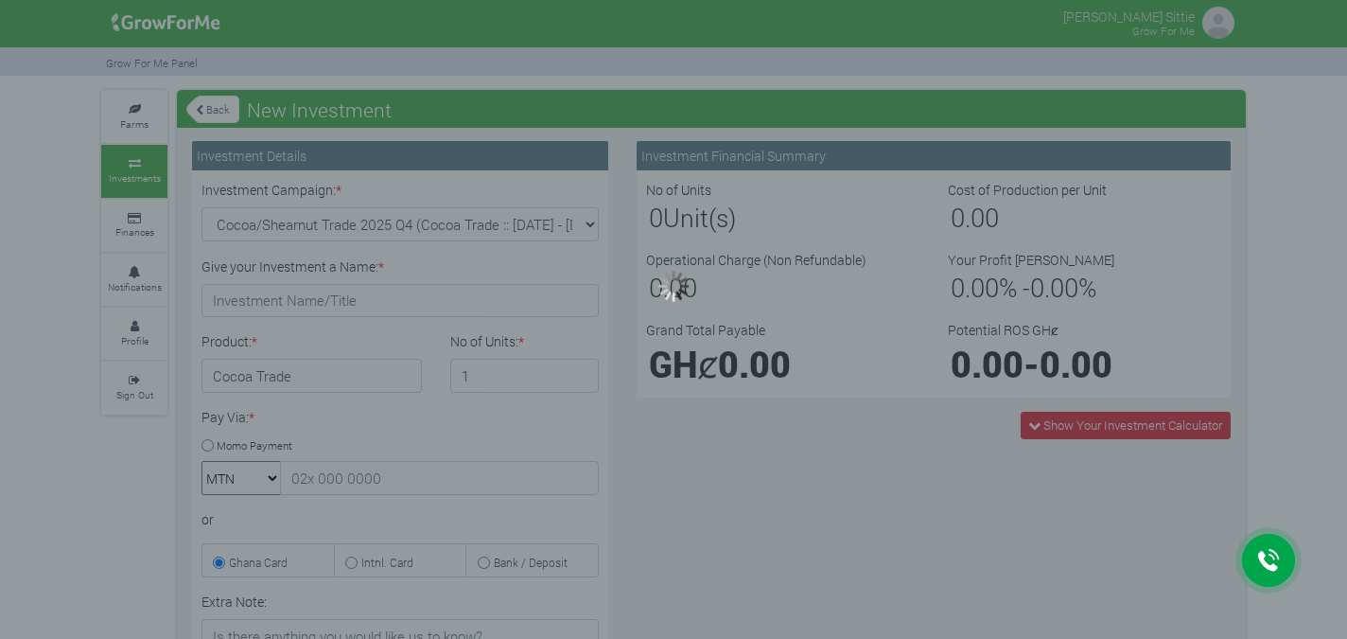
type input "1"
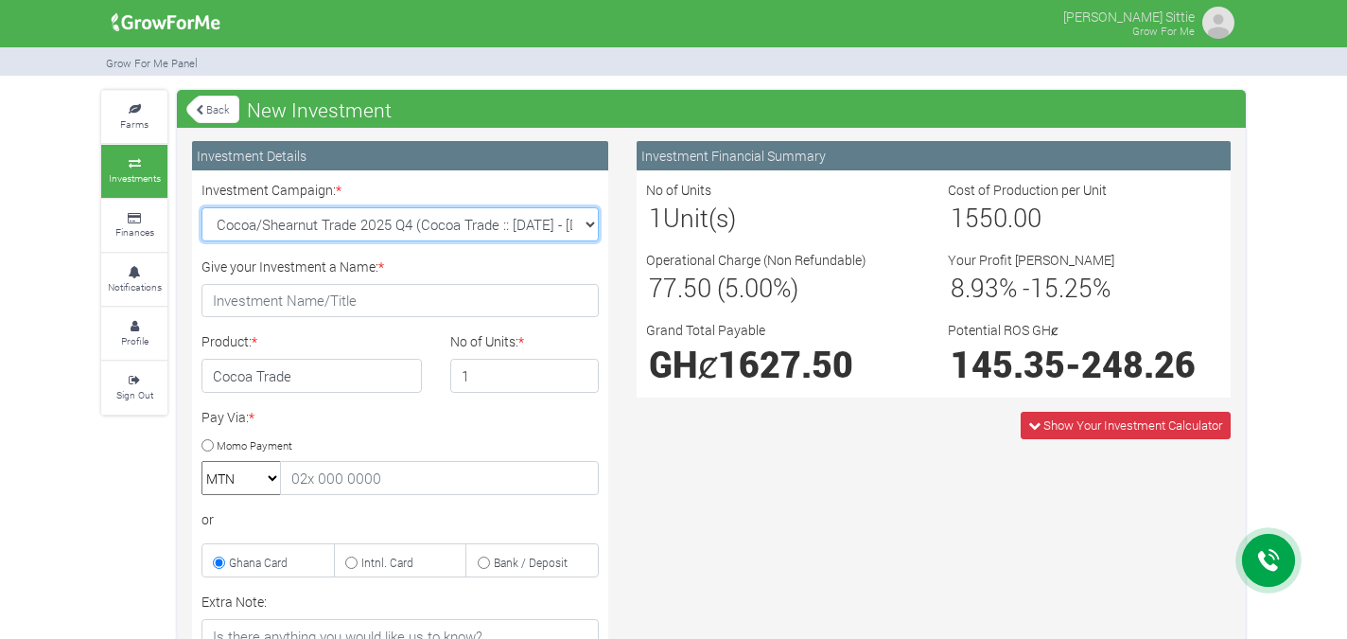
click at [565, 222] on select "Cocoa/Shearnut Trade 2025 Q4 (Cocoa Trade :: 01st Oct 2025 - 31st Mar 2026) Mai…" at bounding box center [399, 224] width 397 height 34
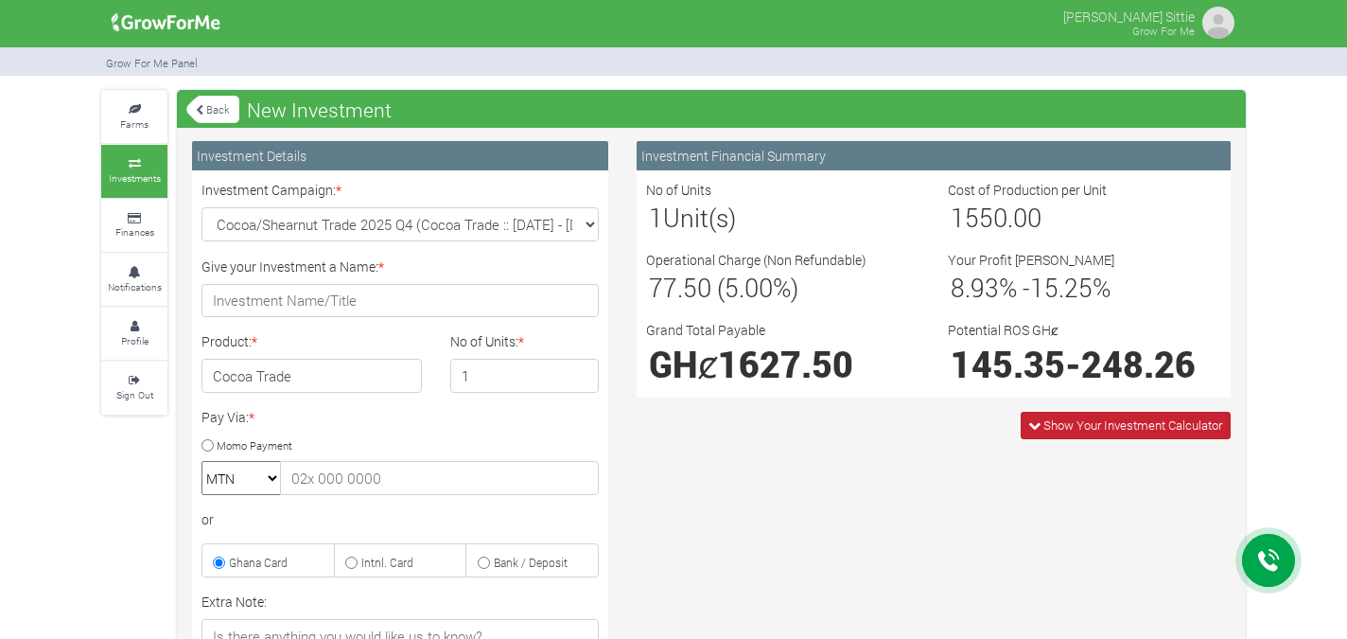
click at [1127, 426] on span "Show Your Investment Calculator" at bounding box center [1132, 424] width 179 height 17
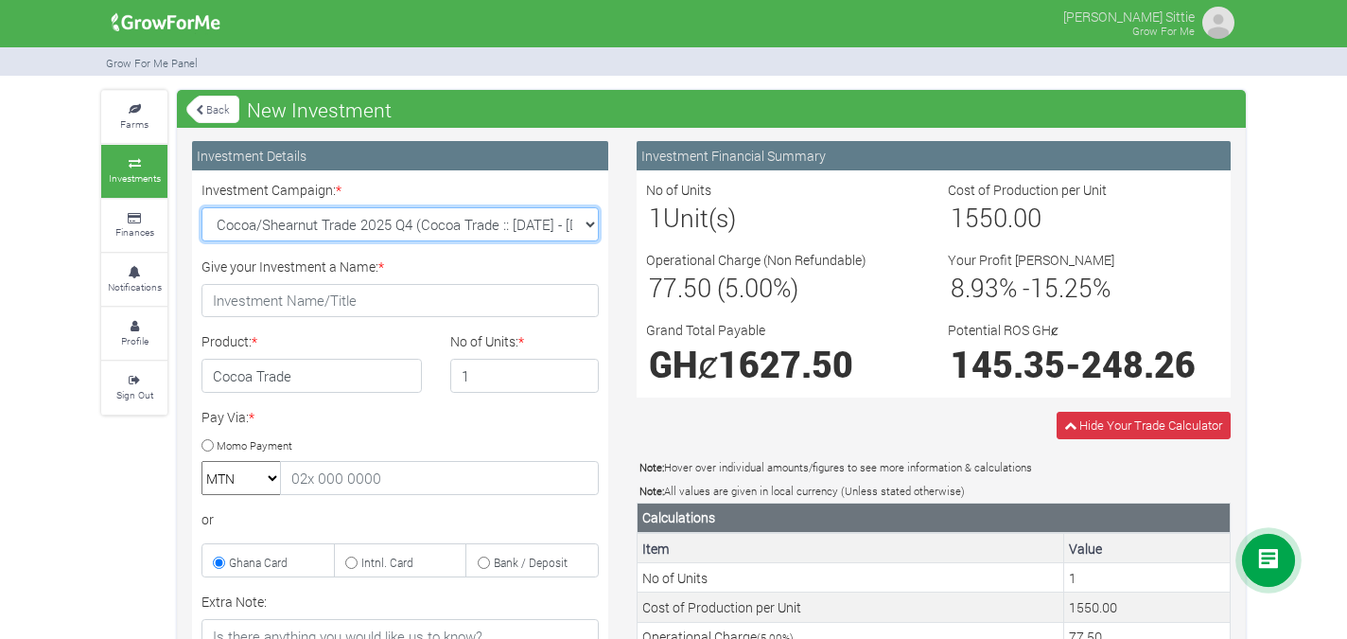
click at [575, 226] on select "Cocoa/Shearnut Trade 2025 Q4 (Cocoa Trade :: 01st Oct 2025 - 31st Mar 2026) Mai…" at bounding box center [399, 224] width 397 height 34
select select "45"
click at [201, 207] on select "Cocoa/Shearnut Trade 2025 Q4 (Cocoa Trade :: 01st Oct 2025 - 31st Mar 2026) Mai…" at bounding box center [399, 224] width 397 height 34
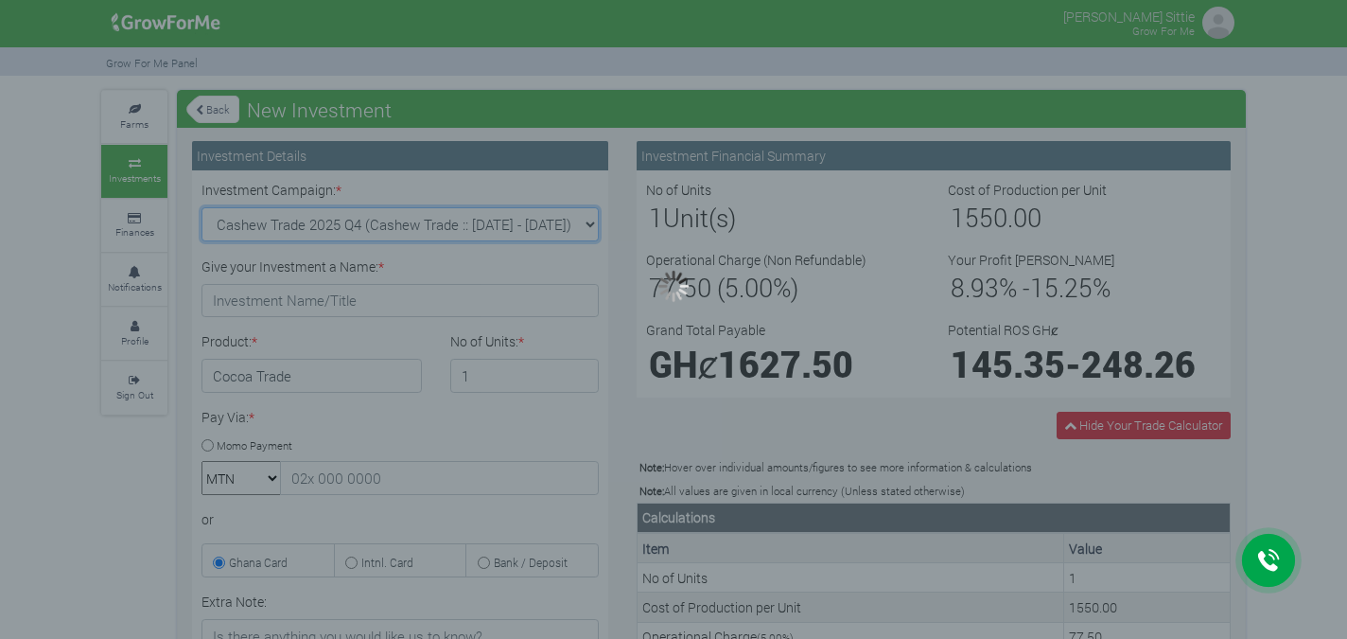
type input "1"
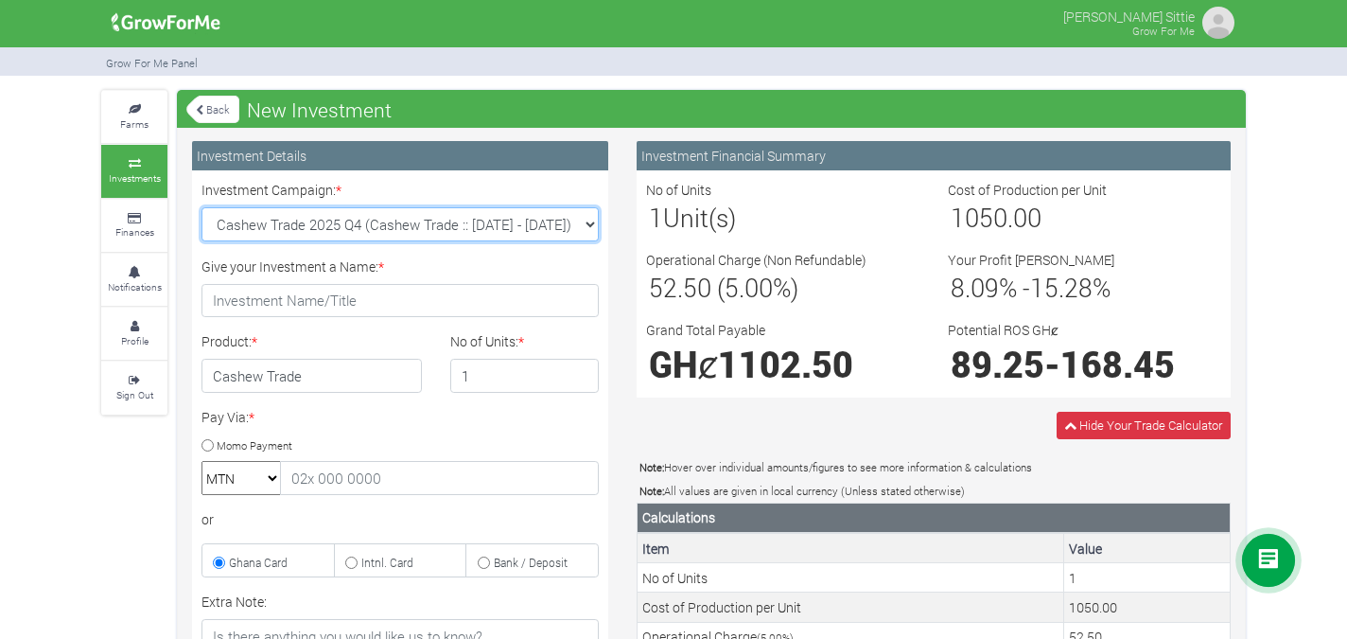
click at [537, 234] on select "Cocoa/Shearnut Trade 2025 Q4 (Cocoa Trade :: 01st Oct 2025 - 31st Mar 2026) Mai…" at bounding box center [399, 224] width 397 height 34
select select "42"
click at [201, 207] on select "Cocoa/Shearnut Trade 2025 Q4 (Cocoa Trade :: 01st Oct 2025 - 31st Mar 2026) Mai…" at bounding box center [399, 224] width 397 height 34
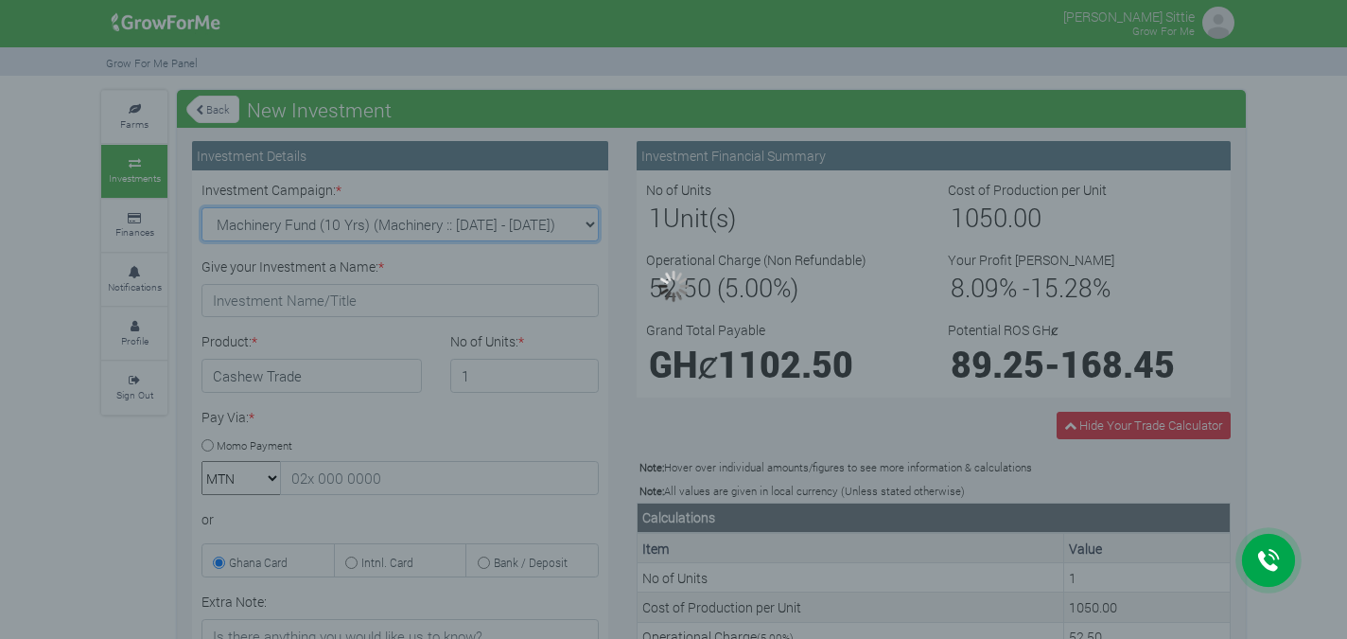
type input "1"
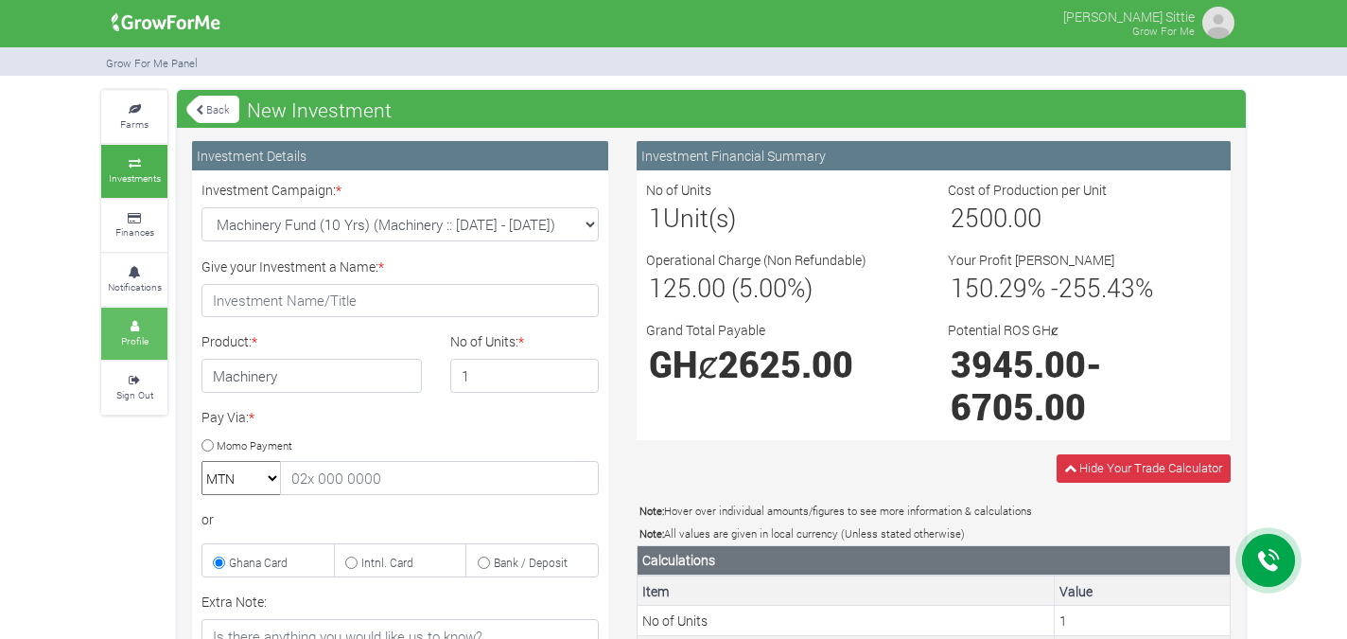
click at [148, 341] on small "Profile" at bounding box center [134, 340] width 27 height 13
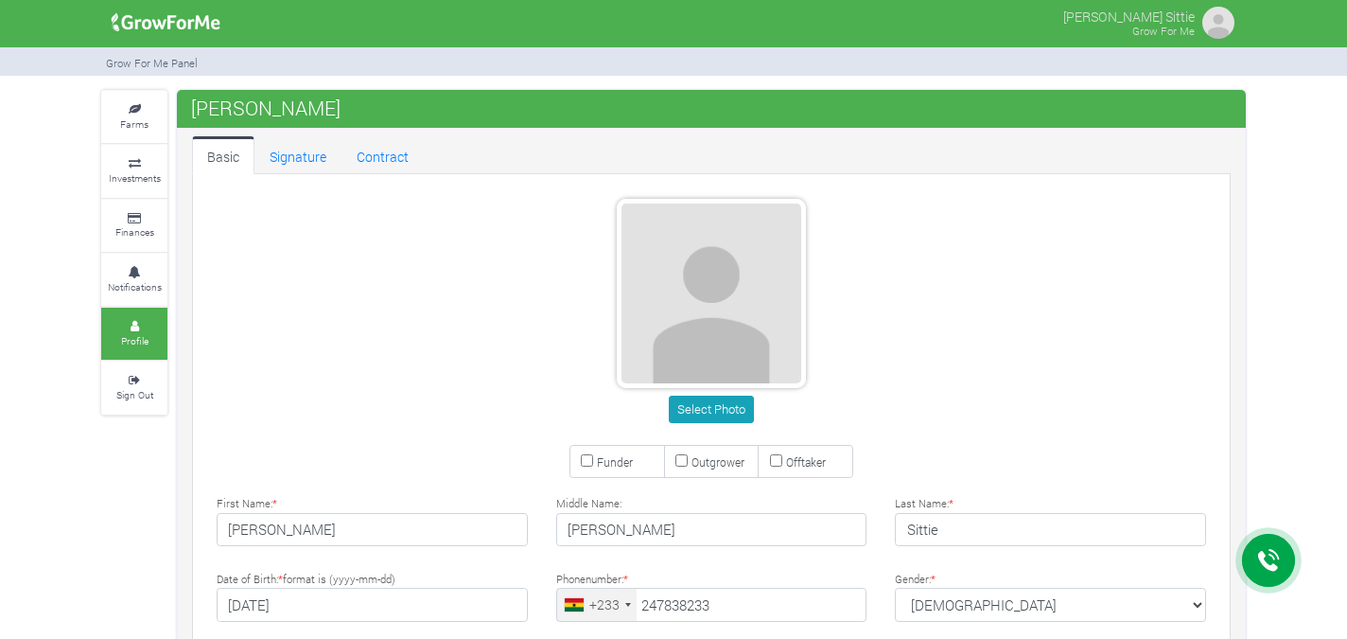
type input "24 783 8233"
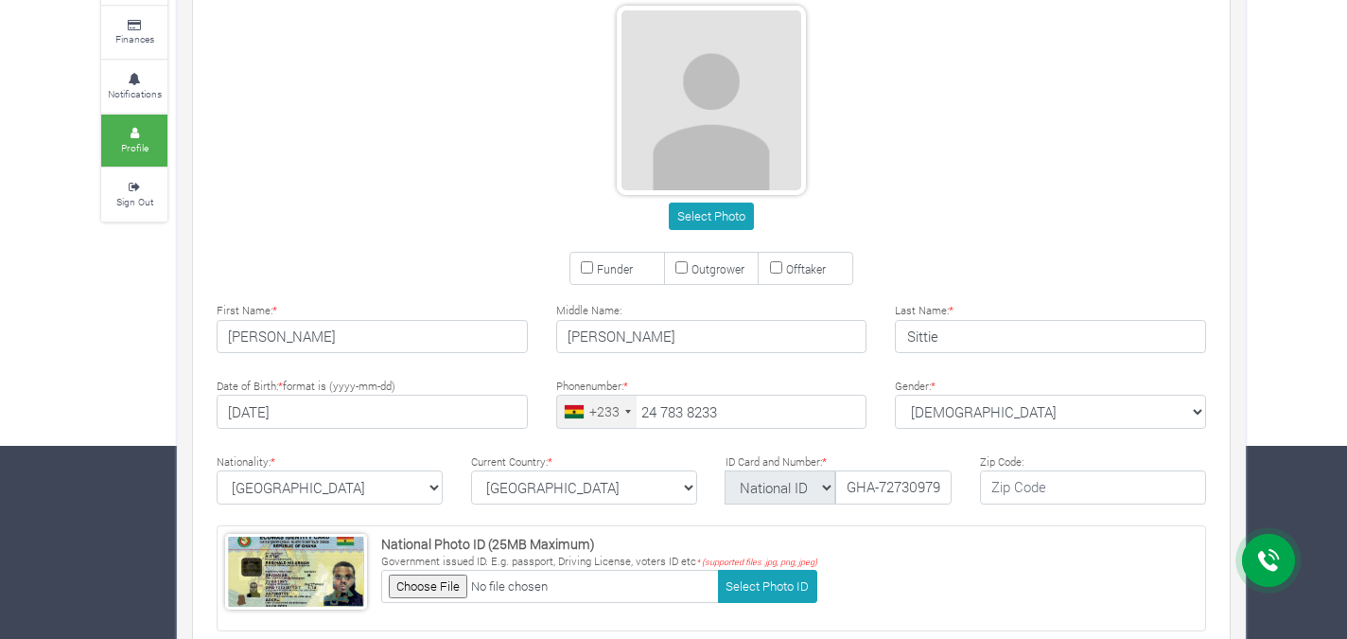
scroll to position [183, 0]
